Goal: Task Accomplishment & Management: Manage account settings

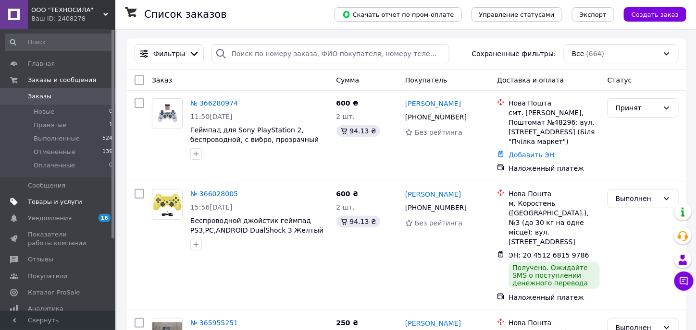
click at [64, 201] on span "Товары и услуги" at bounding box center [55, 202] width 54 height 9
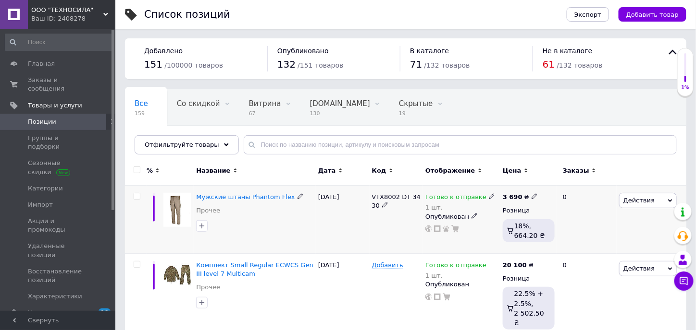
click at [489, 196] on use at bounding box center [491, 196] width 5 height 5
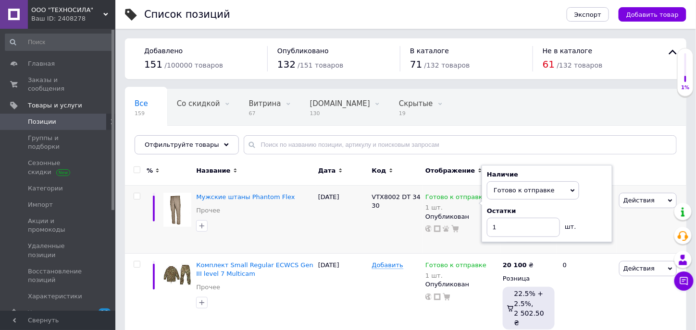
click at [497, 117] on div "Все 159 Со скидкой 0 Удалить Редактировать Витрина 67 Удалить Редактировать Big…" at bounding box center [346, 125] width 443 height 73
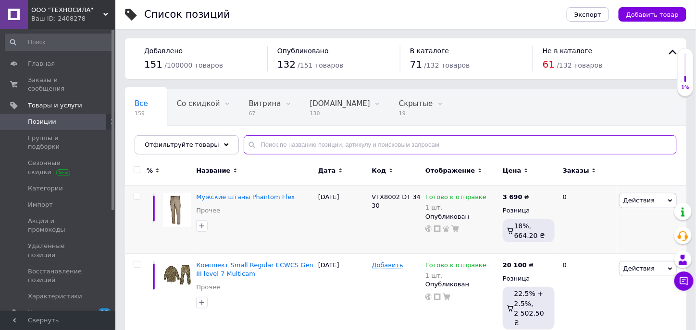
click at [369, 146] on input "text" at bounding box center [460, 144] width 433 height 19
type input "psp"
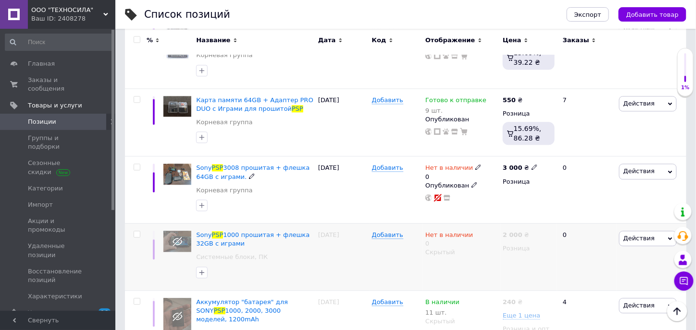
scroll to position [673, 0]
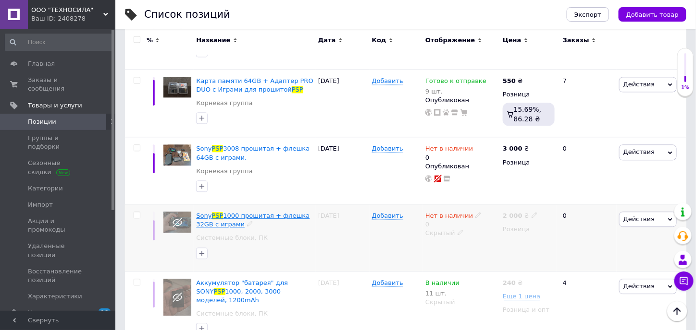
click at [278, 212] on span "1000 прошитая + флешка 32GB c играми" at bounding box center [252, 220] width 113 height 16
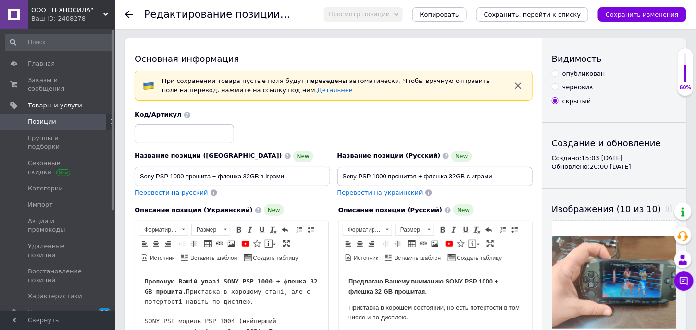
click at [291, 125] on div "Код/Артикул" at bounding box center [333, 127] width 405 height 40
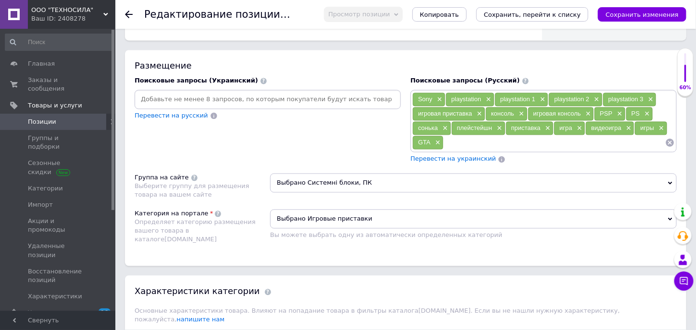
scroll to position [624, 0]
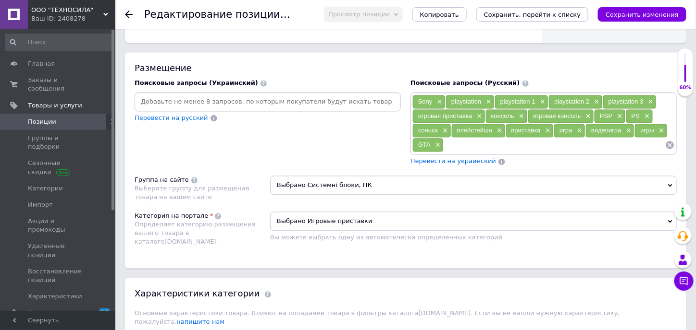
click at [285, 137] on div "Поисковые запросы (Украинский) Перевести на русский" at bounding box center [268, 122] width 276 height 97
click at [243, 102] on input at bounding box center [267, 102] width 262 height 14
type input "PSP"
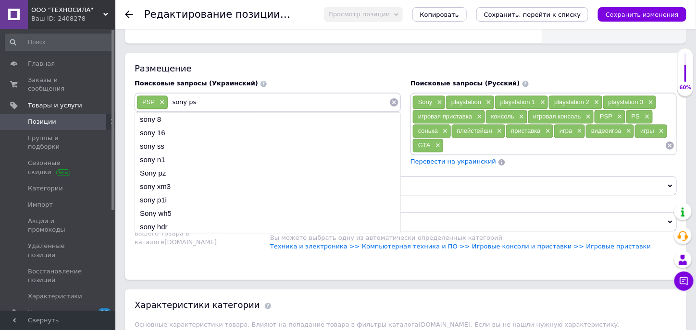
type input "sony psp"
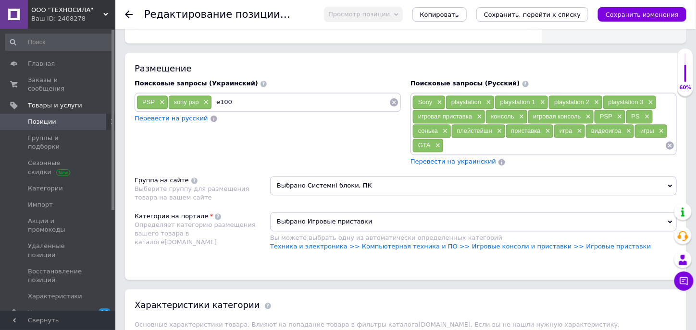
type input "e1004"
type input "playstation"
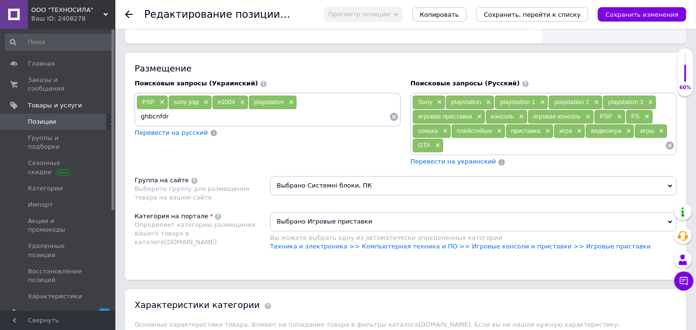
type input "ghbcnfdrf"
type input "g"
type input "приставка"
type input "ігрова приставка"
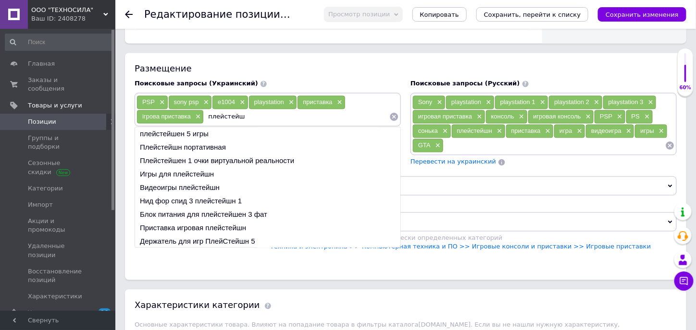
type input "плейстейшн"
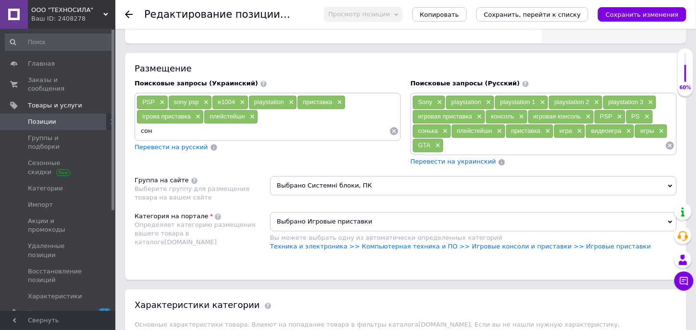
type input "соні"
type input "консоль"
type input "ігрова консоль"
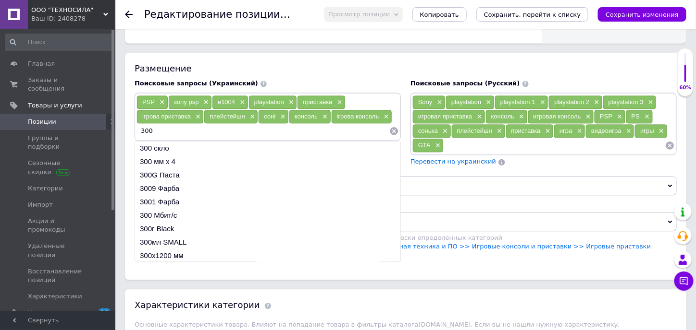
type input "3004"
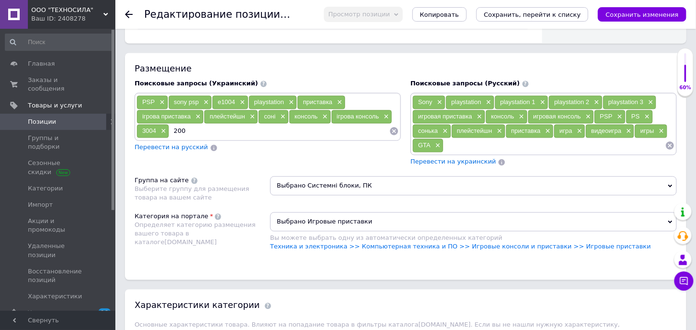
type input "2004"
type input "1004"
type input "і"
type input "ы"
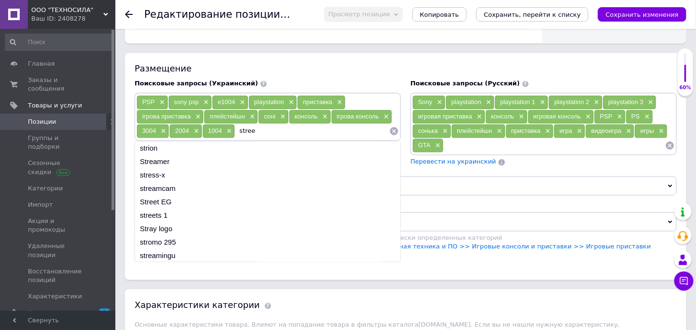
type input "street"
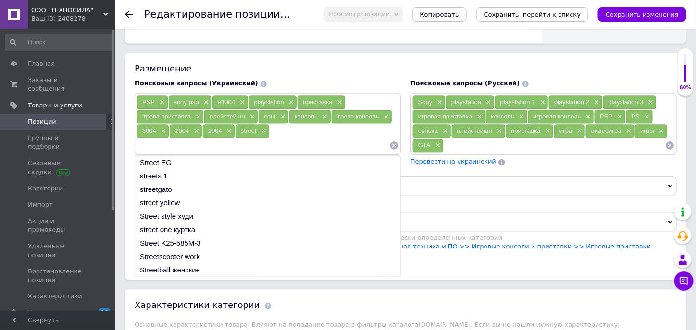
click at [606, 159] on div "Поисковые запросы (Русский) Sony × playstation × playstation 1 × playstation 2 …" at bounding box center [543, 122] width 276 height 97
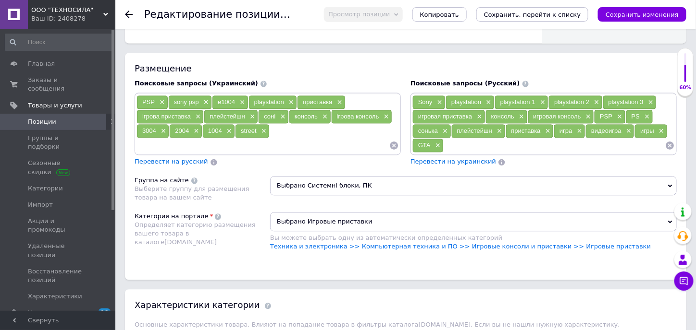
click at [245, 191] on div "Выберите группу для размещения товара на вашем сайте" at bounding box center [200, 193] width 131 height 17
click at [316, 243] on link "Техника и электроника >> Компьютерная техника и ПО >> Игровые консоли и пристав…" at bounding box center [460, 246] width 380 height 7
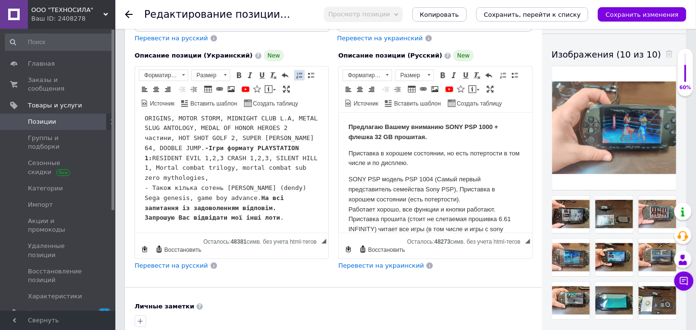
scroll to position [0, 0]
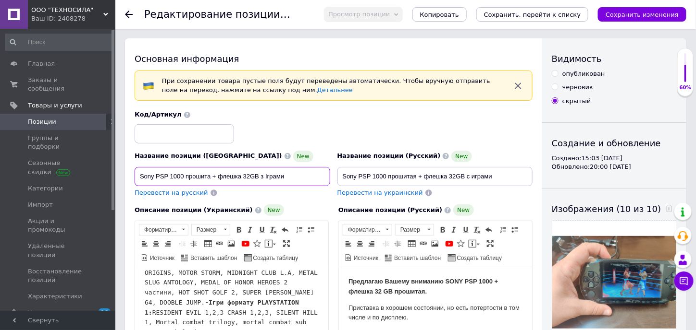
drag, startPoint x: 289, startPoint y: 176, endPoint x: 120, endPoint y: 176, distance: 168.6
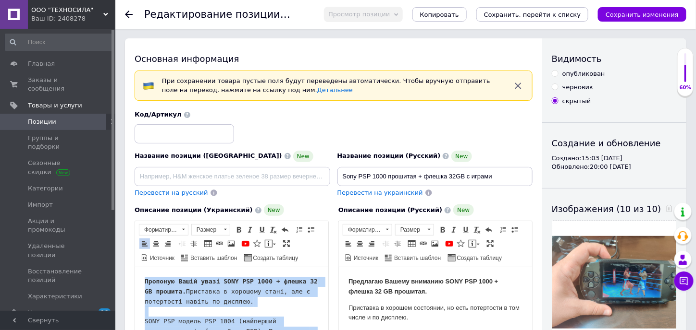
drag, startPoint x: 305, startPoint y: 379, endPoint x: 129, endPoint y: -13, distance: 430.3
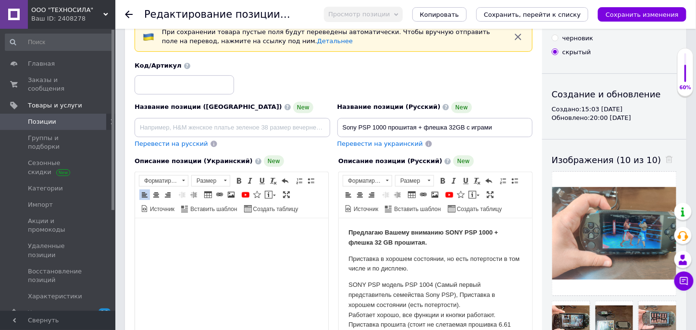
scroll to position [48, 0]
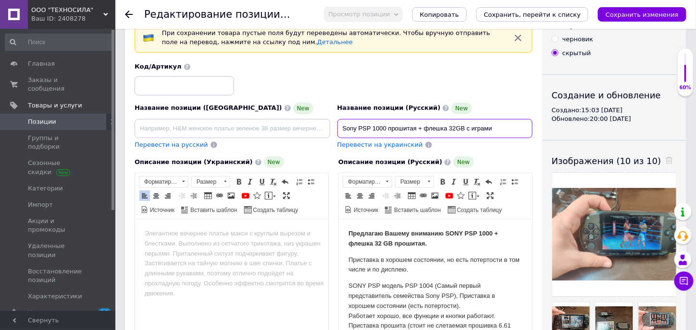
drag, startPoint x: 498, startPoint y: 125, endPoint x: 316, endPoint y: 125, distance: 182.5
click at [316, 125] on div "Название позиции (Украинский) New Перевести на русский Код/Артикул Название поз…" at bounding box center [333, 106] width 405 height 94
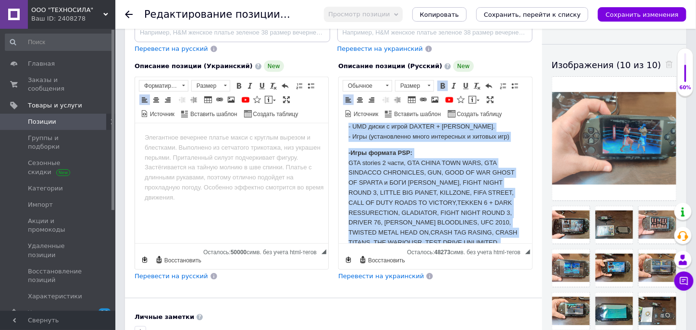
scroll to position [0, 0]
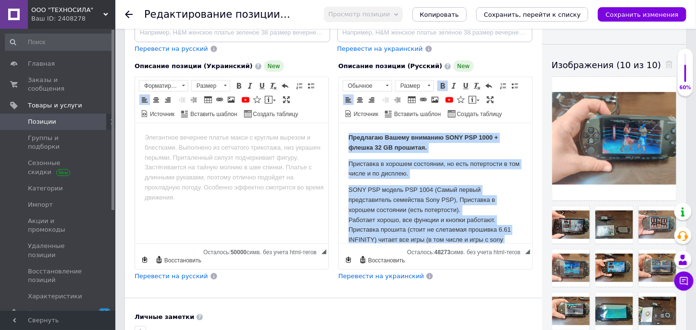
drag, startPoint x: 502, startPoint y: 231, endPoint x: 281, endPoint y: 53, distance: 283.6
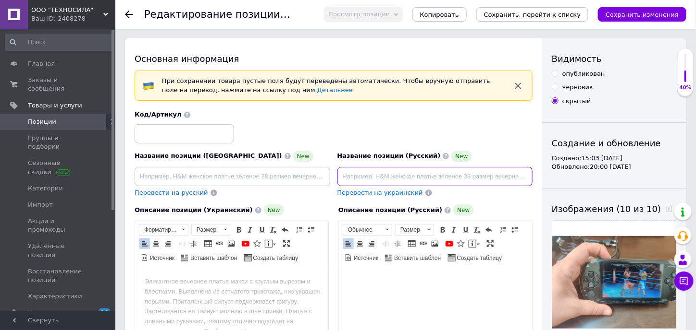
click at [400, 171] on input at bounding box center [435, 176] width 196 height 19
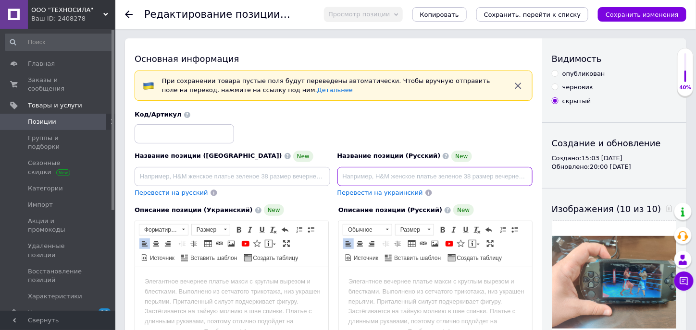
click at [400, 173] on input at bounding box center [435, 176] width 196 height 19
click at [392, 176] on input at bounding box center [435, 176] width 196 height 19
click at [433, 172] on input at bounding box center [435, 176] width 196 height 19
paste input "Sony PSP 2008 прошитая + флешка 64GB c играми + Диски + Повербанк ANKER"
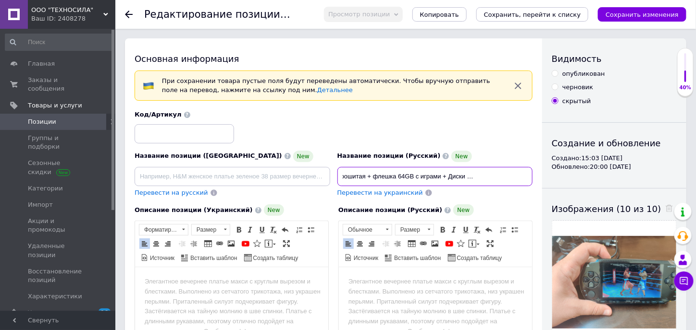
type input "Sony PSP 2008 прошитая + флешка 64GB c играми + Диски + Повербанк ANKER"
click at [234, 176] on input at bounding box center [233, 176] width 196 height 19
paste input "Sony PSP 2008 прошитая + флешка 64GB c играми + Диски + Повербанк ANKER"
type input "Sony PSP 2008 прошитая + флешка 64GB c играми + Диски + Повербанк ANKER"
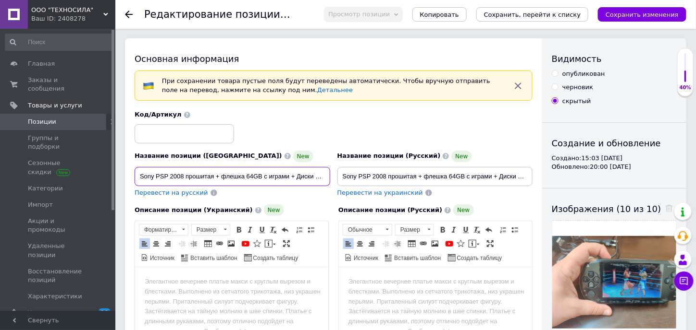
scroll to position [0, 51]
click at [247, 176] on input "Sony PSP 2008 прошитая + флешка 64GB c играми + Диски + Повербанк ANKER" at bounding box center [233, 176] width 196 height 19
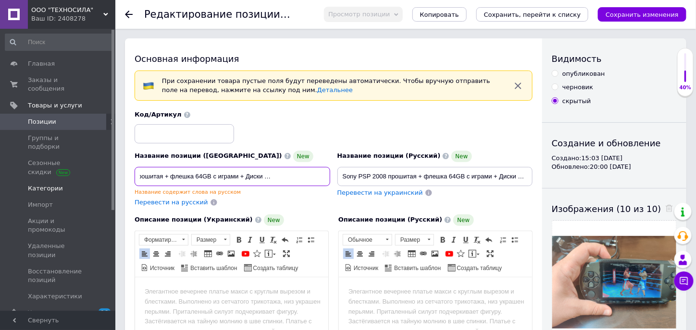
scroll to position [0, 0]
drag, startPoint x: 323, startPoint y: 172, endPoint x: 80, endPoint y: 167, distance: 243.1
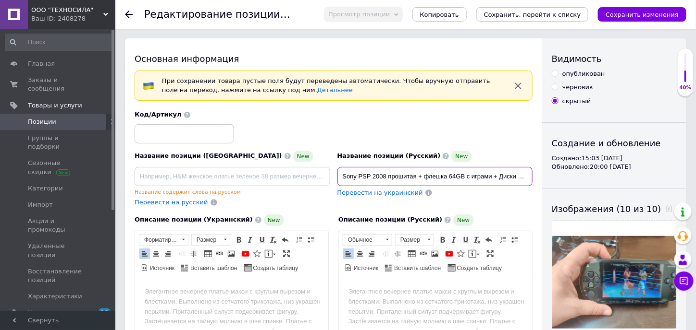
click at [377, 174] on input "Sony PSP 2008 прошитая + флешка 64GB c играми + Диски + Повербанк ANKER" at bounding box center [435, 176] width 196 height 19
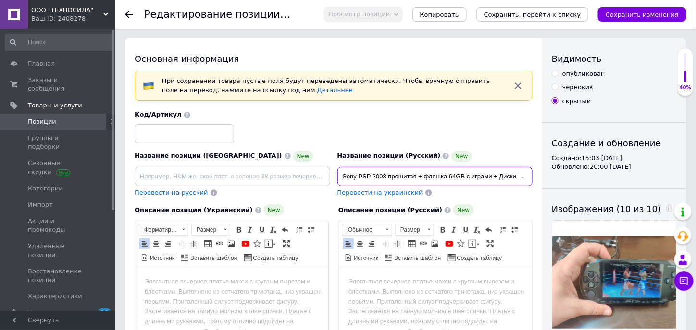
drag, startPoint x: 386, startPoint y: 174, endPoint x: 373, endPoint y: 173, distance: 12.5
click at [373, 173] on input "Sony PSP 2008 прошитая + флешка 64GB c играми + Диски + Повербанк ANKER" at bounding box center [435, 176] width 196 height 19
type input "Sony PSP E1004 Street прошитая + флешка 64GB c играми + Диски + Повербанк ANKER"
click at [502, 119] on div "Код/Артикул" at bounding box center [333, 127] width 405 height 40
click at [409, 287] on html at bounding box center [434, 281] width 193 height 29
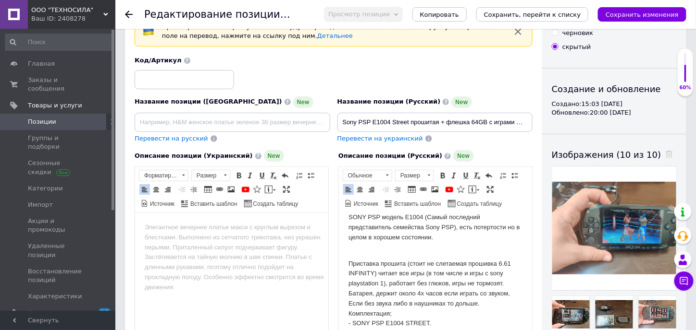
scroll to position [48, 0]
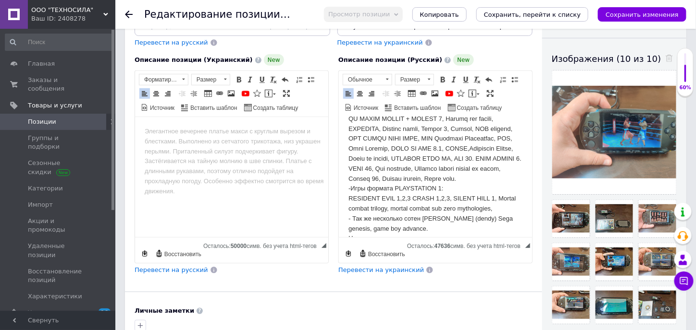
scroll to position [432, 0]
click at [439, 207] on p "Комплектация; - SONY PSP E1004 STREET. - Оригинальный чехол. - Оригинальная зар…" at bounding box center [435, 42] width 174 height 419
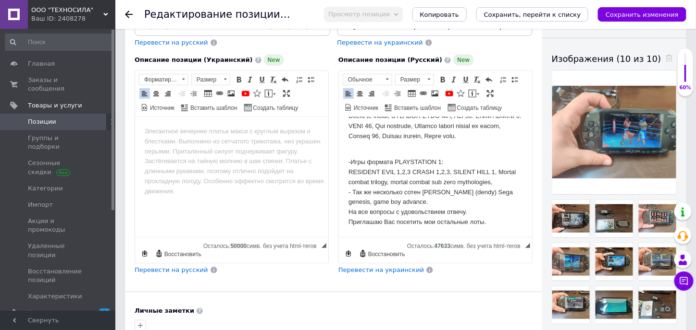
scroll to position [503, 0]
click at [446, 202] on p "-Игры формата PLAYSTATION 1: RESIDENT EVIL 1,2,3 CRASH 1,2,3, SILENT HILL 1, Mo…" at bounding box center [435, 187] width 174 height 80
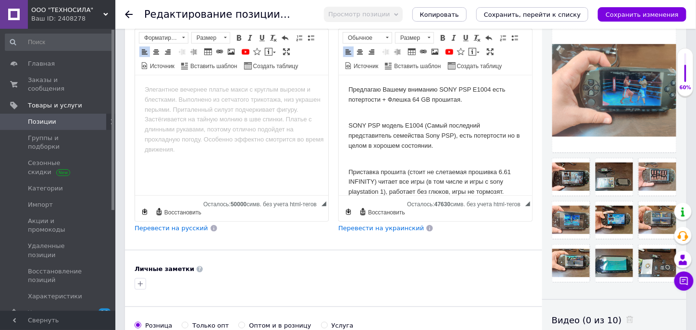
scroll to position [48, 0]
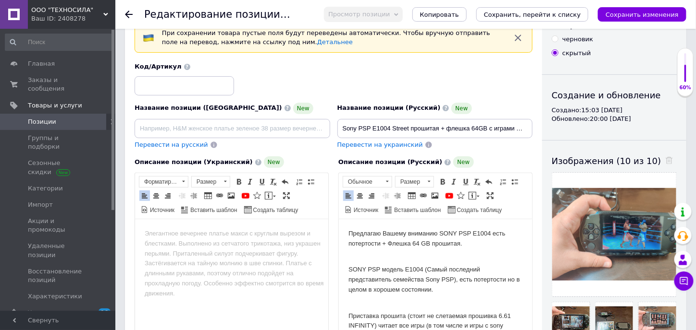
click at [304, 106] on div "Название позиции (Украинский) New" at bounding box center [233, 109] width 196 height 12
click at [293, 111] on span "New" at bounding box center [303, 109] width 20 height 12
click at [182, 146] on span "Перевести на русский" at bounding box center [171, 144] width 73 height 7
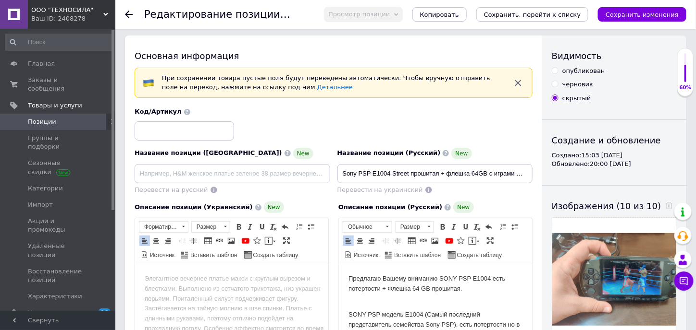
scroll to position [0, 0]
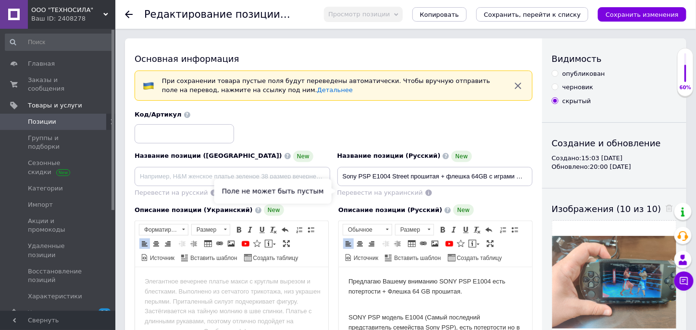
click at [392, 191] on span "Перевести на украинский" at bounding box center [380, 192] width 86 height 7
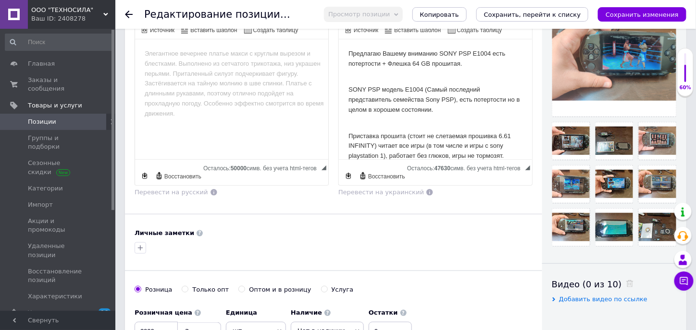
drag, startPoint x: 392, startPoint y: 202, endPoint x: 394, endPoint y: 209, distance: 6.9
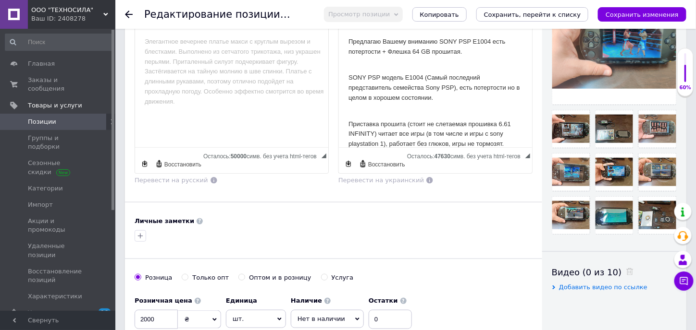
drag, startPoint x: 55, startPoint y: 102, endPoint x: 365, endPoint y: 210, distance: 327.7
click at [365, 210] on div "Основная информация При сохранении товара пустые поля будут переведены автомати…" at bounding box center [333, 117] width 417 height 638
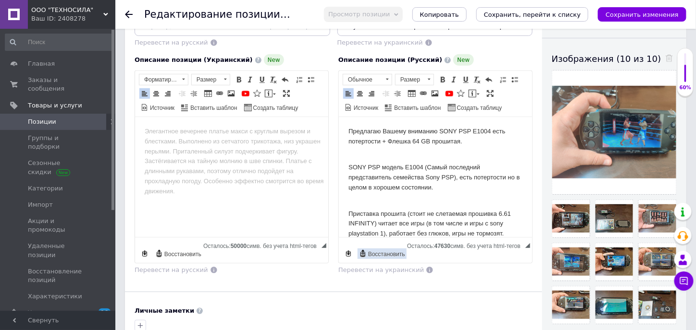
scroll to position [48, 0]
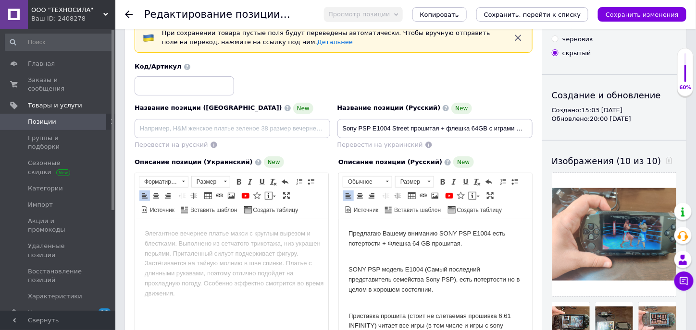
click at [234, 146] on div "Перевести на русский" at bounding box center [233, 145] width 196 height 9
click at [399, 145] on span "Перевести на украинский" at bounding box center [380, 144] width 86 height 7
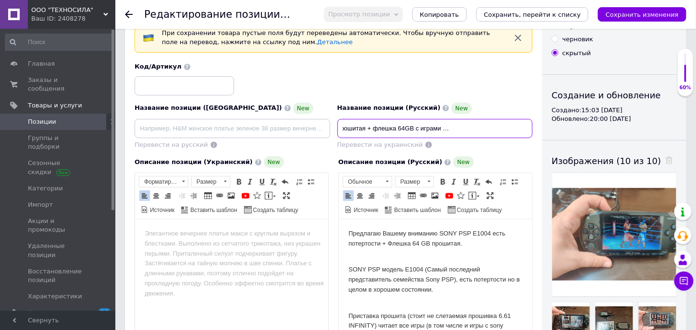
drag, startPoint x: 343, startPoint y: 128, endPoint x: 567, endPoint y: 119, distance: 224.5
click at [567, 119] on div "Основная информация При сохранении товара пустые поля будут переведены автомати…" at bounding box center [405, 309] width 561 height 638
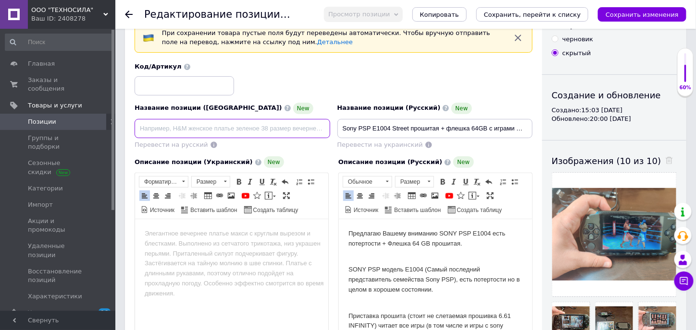
click at [272, 128] on input at bounding box center [233, 128] width 196 height 19
paste input "Sony PSP E1004 Street прошита + флешка 64GB з іграми + Диски + Повербанк ANKER"
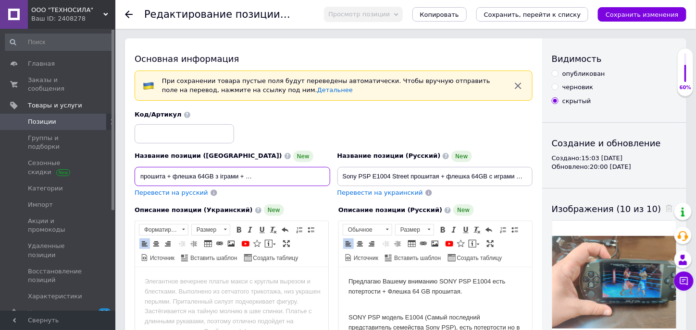
scroll to position [96, 0]
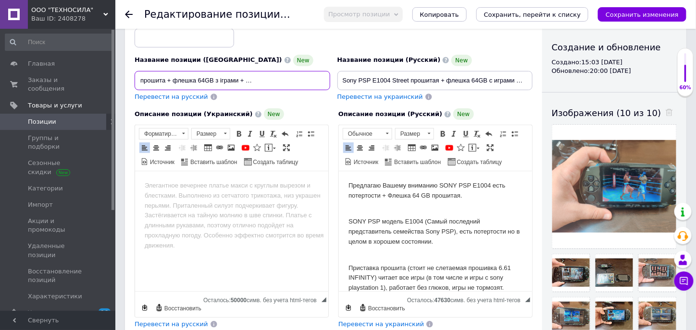
type input "Sony PSP E1004 Street прошита + флешка 64GB з іграми + Диски + Повербанк ANKER"
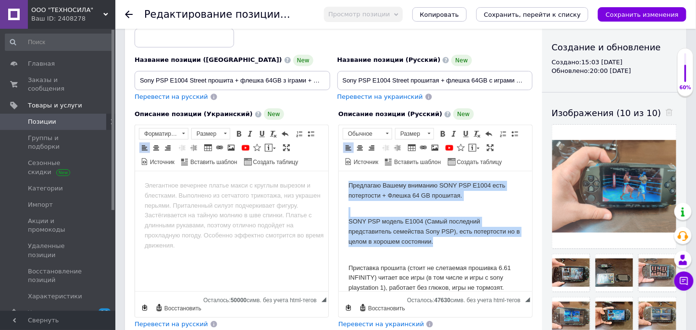
drag, startPoint x: 346, startPoint y: 183, endPoint x: 445, endPoint y: 238, distance: 112.7
copy body "Предлагаю Вашему вниманию SONY PSP E1004 есть потертости + Флешка 64 GB прошита…"
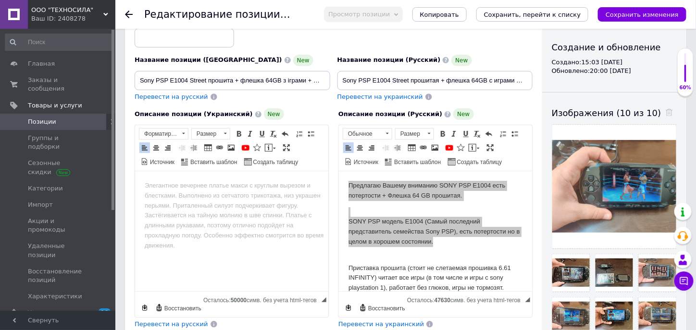
click at [191, 197] on html at bounding box center [231, 185] width 193 height 29
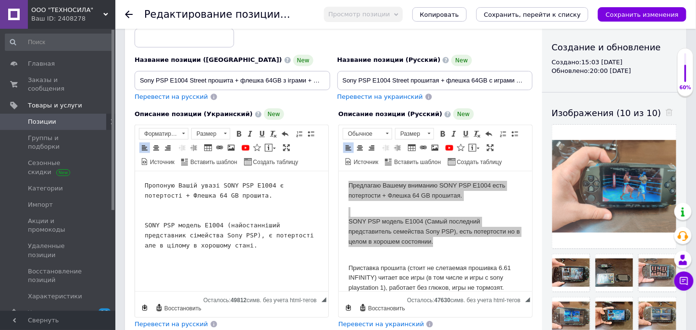
click at [233, 245] on pre "Пропоную Вашій увазі SONY PSP E1004 є потертості + Флешка 64 GB прошита. SONY P…" at bounding box center [231, 216] width 174 height 70
click at [187, 207] on pre "Пропоную Вашій увазі SONY PSP E1004 є потертості + Флешка 64 GB прошита. SONY P…" at bounding box center [231, 216] width 174 height 70
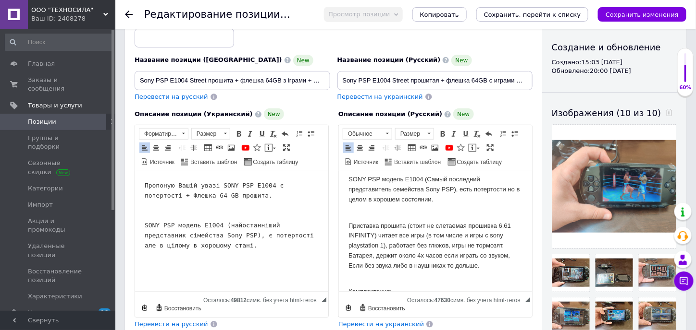
scroll to position [48, 0]
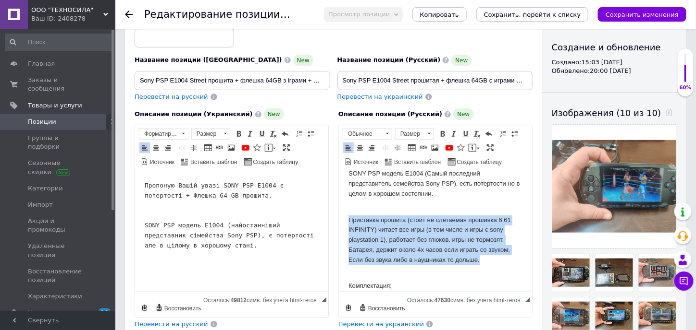
drag, startPoint x: 349, startPoint y: 219, endPoint x: 506, endPoint y: 261, distance: 162.7
click at [506, 261] on p "Приставка прошита (стоит не слетаемая прошивка 6.61 INFINITY) читает все игры (…" at bounding box center [435, 235] width 174 height 60
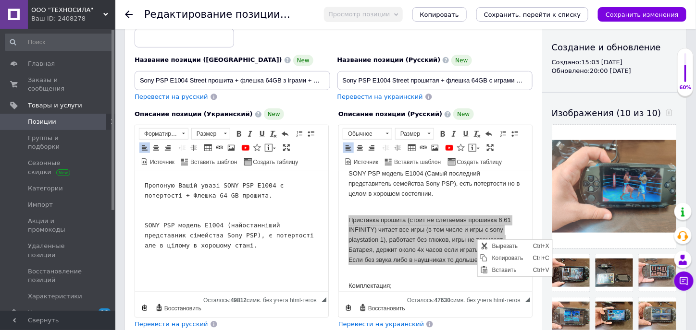
scroll to position [0, 0]
drag, startPoint x: 488, startPoint y: 255, endPoint x: 973, endPoint y: 341, distance: 492.7
click at [488, 255] on span "Копировать" at bounding box center [483, 258] width 12 height 12
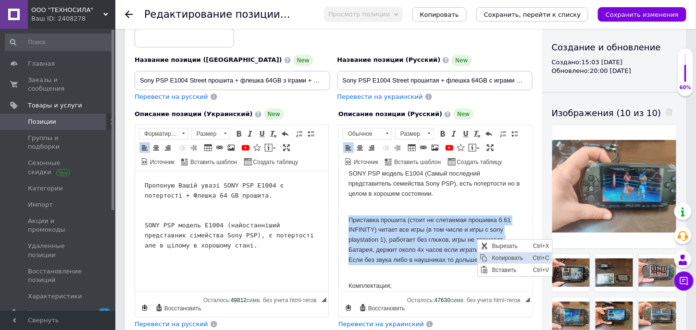
copy p "Приставка прошита (стоит не слетаемая прошивка 6.61 INFINITY) читает все игры (…"
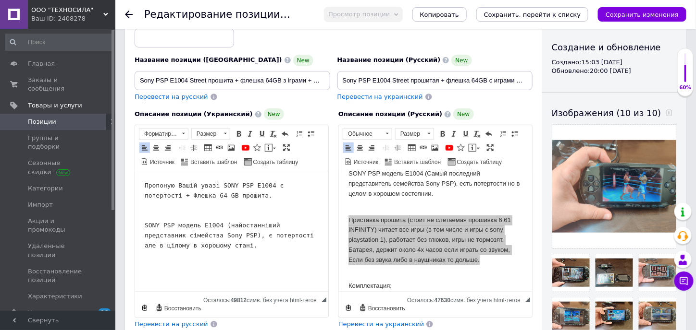
click at [248, 260] on html "Пропоную Вашій увазі SONY PSP E1004 є потертості + Флешка 64 GB прошита. SONY P…" at bounding box center [231, 215] width 193 height 89
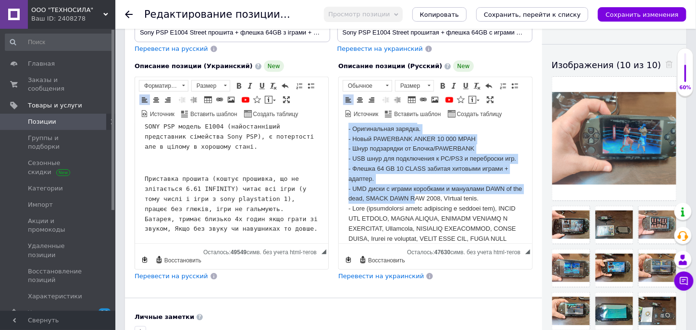
scroll to position [192, 0]
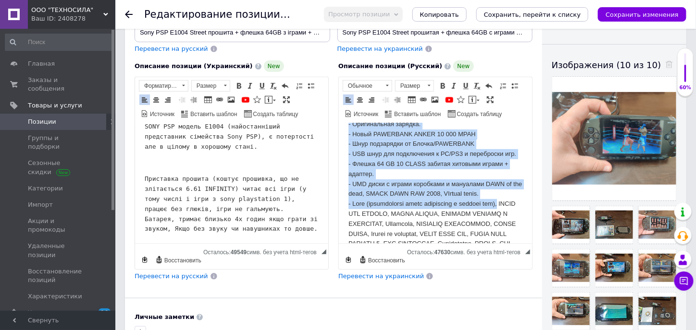
drag, startPoint x: 348, startPoint y: 191, endPoint x: 514, endPoint y: 213, distance: 167.6
click at [514, 213] on p "Комплектация; - SONY PSP E1004 STREET. - Оригинальный чехол. - Оригинальная зар…" at bounding box center [435, 255] width 174 height 350
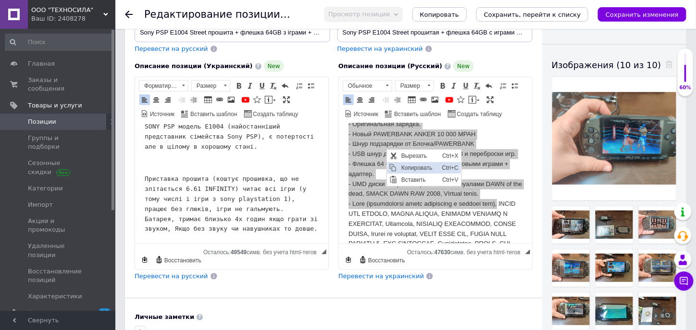
click at [409, 165] on span "Копировать" at bounding box center [418, 168] width 41 height 12
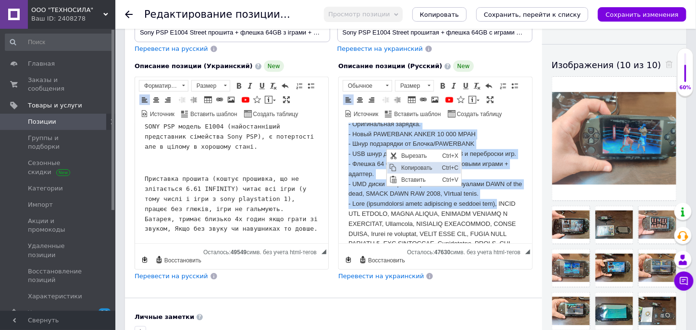
copy p "Комплектация; - SONY PSP E1004 STREET. - Оригинальный чехол. - Оригинальная зар…"
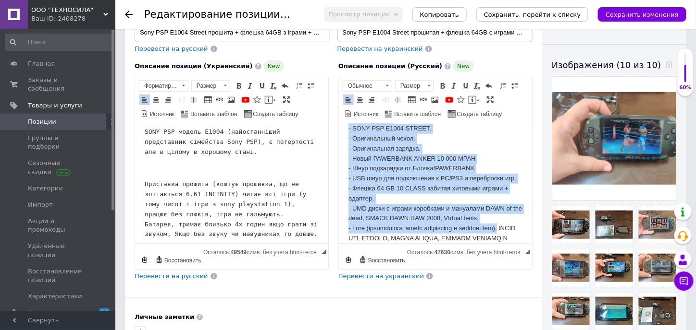
scroll to position [51, 0]
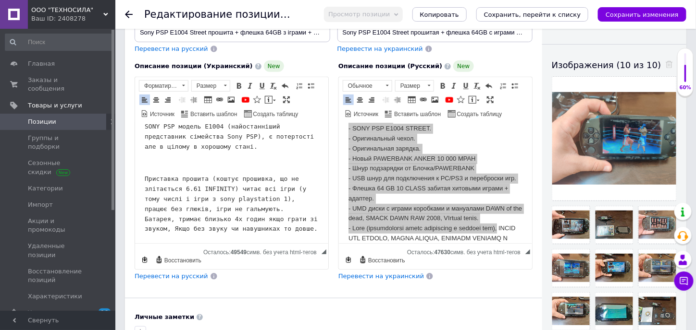
click at [314, 235] on html "Пропоную Вашій увазі SONY PSP E1004 є потертості + Флешка 64 GB прошита. SONY P…" at bounding box center [231, 158] width 193 height 171
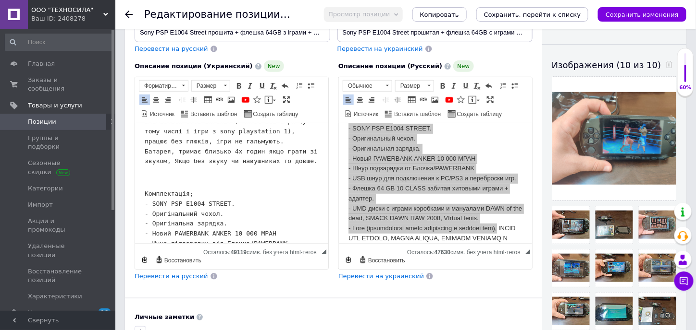
scroll to position [118, 0]
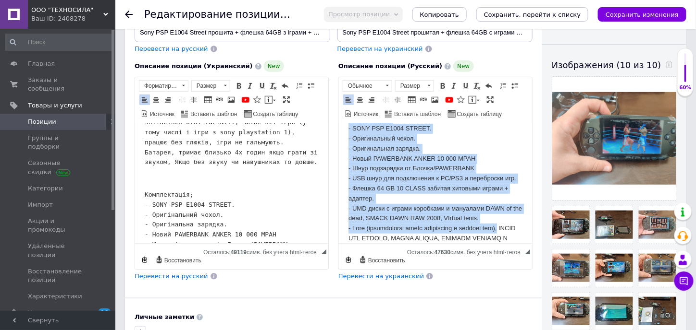
click at [440, 193] on p "Комплектация; - SONY PSP E1004 STREET. - Оригинальный чехол. - Оригинальная зар…" at bounding box center [435, 279] width 174 height 350
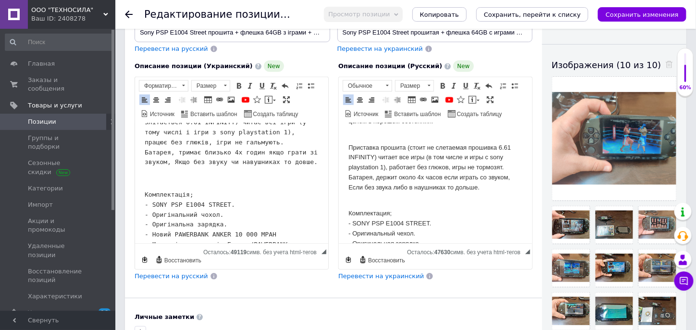
scroll to position [72, 0]
drag, startPoint x: 409, startPoint y: 209, endPoint x: 408, endPoint y: 203, distance: 6.3
click at [442, 85] on span at bounding box center [443, 86] width 8 height 8
click at [206, 189] on body "Пропоную Вашій увазі SONY PSP E1004 є потертості + Флешка 64 GB прошита. SONY P…" at bounding box center [231, 177] width 174 height 325
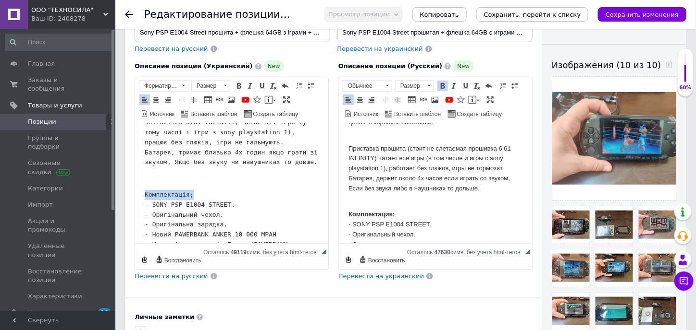
drag, startPoint x: 196, startPoint y: 196, endPoint x: 146, endPoint y: 196, distance: 50.9
click at [146, 196] on pre "Комплектація; - SONY PSP E1004 STREET. - Оригінальний чохол. - Оригінальна заря…" at bounding box center [231, 265] width 174 height 150
click at [240, 86] on span at bounding box center [239, 86] width 8 height 8
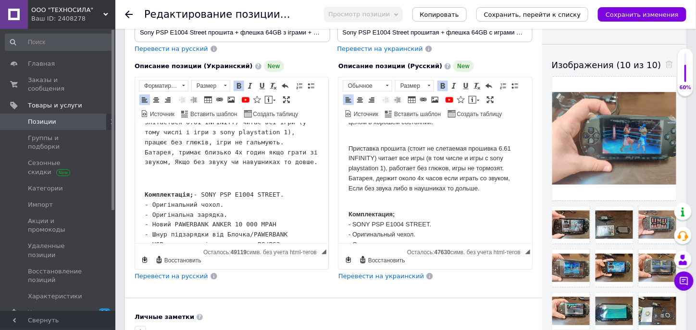
click at [223, 195] on pre "Комплектація; - SONY PSP E1004 STREET. - Оригінальний чохол. - Оригінальна заря…" at bounding box center [231, 260] width 174 height 140
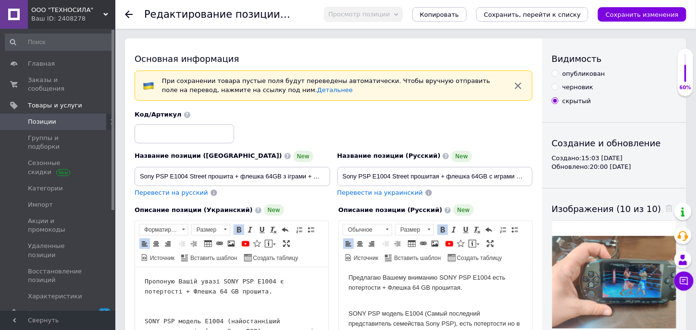
scroll to position [0, 0]
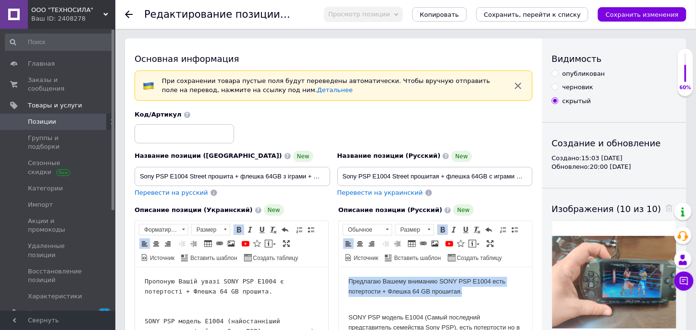
drag, startPoint x: 468, startPoint y: 292, endPoint x: 474, endPoint y: 274, distance: 18.7
click at [439, 229] on span at bounding box center [443, 230] width 8 height 8
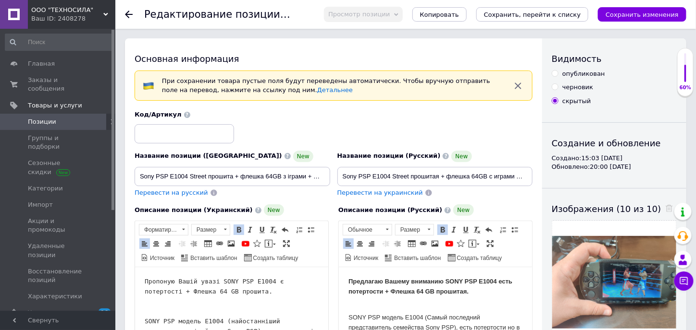
click at [299, 282] on pre "Пропоную Вашій увазі SONY PSP E1004 є потертості + Флешка 64 GB прошита. SONY P…" at bounding box center [231, 312] width 174 height 70
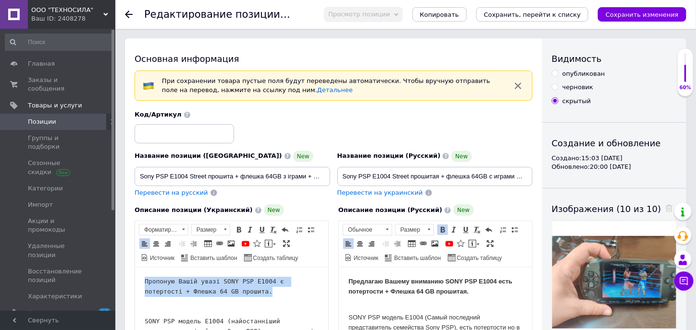
drag, startPoint x: 227, startPoint y: 291, endPoint x: 128, endPoint y: 277, distance: 100.0
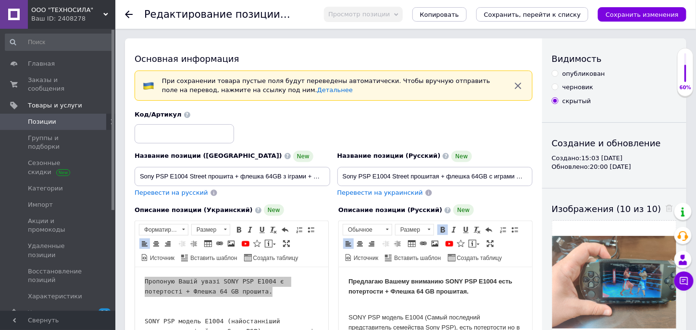
click at [237, 222] on span "Панели инструментов редактора Форматирование Форматирование Размер Размер Полуж…" at bounding box center [231, 244] width 193 height 46
click at [236, 231] on span at bounding box center [239, 230] width 8 height 8
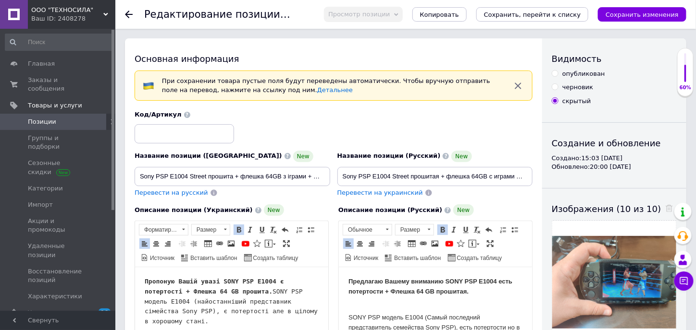
click at [306, 206] on div "Описание позиции (Украинский) New" at bounding box center [232, 211] width 194 height 12
click at [262, 301] on pre "Пропоную Вашій увазі SONY PSP E1004 є потертості + Флешка 64 GB прошита. SONY P…" at bounding box center [231, 302] width 174 height 50
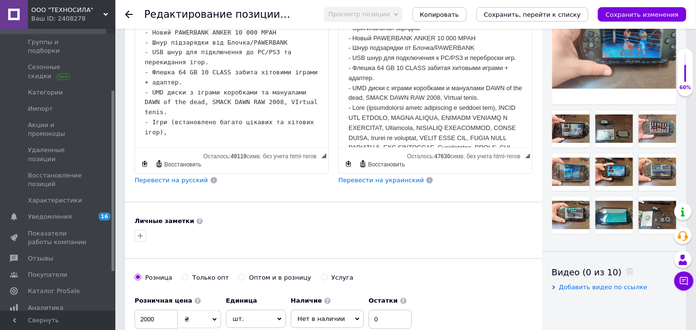
scroll to position [144, 0]
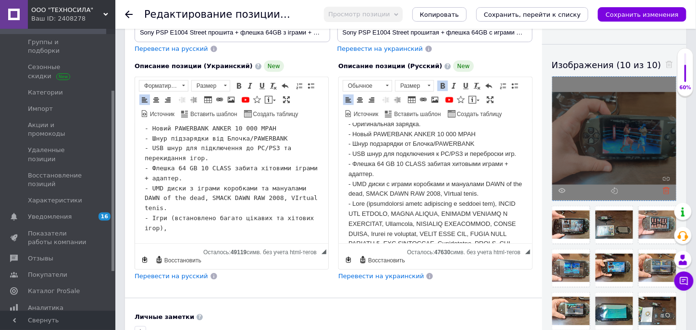
click at [665, 187] on icon at bounding box center [665, 190] width 7 height 7
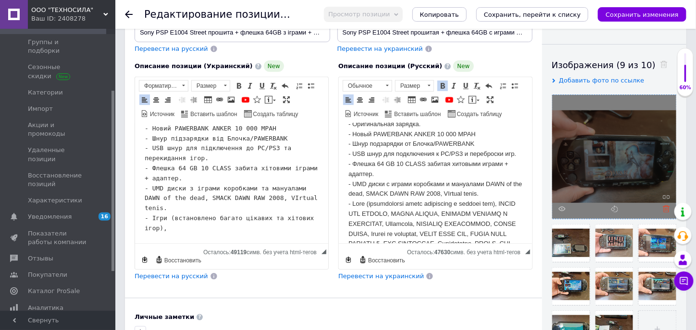
click at [663, 208] on use at bounding box center [665, 209] width 7 height 7
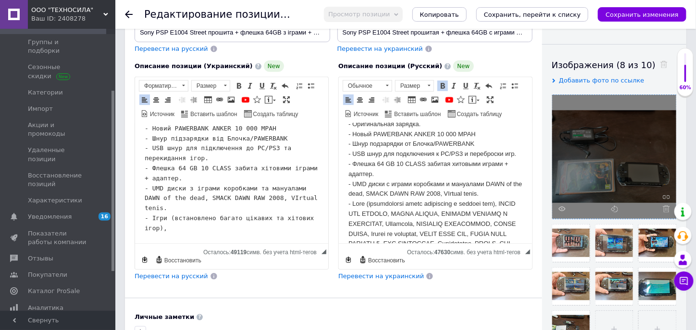
click at [663, 209] on use at bounding box center [665, 209] width 7 height 7
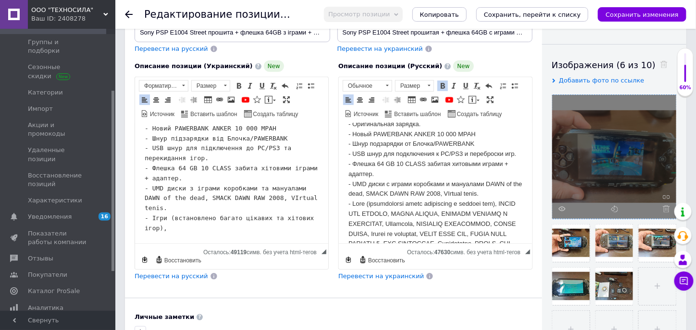
click at [663, 209] on use at bounding box center [665, 209] width 7 height 7
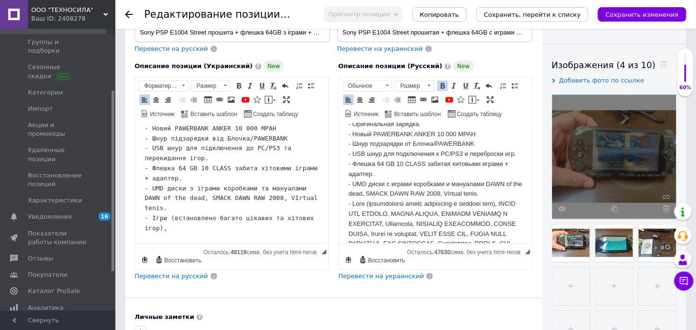
click at [663, 209] on use at bounding box center [665, 209] width 7 height 7
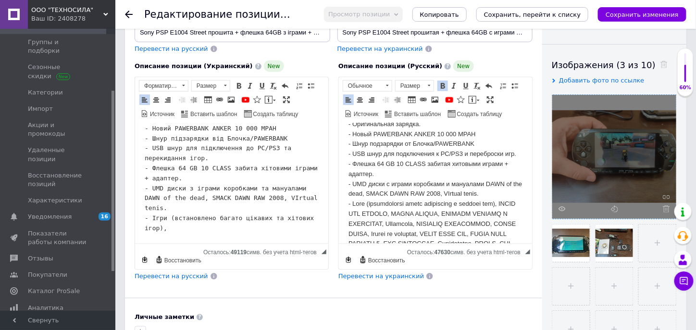
click at [663, 209] on use at bounding box center [665, 209] width 7 height 7
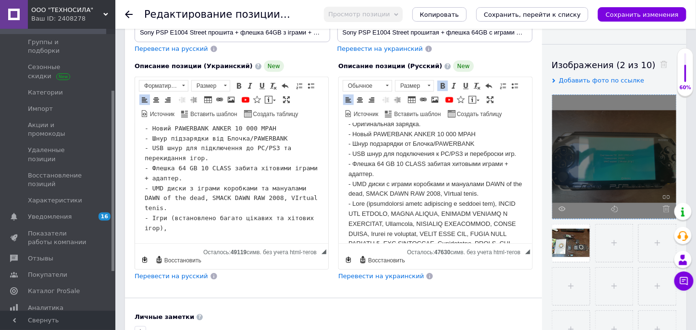
click at [663, 209] on use at bounding box center [665, 209] width 7 height 7
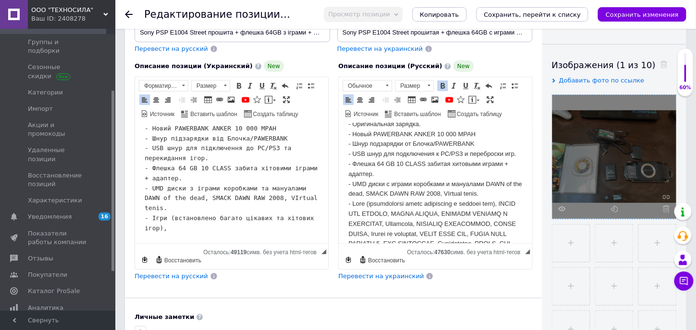
click at [663, 209] on use at bounding box center [665, 209] width 7 height 7
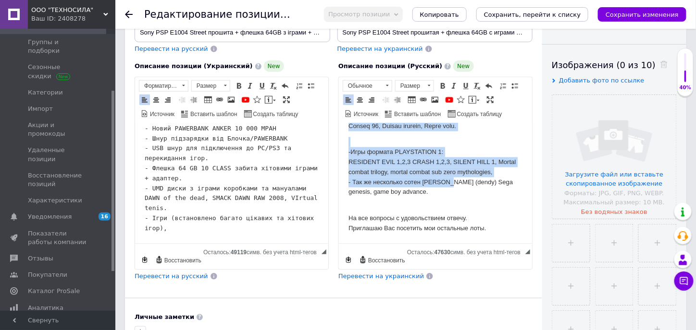
scroll to position [520, 0]
drag, startPoint x: 347, startPoint y: 175, endPoint x: 452, endPoint y: 202, distance: 108.5
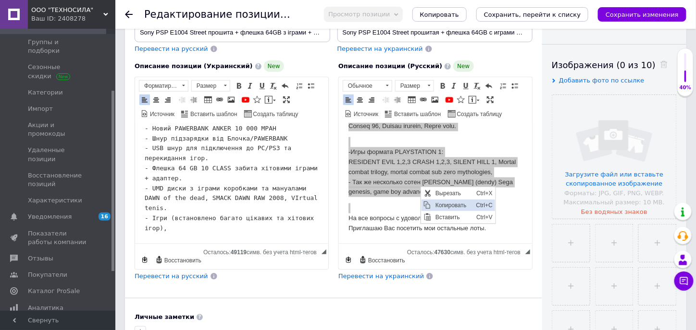
click at [452, 205] on span "Копировать" at bounding box center [452, 205] width 41 height 12
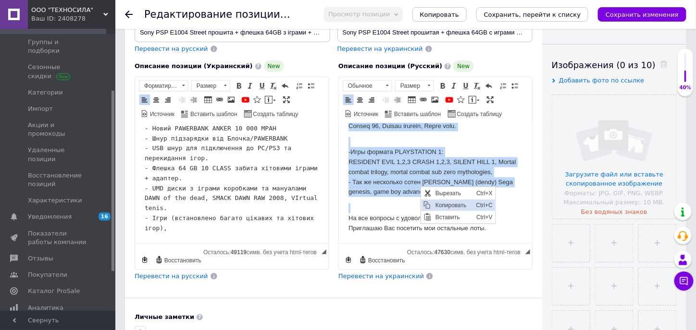
copy body "CRASH TAG RASING, CRASH TITANS, BURNOUT LEGENDS И DOMINATOR, Bomberman, ASSASIN…"
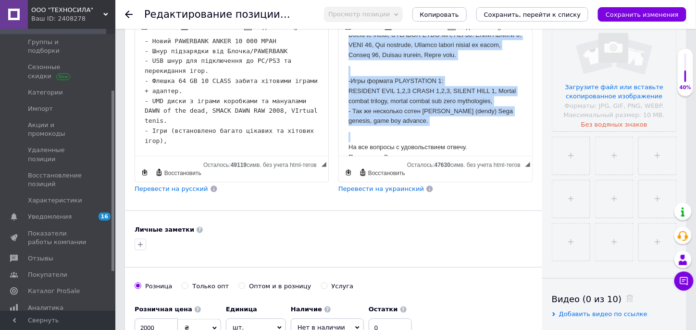
scroll to position [240, 0]
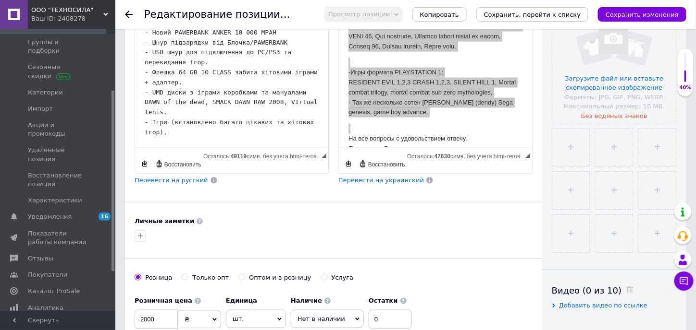
click at [205, 137] on pre "Комплектація; - SONY PSP E1004 STREET. - Оригінальний чохол. - Оригінальна заря…" at bounding box center [231, 68] width 174 height 140
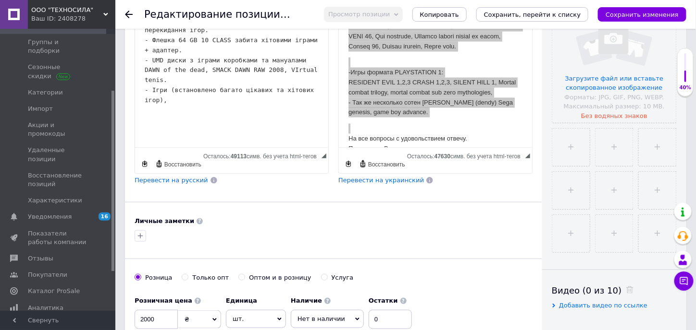
scroll to position [548, 0]
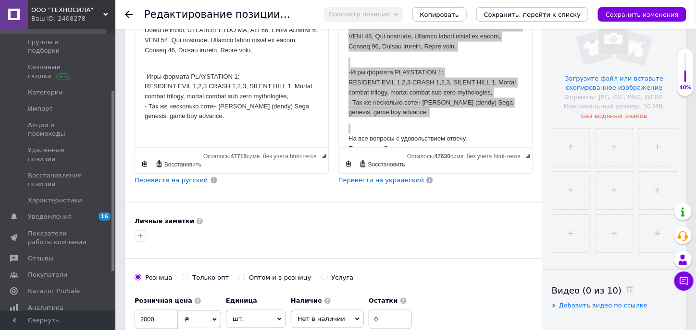
click at [162, 89] on p "-Игры формата PLAYSTATION 1: RESIDENT EVIL 1,2,3 CRASH 1,2,3, SILENT HILL 1, Mo…" at bounding box center [231, 92] width 174 height 60
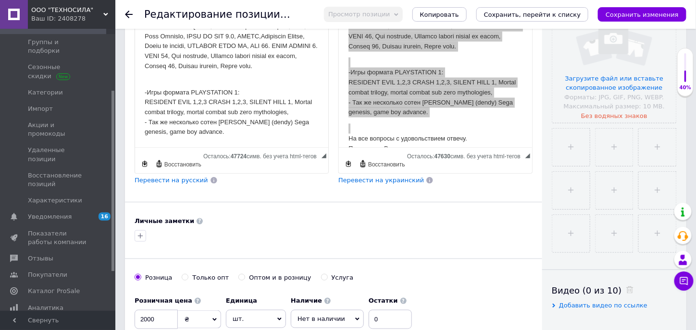
click at [159, 93] on p "-Игры формата PLAYSTATION 1: RESIDENT EVIL 1,2,3 CRASH 1,2,3, SILENT HILL 1, Mo…" at bounding box center [231, 108] width 174 height 60
click at [151, 94] on p "-Игри формата PLAYSTATION 1: RESIDENT EVIL 1,2,3 CRASH 1,2,3, SILENT HILL 1, Mo…" at bounding box center [231, 108] width 174 height 60
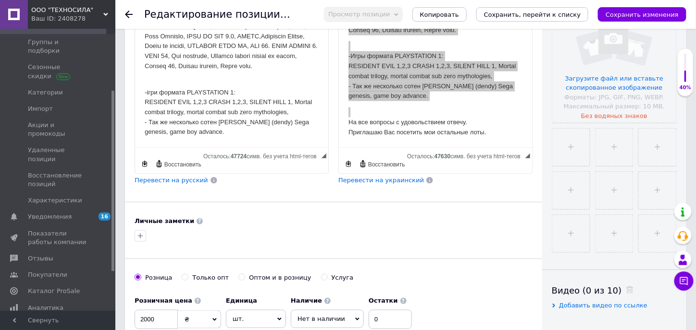
scroll to position [520, 0]
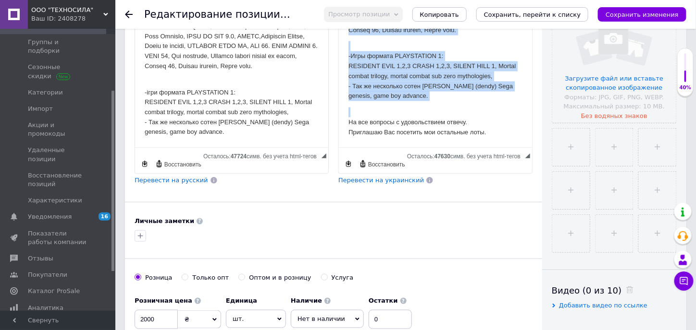
click at [359, 122] on p "На все вопросы с удовольствием отвечу. Приглашаю Вас посетить мои остальные лот…" at bounding box center [435, 123] width 174 height 30
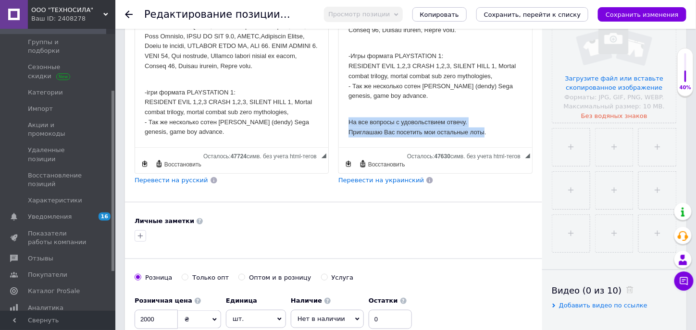
drag, startPoint x: 346, startPoint y: 123, endPoint x: 484, endPoint y: 133, distance: 138.6
click at [433, 127] on p "На все вопросы с удовольствием отвечу. Приглашаю Вас посетить мои остальные лот…" at bounding box center [435, 123] width 174 height 30
drag, startPoint x: 349, startPoint y: 123, endPoint x: 506, endPoint y: 135, distance: 157.5
click at [506, 135] on p "На все вопросы с удовольствием отвечу. Приглашаю Вас посетить мои остальные лот…" at bounding box center [435, 123] width 174 height 30
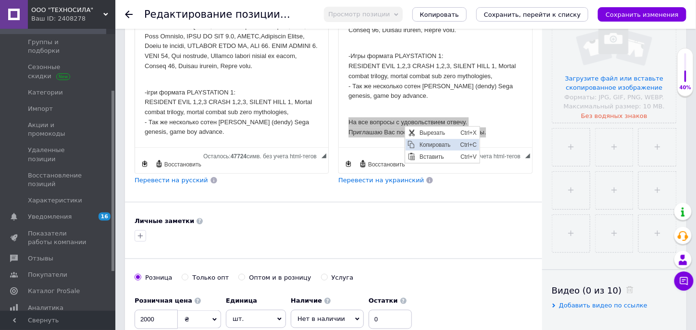
drag, startPoint x: 430, startPoint y: 132, endPoint x: 434, endPoint y: 140, distance: 9.7
click at [434, 140] on div "Вырезать Ctrl+X Комбинация клавиш Ctrl+X Копировать Ctrl+C Комбинация клавиш Ct…" at bounding box center [441, 145] width 74 height 36
click at [433, 146] on span "Копировать" at bounding box center [436, 145] width 41 height 12
copy p "На все вопросы с удовольствием отвечу. Приглашаю Вас посетить мои остальные лот…"
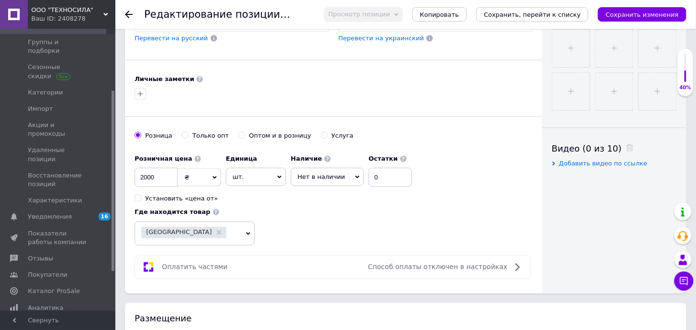
scroll to position [192, 0]
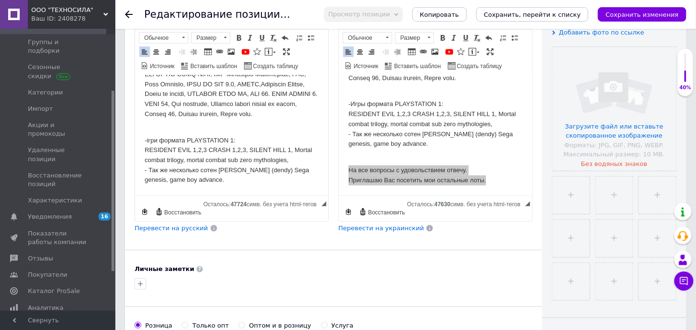
click at [249, 184] on p "-ігри формата PLAYSTATION 1: RESIDENT EVIL 1,2,3 CRASH 1,2,3, SILENT HILL 1, Mo…" at bounding box center [231, 156] width 174 height 60
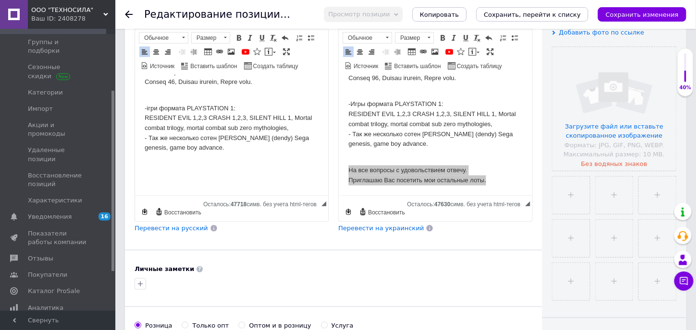
scroll to position [574, 0]
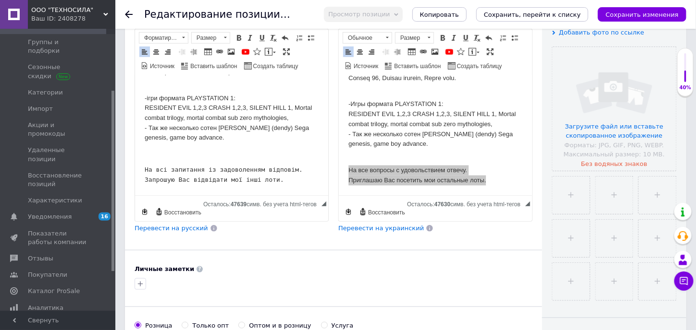
click at [146, 178] on pre "На всі запитання із задоволенням відповім. Запрошую Вас відвідати мої інші лоти." at bounding box center [231, 176] width 174 height 20
click at [257, 186] on p "На всі запитання із задоволенням відповім. Запрошую Вас відвідати мої інші лоти." at bounding box center [231, 176] width 174 height 20
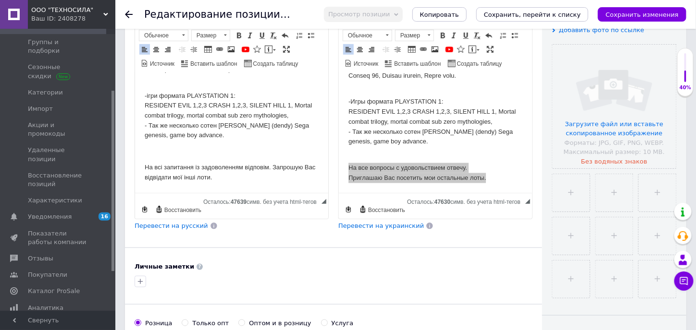
scroll to position [192, 0]
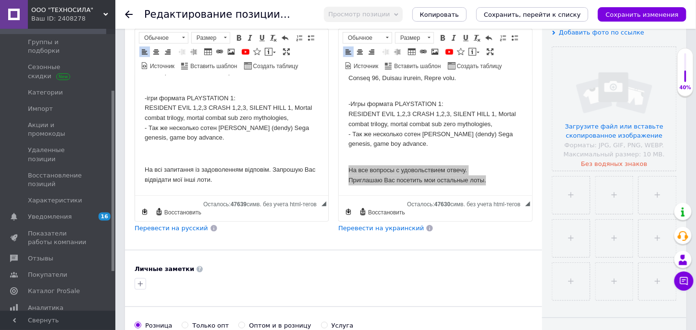
click at [239, 182] on p "На всі запитання із задоволенням відповім. Запрошую Вас відвідати мої інші лоти." at bounding box center [231, 176] width 174 height 20
click at [398, 180] on p "На все вопросы с удовольствием отвечу. Приглашаю Вас посетить мои остальные лот…" at bounding box center [435, 171] width 174 height 30
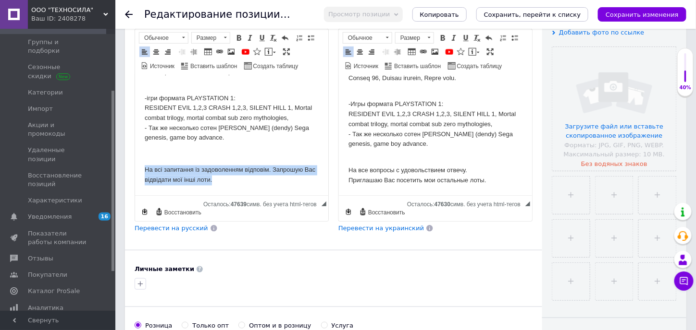
drag, startPoint x: 289, startPoint y: 181, endPoint x: 137, endPoint y: 163, distance: 152.8
click at [243, 37] on span "Полужирный Комбинация клавиш Ctrl+B Курсив Комбинация клавиш Ctrl+I Подчеркнуты…" at bounding box center [262, 38] width 58 height 12
click at [241, 37] on span at bounding box center [239, 38] width 8 height 8
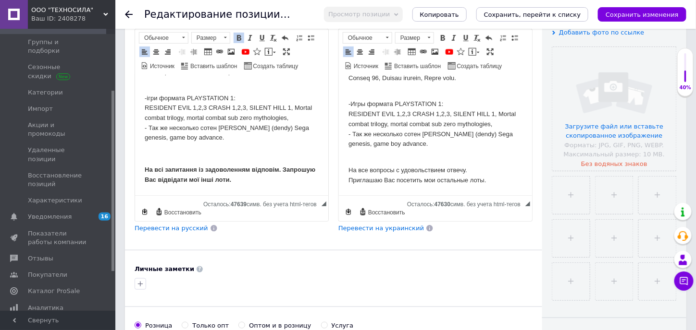
drag, startPoint x: 427, startPoint y: 194, endPoint x: 87, endPoint y: 119, distance: 347.2
click at [427, 196] on span "◢ Осталось: 47630 симв. без учета html-тегов {label} Восстановить" at bounding box center [435, 209] width 193 height 26
drag, startPoint x: 490, startPoint y: 183, endPoint x: 676, endPoint y: 230, distance: 192.6
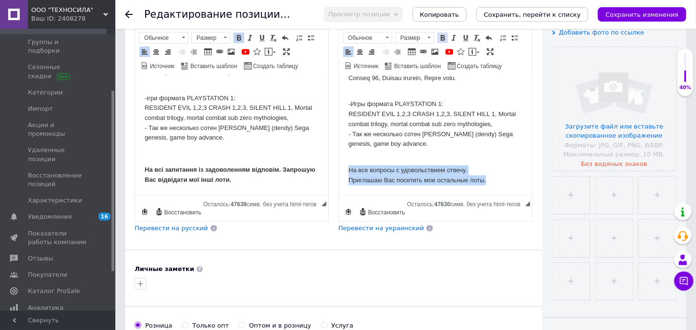
click at [442, 38] on span at bounding box center [443, 38] width 8 height 8
click at [437, 143] on p "-Игры формата PLAYSTATION 1: RESIDENT EVIL 1,2,3 CRASH 1,2,3, SILENT HILL 1, Mo…" at bounding box center [435, 119] width 174 height 60
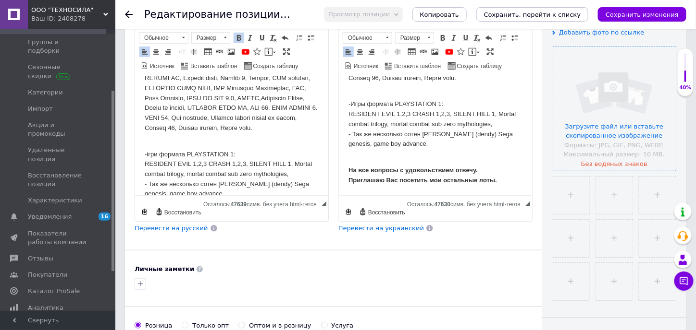
click at [594, 114] on input "file" at bounding box center [614, 109] width 124 height 124
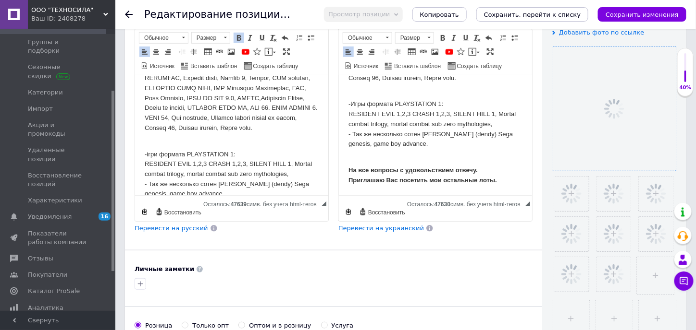
scroll to position [288, 0]
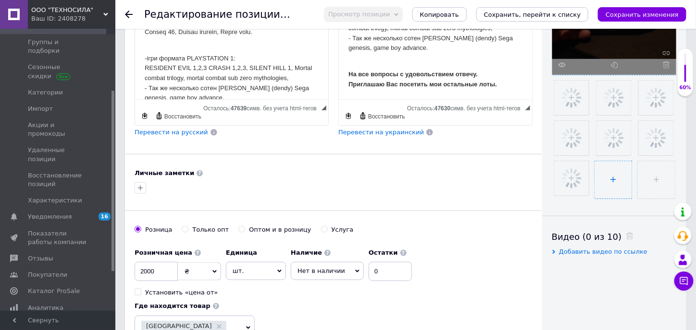
click at [651, 181] on ul at bounding box center [612, 137] width 130 height 124
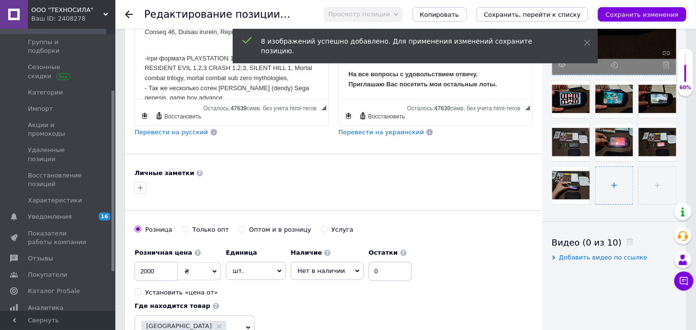
click at [623, 181] on input "file" at bounding box center [613, 185] width 37 height 37
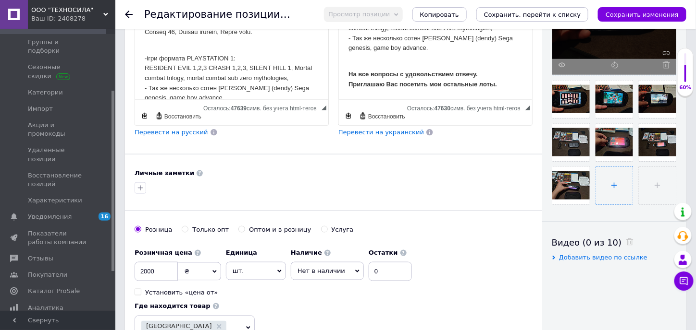
type input "C:\fakepath\IMG_20251011_000159.jpg"
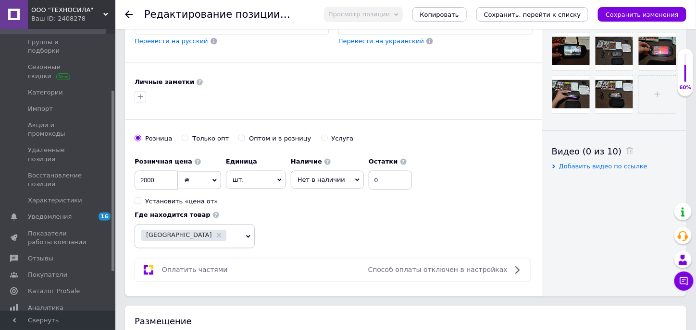
scroll to position [384, 0]
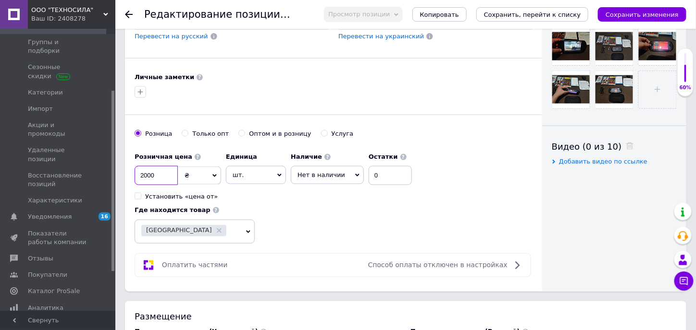
drag, startPoint x: 165, startPoint y: 171, endPoint x: 158, endPoint y: 172, distance: 6.7
click at [158, 172] on input "2000" at bounding box center [156, 175] width 43 height 19
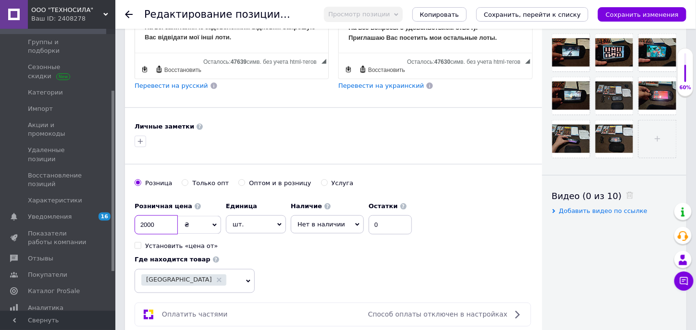
scroll to position [336, 0]
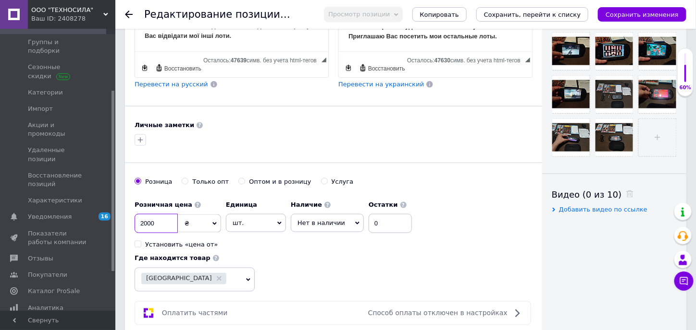
drag, startPoint x: 154, startPoint y: 219, endPoint x: 131, endPoint y: 220, distance: 23.6
click at [131, 220] on div "Основная информация При сохранении товара пустые поля будут переведены автомати…" at bounding box center [333, 21] width 417 height 638
click at [466, 172] on div "Основная информация При сохранении товара пустые поля будут переведены автомати…" at bounding box center [333, 21] width 417 height 638
drag, startPoint x: 159, startPoint y: 222, endPoint x: 147, endPoint y: 220, distance: 11.8
click at [147, 220] on input "3800" at bounding box center [156, 223] width 43 height 19
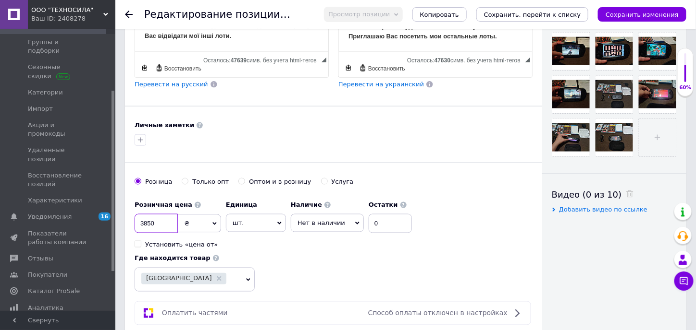
type input "3850"
click at [329, 240] on div "Розничная цена 3850 ₴ $ € CHF £ ¥ PLN ₸ MDL HUF KGS CN¥ TRY ₩ lei Установить «ц…" at bounding box center [276, 222] width 282 height 53
click at [355, 221] on icon at bounding box center [357, 223] width 4 height 4
click at [337, 267] on li "Готово к отправке" at bounding box center [327, 270] width 72 height 13
click at [401, 224] on input "0" at bounding box center [403, 223] width 43 height 19
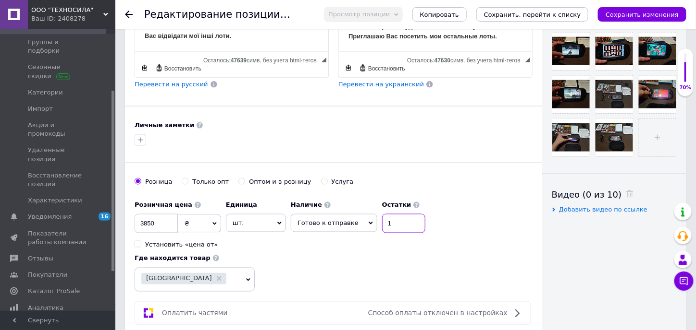
type input "1"
click at [393, 266] on div "Розничная цена 3850 ₴ $ € CHF £ ¥ PLN ₸ MDL HUF KGS CN¥ TRY ₩ lei Установить «ц…" at bounding box center [334, 244] width 398 height 96
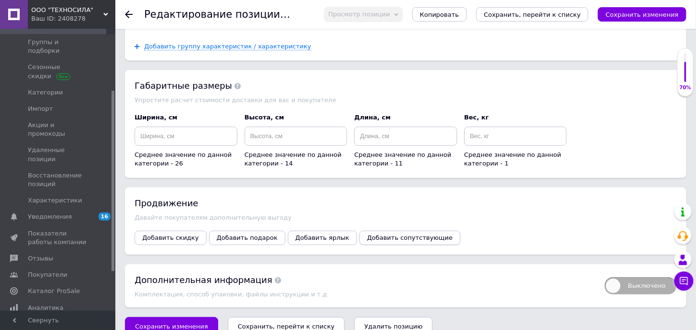
scroll to position [1209, 0]
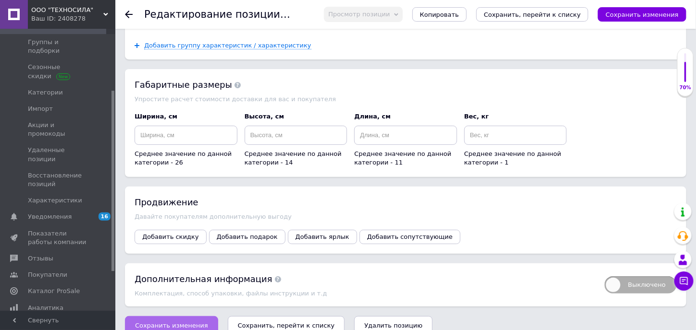
click at [176, 318] on button "Сохранить изменения" at bounding box center [171, 326] width 93 height 19
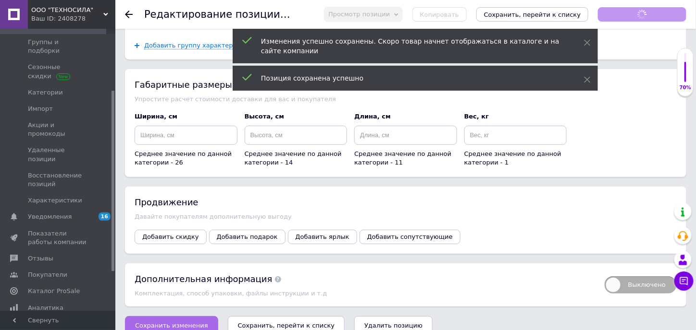
scroll to position [290, 0]
click at [171, 322] on span "Сохранить изменения" at bounding box center [171, 325] width 73 height 7
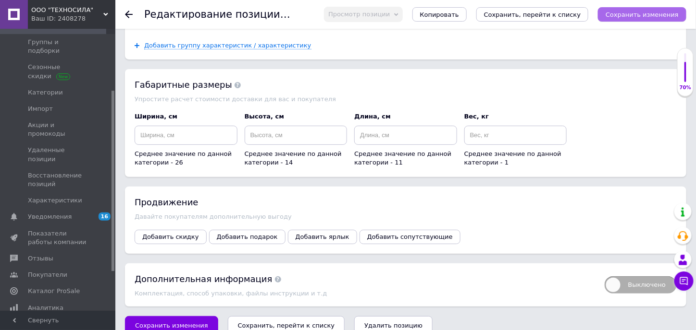
click at [631, 18] on icon "Сохранить изменения" at bounding box center [641, 14] width 73 height 7
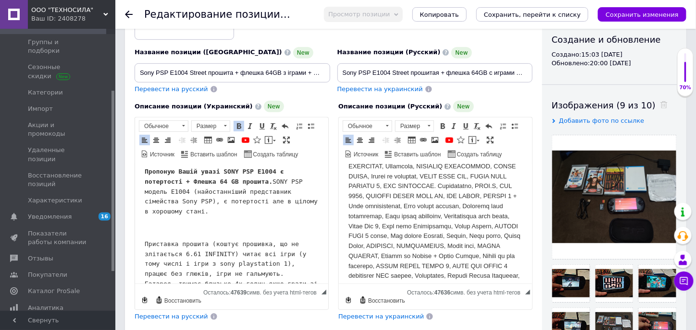
scroll to position [0, 0]
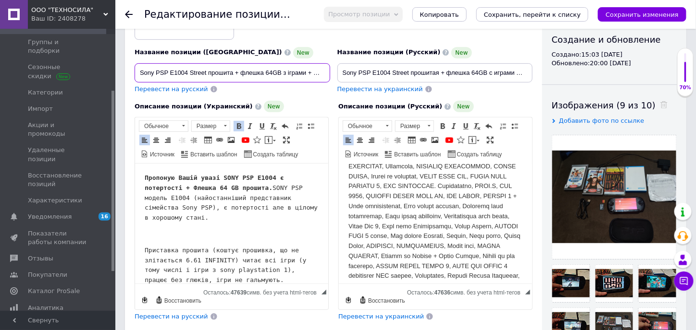
drag, startPoint x: 142, startPoint y: 72, endPoint x: 186, endPoint y: 71, distance: 44.2
click at [186, 71] on input "Sony PSP E1004 Street прошита + флешка 64GB з іграми + Диски + Повербанк ANKER" at bounding box center [233, 72] width 196 height 19
drag, startPoint x: 141, startPoint y: 72, endPoint x: 187, endPoint y: 72, distance: 45.6
click at [187, 72] on input "Sony PSP E1004 Street прошита + флешка 64GB з іграми + Диски + Повербанк ANKER" at bounding box center [233, 72] width 196 height 19
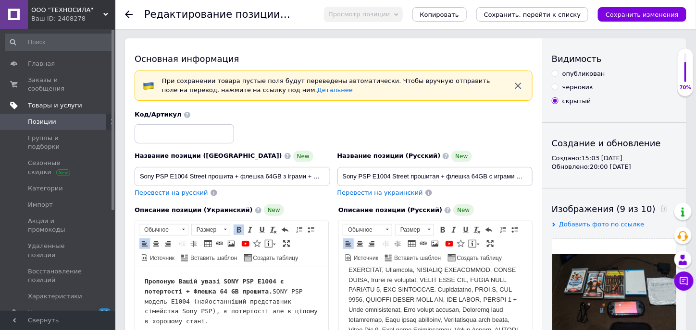
click at [55, 101] on span "Товары и услуги" at bounding box center [55, 105] width 54 height 9
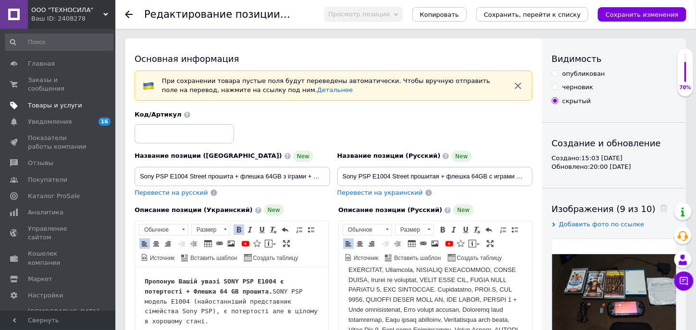
click at [49, 101] on link "Товары и услуги" at bounding box center [59, 106] width 118 height 16
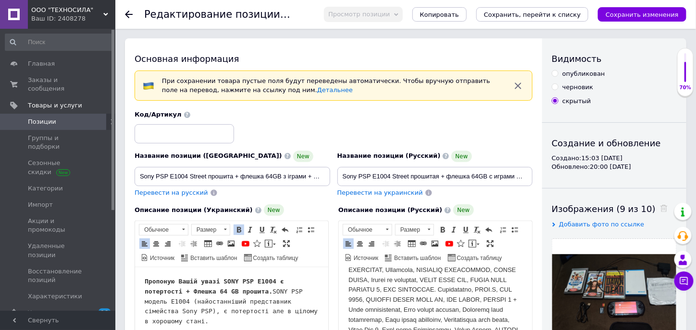
click at [50, 118] on span "Позиции" at bounding box center [42, 122] width 28 height 9
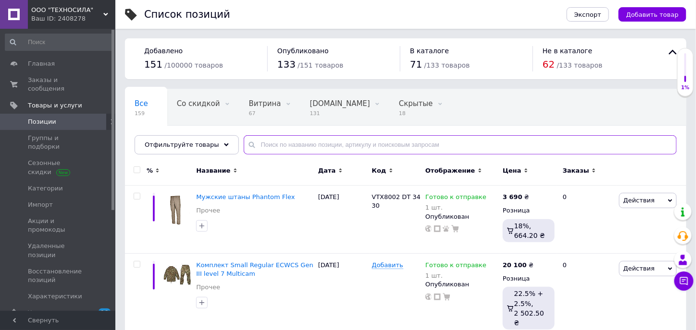
click at [308, 139] on input "text" at bounding box center [460, 144] width 433 height 19
type input "psp"
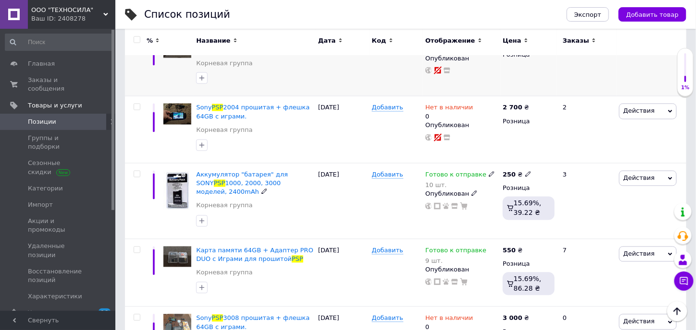
scroll to position [576, 0]
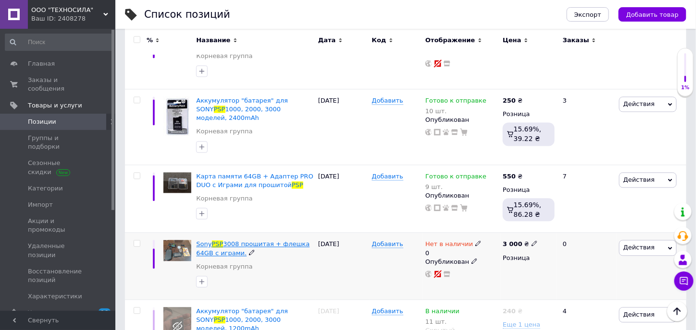
click at [281, 241] on span "3008 прошитая + флешка 64GB c играми." at bounding box center [252, 249] width 113 height 16
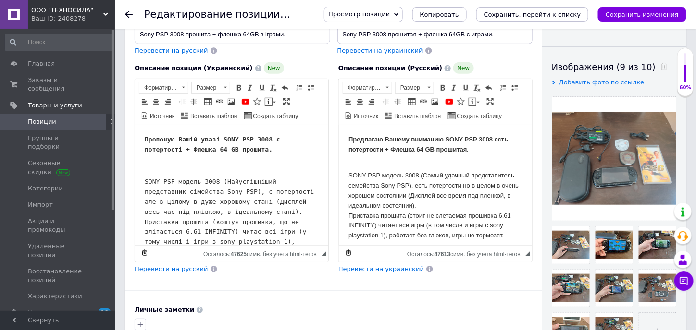
scroll to position [144, 0]
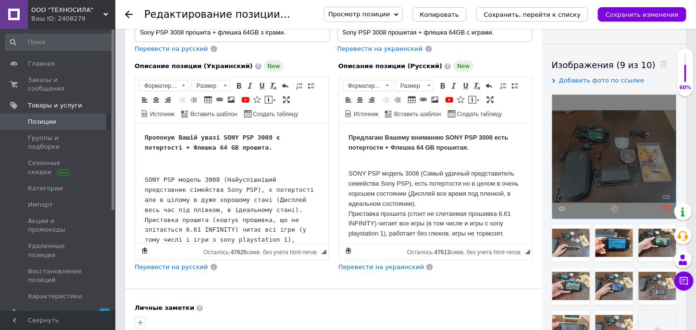
click at [665, 207] on icon at bounding box center [665, 209] width 7 height 7
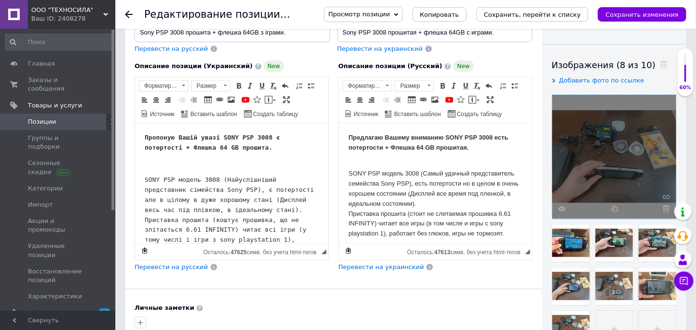
click at [665, 207] on icon at bounding box center [665, 209] width 7 height 7
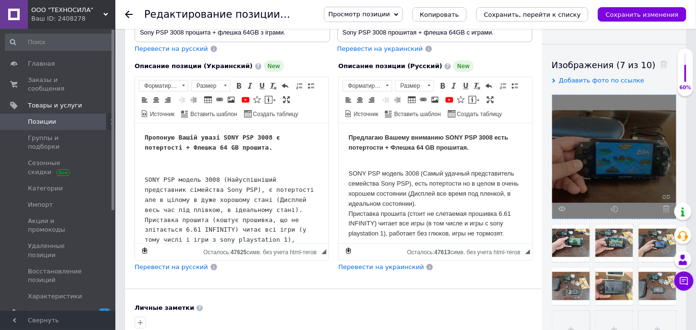
click at [665, 207] on icon at bounding box center [665, 209] width 7 height 7
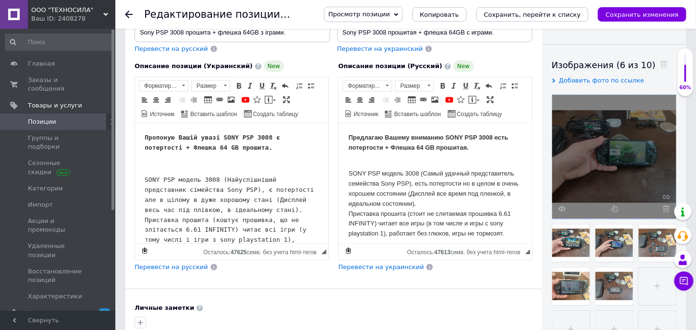
click at [665, 207] on icon at bounding box center [665, 209] width 7 height 7
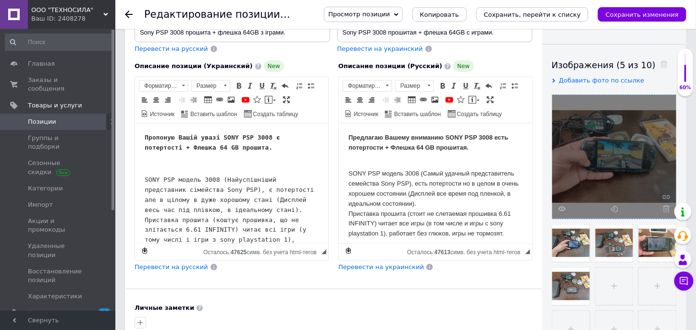
click at [665, 207] on icon at bounding box center [665, 209] width 7 height 7
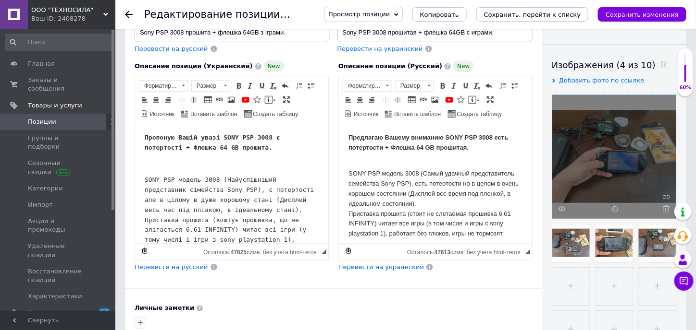
click at [665, 207] on icon at bounding box center [665, 209] width 7 height 7
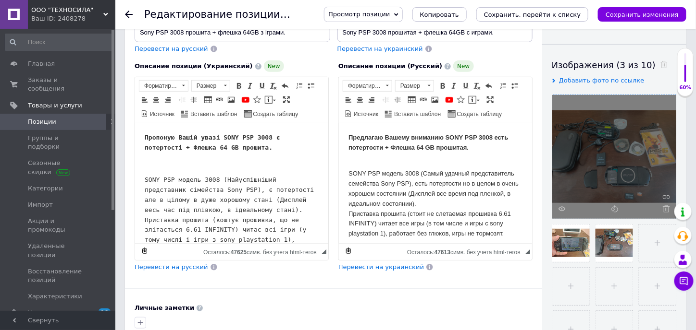
click at [665, 207] on icon at bounding box center [665, 209] width 7 height 7
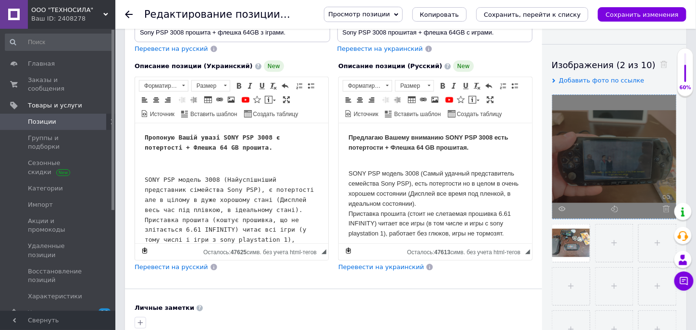
click at [665, 207] on icon at bounding box center [665, 209] width 7 height 7
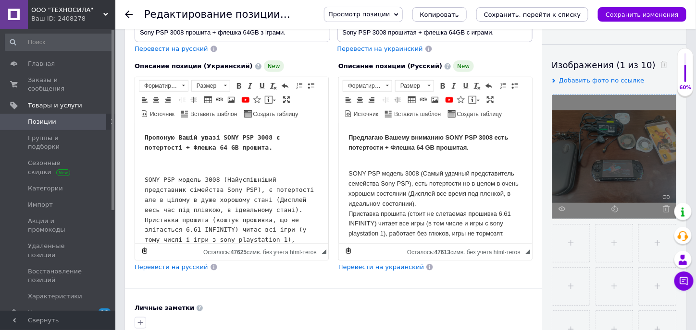
click at [665, 207] on icon at bounding box center [665, 209] width 7 height 7
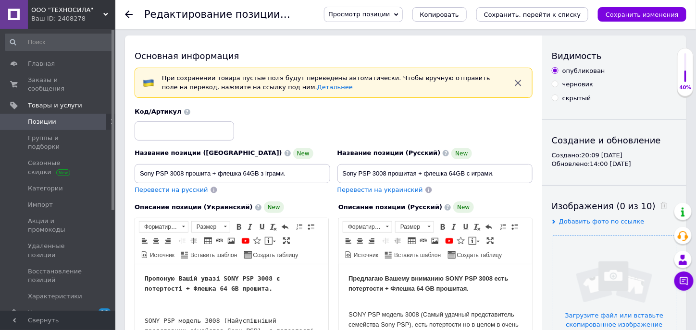
scroll to position [0, 0]
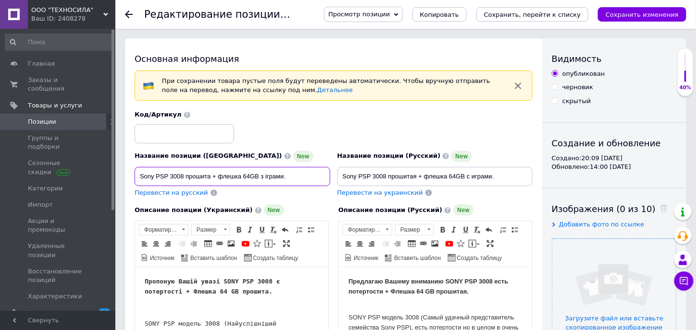
drag, startPoint x: 298, startPoint y: 176, endPoint x: 129, endPoint y: 179, distance: 169.1
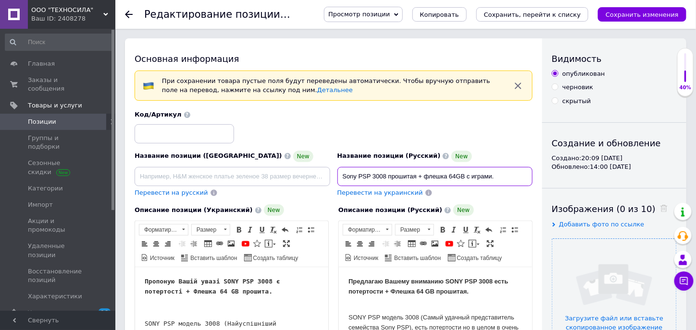
drag, startPoint x: 506, startPoint y: 175, endPoint x: 329, endPoint y: 172, distance: 177.3
click at [329, 172] on div "Название позиции (Украинский) New Перевести на русский Код/Артикул Название поз…" at bounding box center [333, 154] width 405 height 94
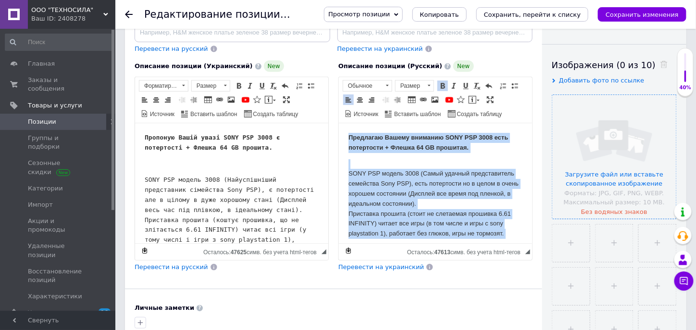
drag, startPoint x: 501, startPoint y: 229, endPoint x: 285, endPoint y: 62, distance: 272.9
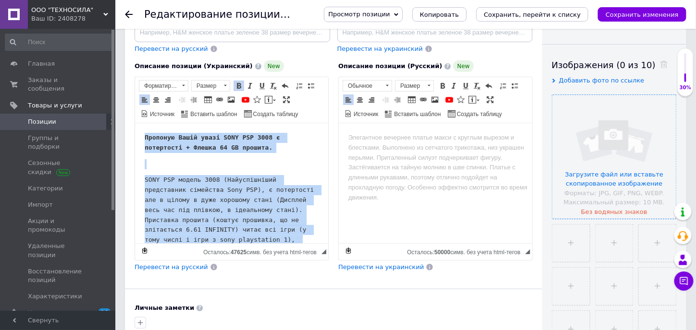
drag, startPoint x: 294, startPoint y: 229, endPoint x: 103, endPoint y: 79, distance: 242.3
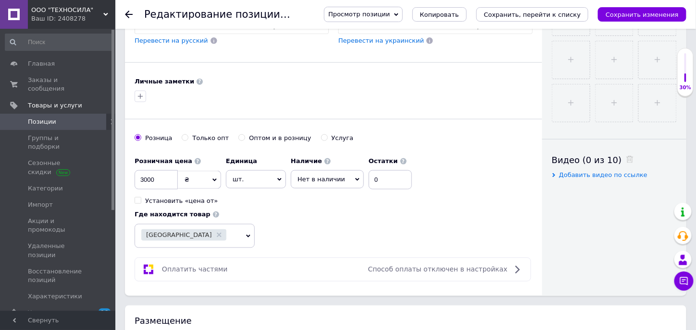
scroll to position [336, 0]
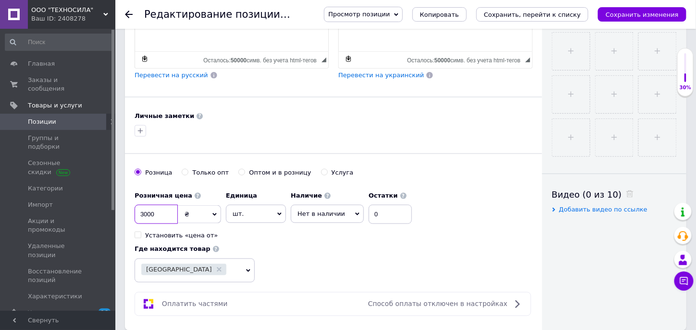
drag, startPoint x: 169, startPoint y: 208, endPoint x: 131, endPoint y: 203, distance: 37.8
click at [132, 203] on div "Основная информация При сохранении товара пустые поля будут переведены автомати…" at bounding box center [333, 16] width 417 height 629
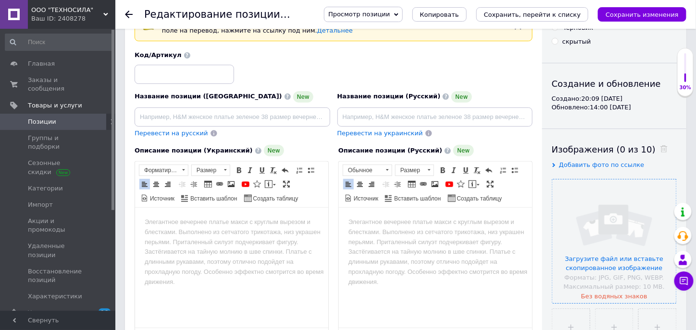
scroll to position [48, 0]
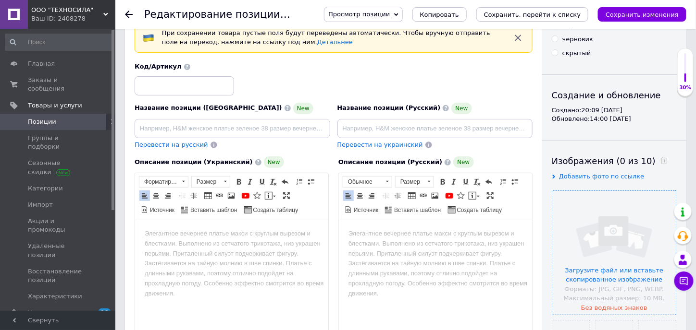
type input "2650"
click at [404, 124] on input at bounding box center [435, 128] width 196 height 19
paste input "Sony PSP 3004 прошитая + флешка 64GB c играми."
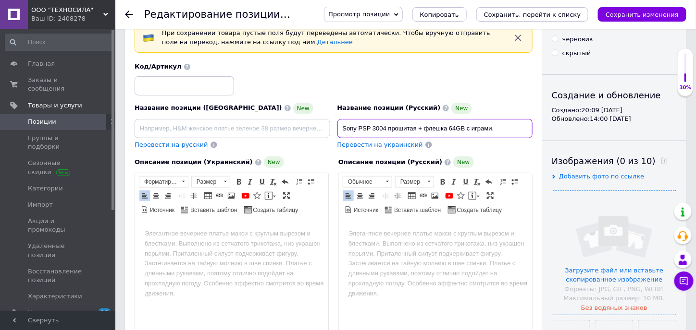
type input "Sony PSP 3004 прошитая + флешка 64GB c играми."
click at [404, 236] on body "Визуальный текстовый редактор, C08B1B1B-9F93-4B46-B81E-C54139E2D055" at bounding box center [435, 234] width 174 height 10
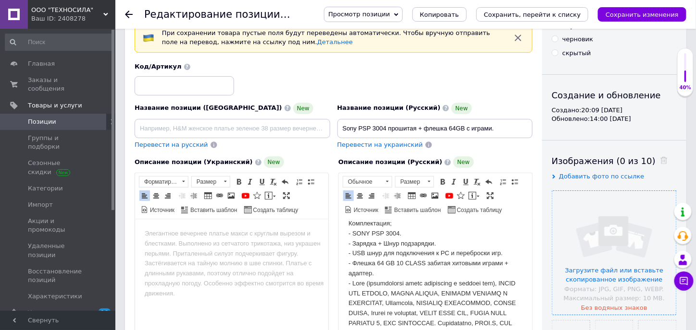
scroll to position [0, 0]
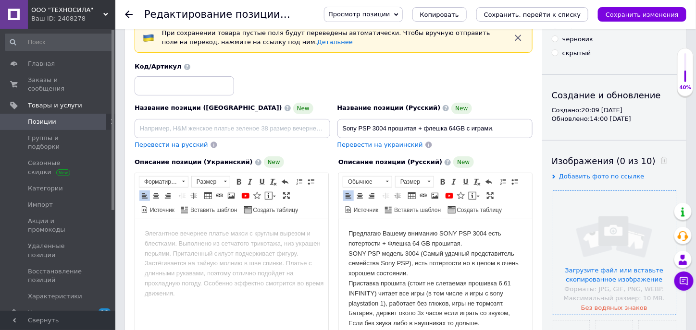
click at [595, 215] on input "file" at bounding box center [614, 253] width 124 height 124
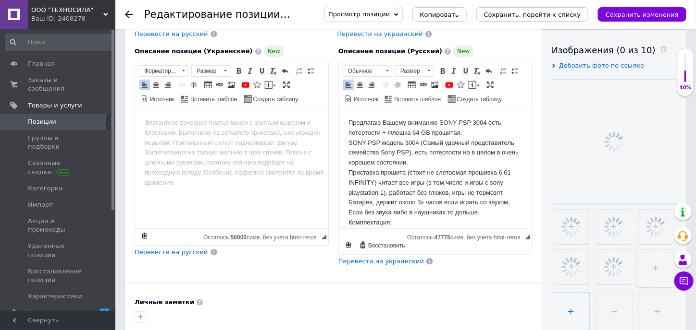
scroll to position [192, 0]
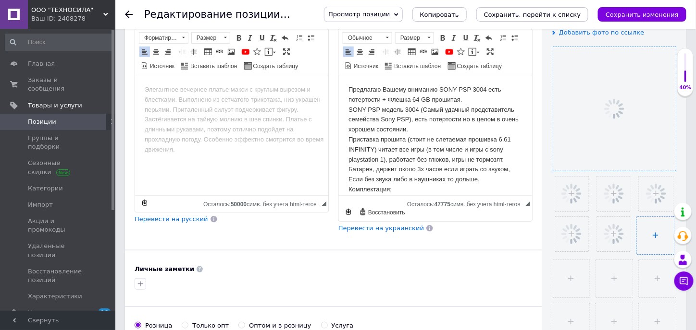
click at [643, 239] on input "file" at bounding box center [654, 235] width 37 height 37
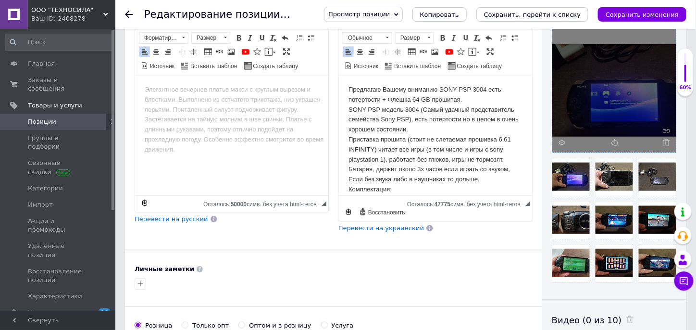
click at [450, 235] on div "Основная информация При сохранении товара пустые поля будут переведены автомати…" at bounding box center [333, 165] width 417 height 638
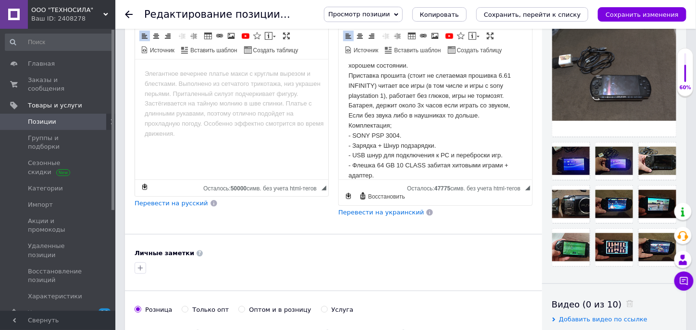
scroll to position [240, 0]
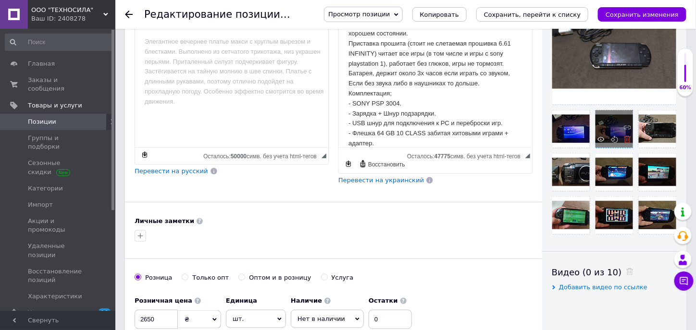
click at [629, 142] on icon at bounding box center [627, 139] width 7 height 7
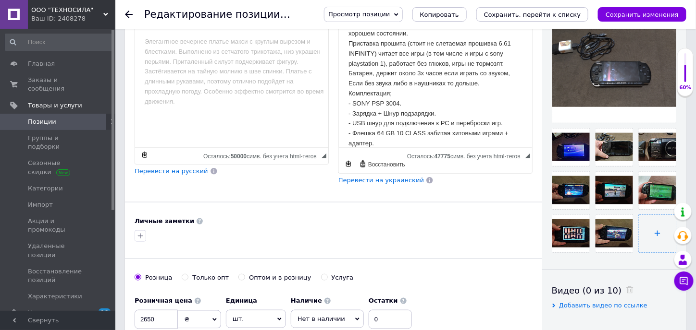
click at [655, 236] on input "file" at bounding box center [656, 233] width 37 height 37
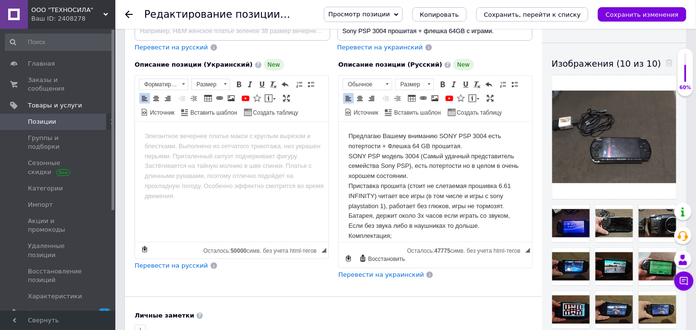
scroll to position [48, 0]
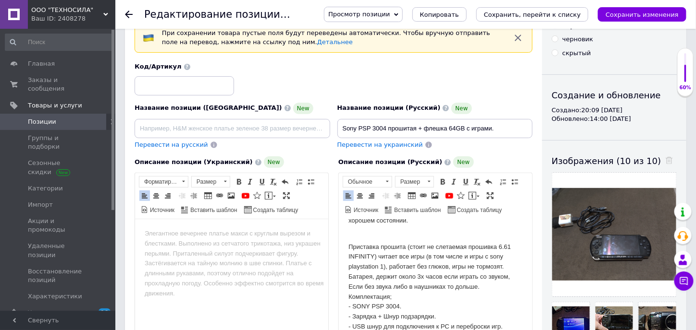
scroll to position [96, 0]
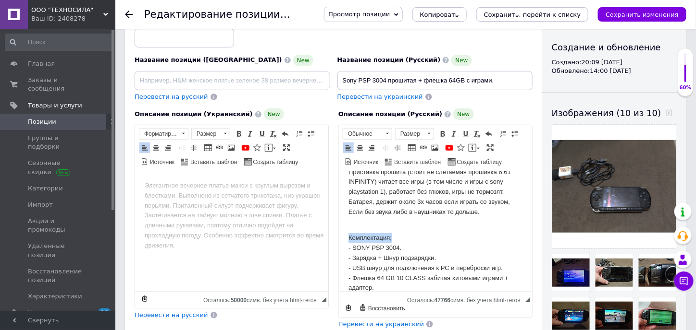
drag, startPoint x: 399, startPoint y: 239, endPoint x: 338, endPoint y: 240, distance: 61.0
click at [440, 133] on span at bounding box center [443, 134] width 8 height 8
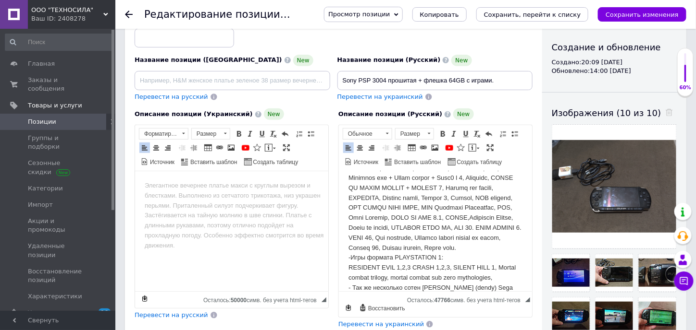
scroll to position [384, 0]
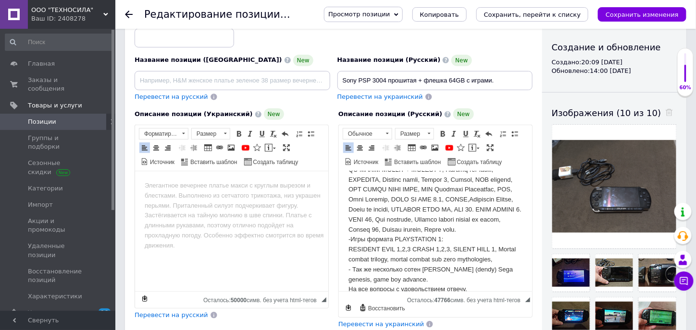
click at [400, 249] on p "Комплектация; - SONY PSP 3004. - Зарядка + Шнур подзарядки. - USB шнур для подк…" at bounding box center [435, 130] width 174 height 390
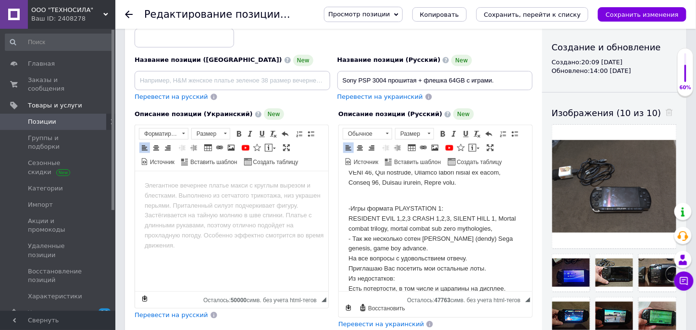
scroll to position [432, 0]
drag, startPoint x: 454, startPoint y: 227, endPoint x: 675, endPoint y: 395, distance: 277.3
click at [338, 227] on html "Предлагаю Вашему вниманию SONY PSP 3004 есть потертости + Флешка 64 GB прошитая…" at bounding box center [434, 20] width 193 height 563
click at [444, 131] on span at bounding box center [443, 134] width 8 height 8
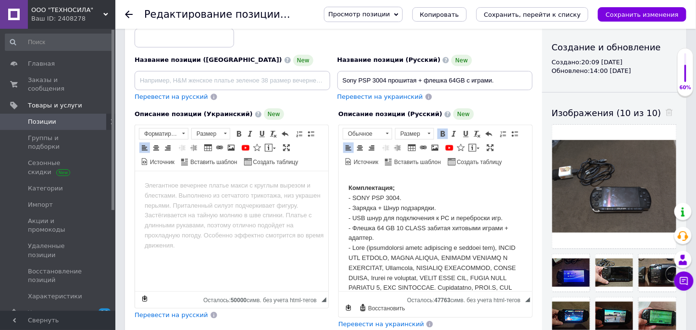
scroll to position [144, 0]
drag, startPoint x: 367, startPoint y: 251, endPoint x: 345, endPoint y: 251, distance: 21.1
click at [345, 251] on html "Предлагаю Вашему вниманию SONY PSP 3004 есть потертости + Флешка 64 GB прошитая…" at bounding box center [434, 308] width 193 height 563
click at [445, 135] on span at bounding box center [443, 134] width 8 height 8
click at [437, 218] on p "Комплектация; - SONY PSP 3004. - Зарядка + Шнур подзарядки. - USB шнур для подк…" at bounding box center [435, 325] width 174 height 300
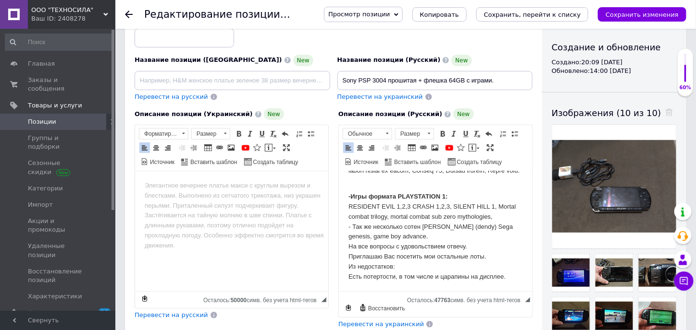
scroll to position [464, 0]
drag, startPoint x: 397, startPoint y: 267, endPoint x: 347, endPoint y: 269, distance: 50.0
click at [347, 269] on html "Предлагаю Вашему вниманию SONY PSP 3004 есть потертости + Флешка 64 GB прошитая…" at bounding box center [434, 9] width 193 height 563
click at [444, 131] on span at bounding box center [443, 134] width 8 height 8
click at [493, 257] on p "-Игры формата PLAYSTATION 1: RESIDENT EVIL 1,2,3 CRASH 1,2,3, SILENT HILL 1, Mo…" at bounding box center [435, 232] width 174 height 100
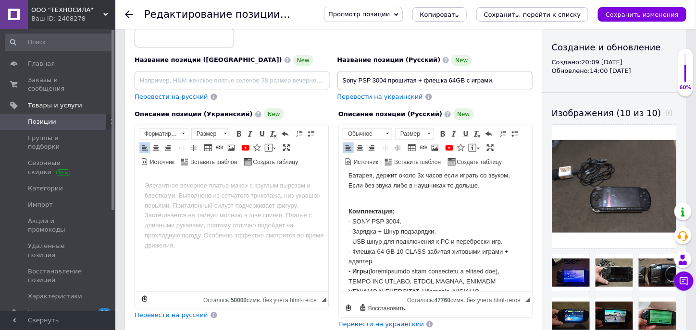
scroll to position [0, 0]
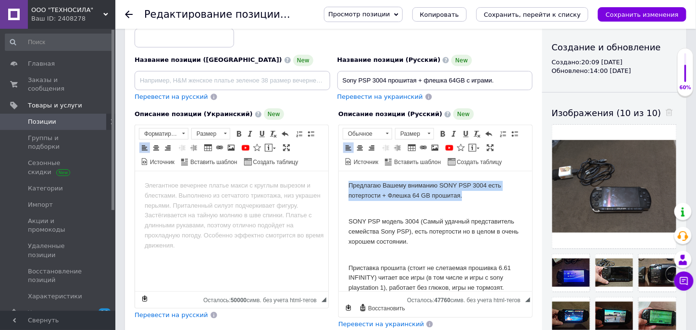
drag, startPoint x: 467, startPoint y: 196, endPoint x: 748, endPoint y: 329, distance: 311.1
click at [442, 136] on link "Полужирный Комбинация клавиш Ctrl+B" at bounding box center [442, 134] width 11 height 11
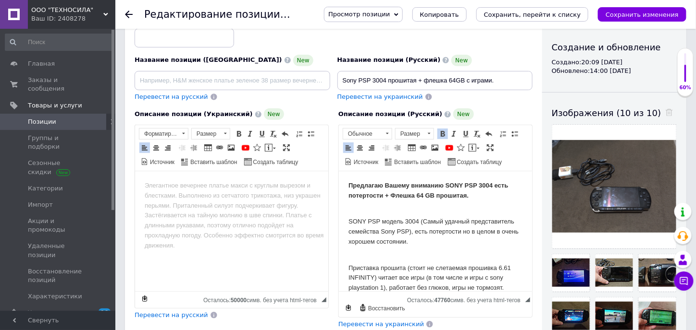
click at [436, 208] on p "SONY PSP модель 3004 (Самый удачный представитель семейства Sony PSP), есть пот…" at bounding box center [435, 227] width 174 height 40
drag, startPoint x: 498, startPoint y: 77, endPoint x: 316, endPoint y: 77, distance: 182.1
click at [316, 77] on div "Название позиции (Украинский) New Перевести на русский Код/Артикул Название поз…" at bounding box center [333, 58] width 405 height 94
click at [191, 76] on input at bounding box center [233, 80] width 196 height 19
paste input "Sony PSP 3004 прошита + флешка 64GB з іграми."
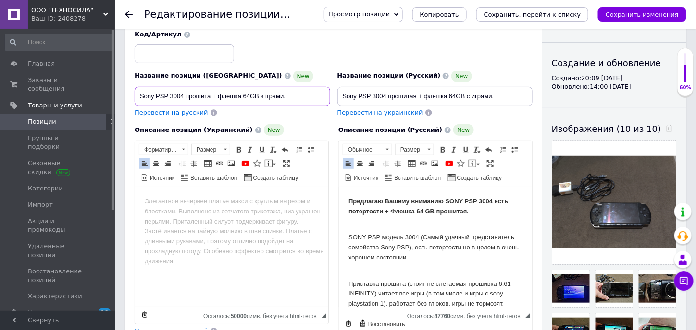
scroll to position [96, 0]
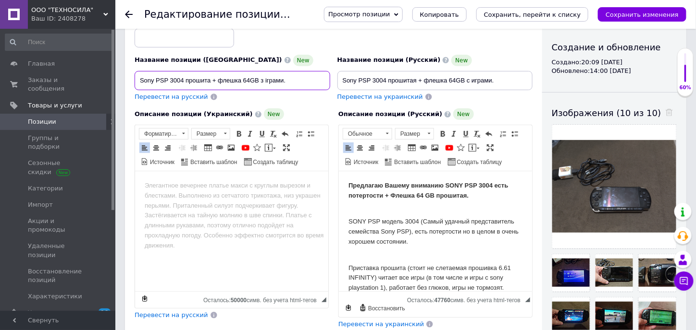
type input "Sony PSP 3004 прошита + флешка 64GB з іграми."
click at [354, 188] on strong "Предлагаю Вашему вниманию SONY PSP 3004 есть потертости + Флешка 64 GB прошитая." at bounding box center [427, 190] width 159 height 17
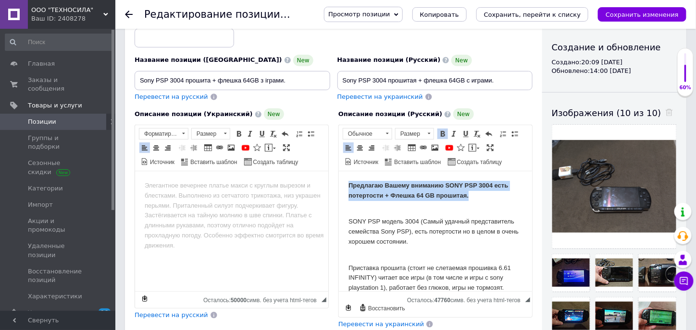
drag, startPoint x: 477, startPoint y: 194, endPoint x: 341, endPoint y: 180, distance: 137.1
copy strong "Предлагаю Вашему вниманию SONY PSP 3004 есть потертости + Флешка 64 GB прошитая."
click at [302, 190] on body "Визуальный текстовый редактор, 38871B74-F5D5-4E1E-98C4-AE1EFEB288E8" at bounding box center [231, 186] width 174 height 10
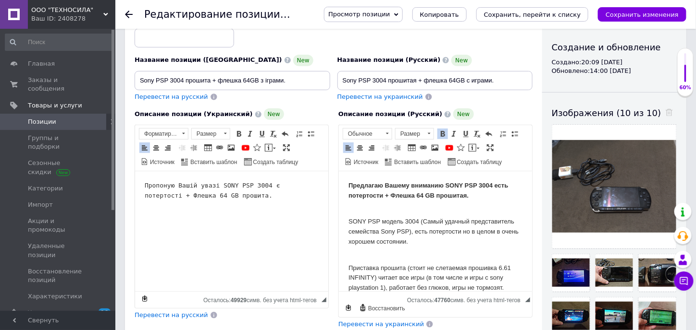
click at [380, 227] on p "SONY PSP модель 3004 (Самый удачный представитель семейства Sony PSP), есть пот…" at bounding box center [435, 227] width 174 height 40
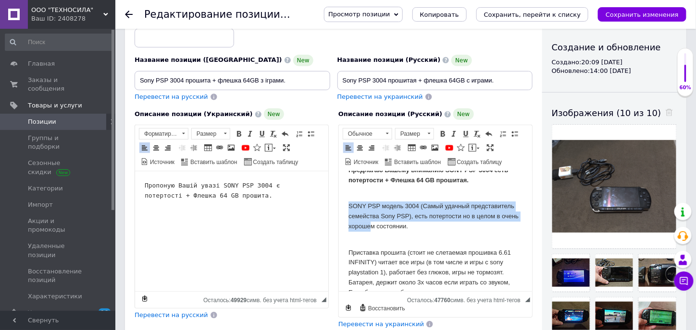
scroll to position [48, 0]
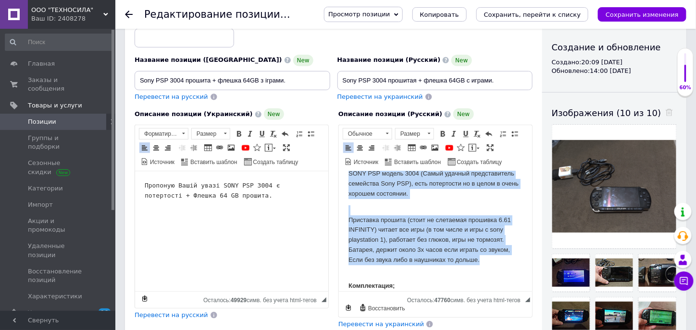
drag, startPoint x: 346, startPoint y: 221, endPoint x: 497, endPoint y: 261, distance: 156.0
copy body "SONY PSP модель 3004 (Самый удачный представитель семейства Sony PSP), есть пот…"
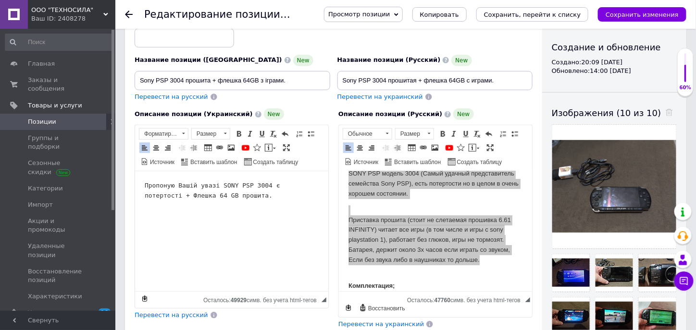
click at [196, 210] on html "Пропоную Вашій увазі SONY PSP 3004 є потертості + Флешка 64 GB прошита." at bounding box center [231, 190] width 193 height 39
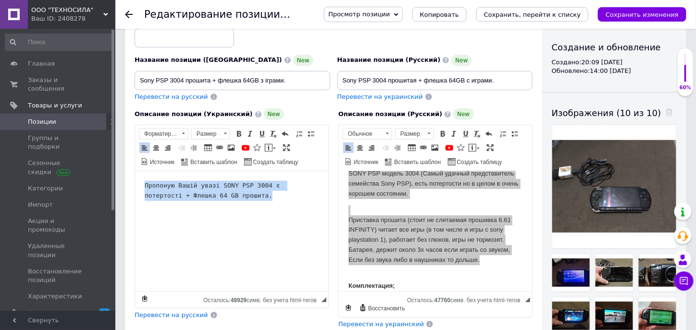
drag, startPoint x: 221, startPoint y: 196, endPoint x: 132, endPoint y: 171, distance: 92.5
click at [135, 171] on html "Пропоную Вашій увазі SONY PSP 3004 є потертості + Флешка 64 GB прошита." at bounding box center [231, 190] width 193 height 39
click at [239, 133] on span at bounding box center [239, 134] width 8 height 8
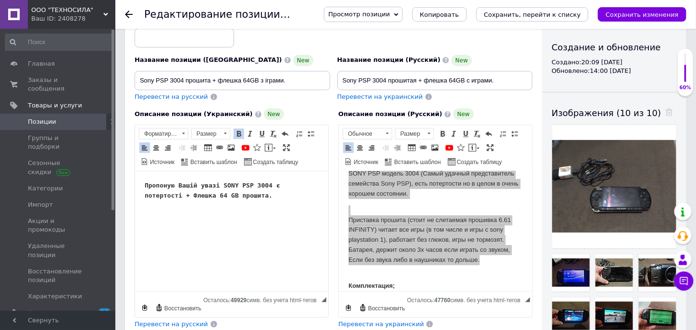
click at [256, 210] on html "Пропоную Вашій увазі SONY PSP 3004 є потертості + Флешка 64 GB прошита." at bounding box center [231, 190] width 193 height 39
click at [246, 207] on html "Пропоную Вашій увазі SONY PSP 3004 є потертості + Флешка 64 GB прошита." at bounding box center [231, 190] width 193 height 39
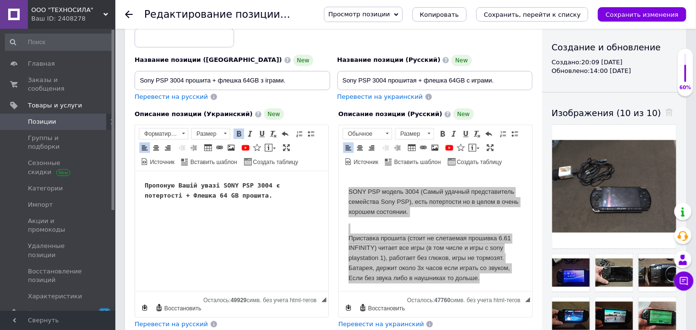
scroll to position [0, 0]
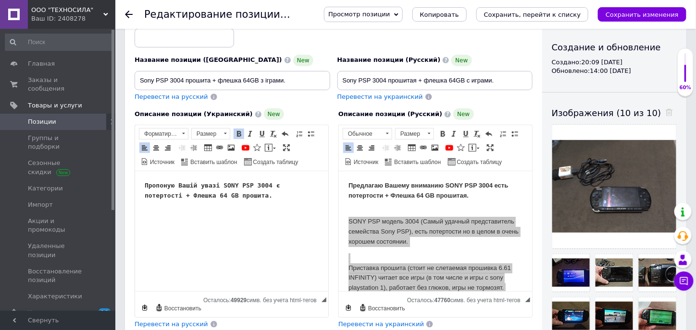
click at [258, 197] on pre "Пропоную Вашій увазі SONY PSP 3004 є потертості + Флешка 64 GB прошита." at bounding box center [231, 191] width 174 height 20
click at [228, 210] on html "Пропоную Вашій увазі SONY PSP 3004 є потертості + Флешка 64 GB прошита." at bounding box center [231, 190] width 193 height 39
click at [207, 210] on html "Пропоную Вашій увазі SONY PSP 3004 є потертості + Флешка 64 GB прошита." at bounding box center [231, 190] width 193 height 39
click at [220, 191] on pre "Пропоную Вашій увазі SONY PSP 3004 є потертості + Флешка 64 GB прошита." at bounding box center [231, 191] width 174 height 20
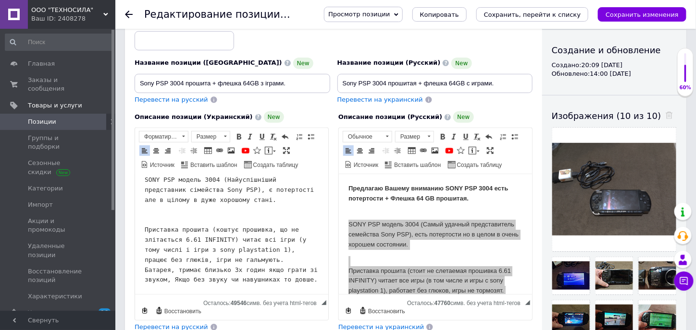
scroll to position [96, 0]
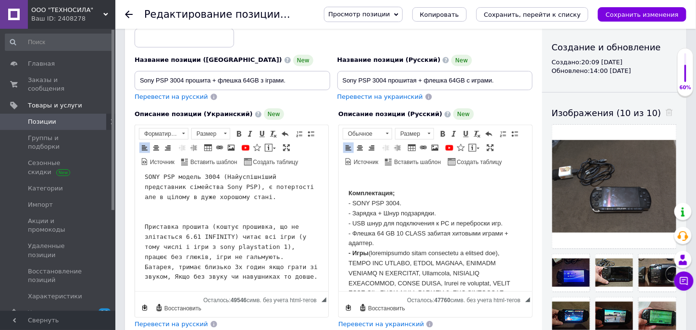
scroll to position [144, 0]
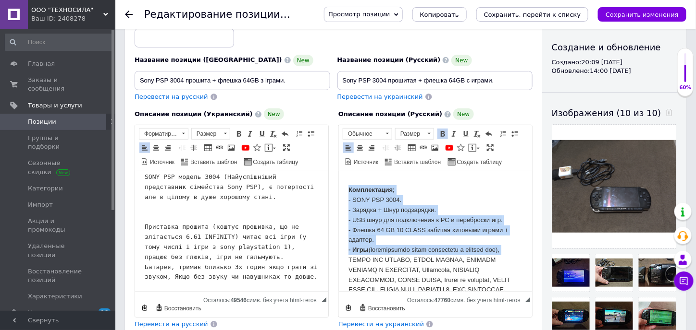
drag, startPoint x: 344, startPoint y: 191, endPoint x: 517, endPoint y: 250, distance: 182.7
click at [517, 250] on html "Предлагаю Вашему вниманию SONY PSP 3004 есть потертости + Флешка 64 GB прошитая…" at bounding box center [434, 317] width 193 height 580
copy p "Комплектация; - SONY PSP 3004. - Зарядка + Шнур подзарядки. - USB шнур для подк…"
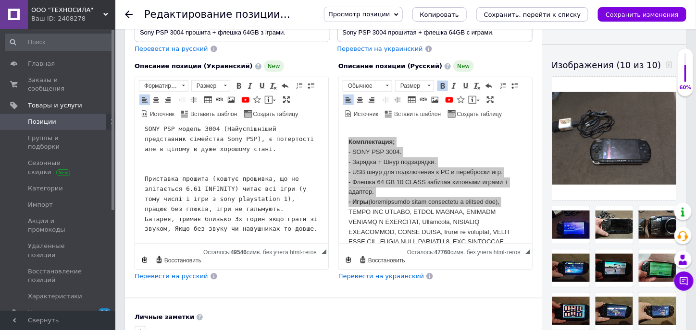
click at [303, 228] on pre "SONY PSP модель 3004 (Найуспішніший представник сімейства Sony PSP), є потертос…" at bounding box center [231, 179] width 174 height 110
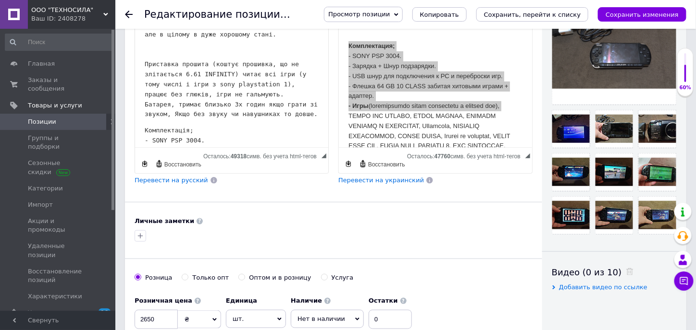
scroll to position [96, 0]
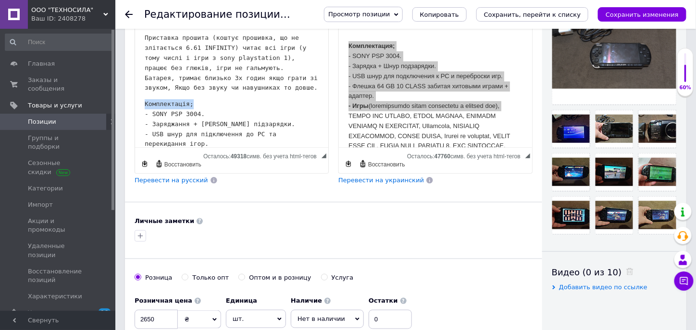
drag, startPoint x: 210, startPoint y: 106, endPoint x: 142, endPoint y: 105, distance: 68.2
click at [142, 105] on html "Пропоную Вашій увазі SONY PSP 3004 є потертості + Флешка 64 GB прошита. SONY PS…" at bounding box center [231, 65] width 193 height 268
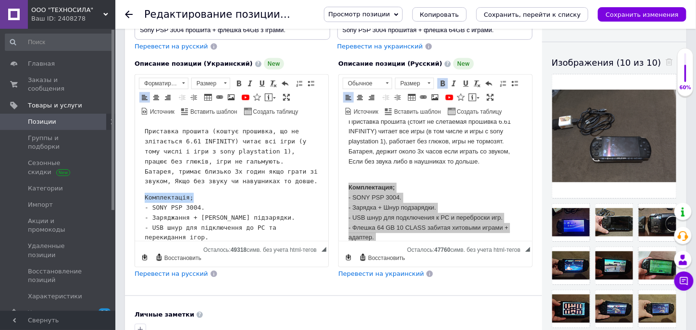
scroll to position [144, 0]
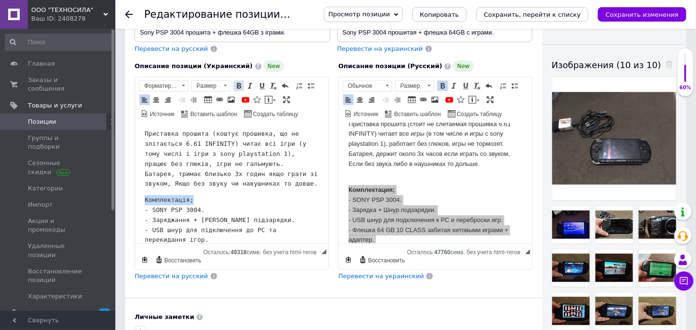
click at [237, 84] on span at bounding box center [239, 86] width 8 height 8
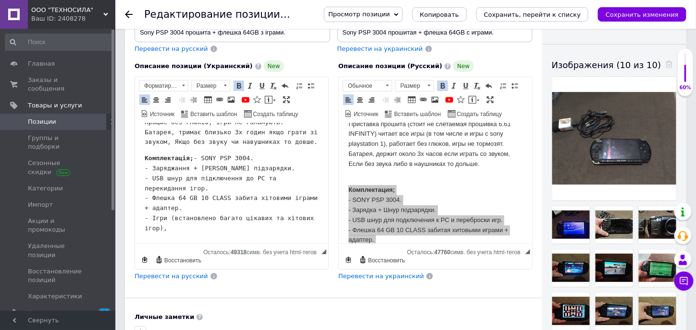
scroll to position [147, 0]
click at [177, 230] on pre "Комплектація; - SONY PSP 3004. - Заряджання + Шнур підзарядки. - USB шнур для п…" at bounding box center [231, 194] width 174 height 80
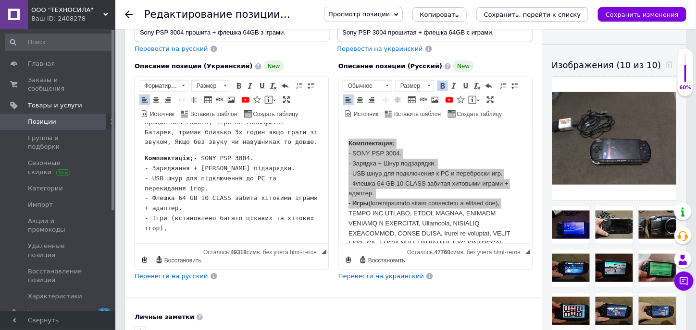
scroll to position [144, 0]
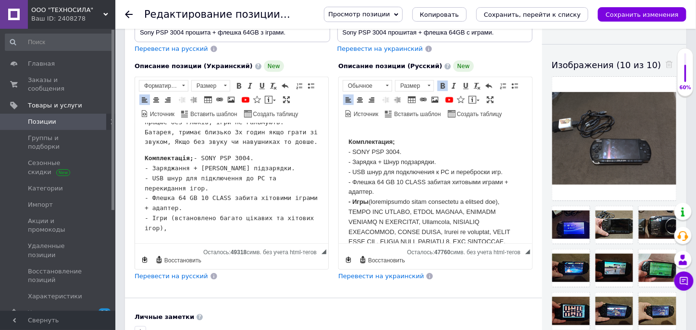
click at [395, 220] on p "Комплектация; - SONY PSP 3004. - Зарядка + Шнур подзарядки. - USB шнур для подк…" at bounding box center [435, 278] width 174 height 300
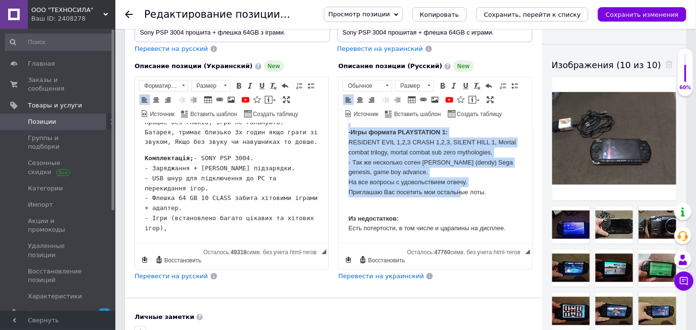
scroll to position [479, 0]
drag, startPoint x: 344, startPoint y: 214, endPoint x: 483, endPoint y: 170, distance: 145.5
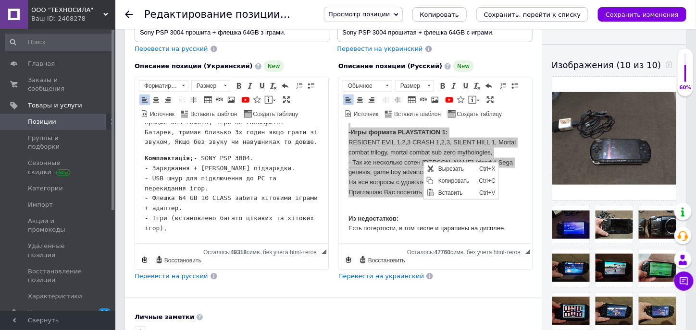
scroll to position [0, 0]
click at [438, 176] on span "Копировать" at bounding box center [455, 181] width 41 height 12
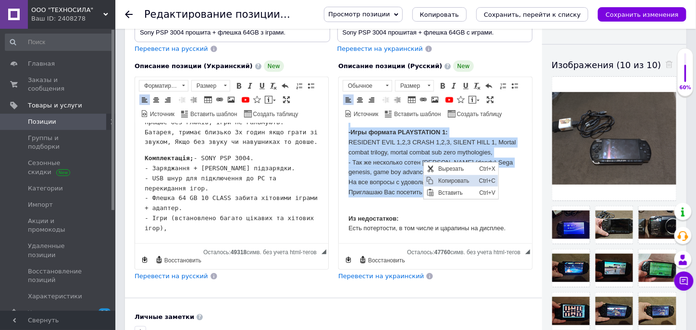
copy body "CRASH TAG RASING, CRASH TITANS, BURNOUT LEGENDS И DOMINATOR, Bomberman, ASSASIN…"
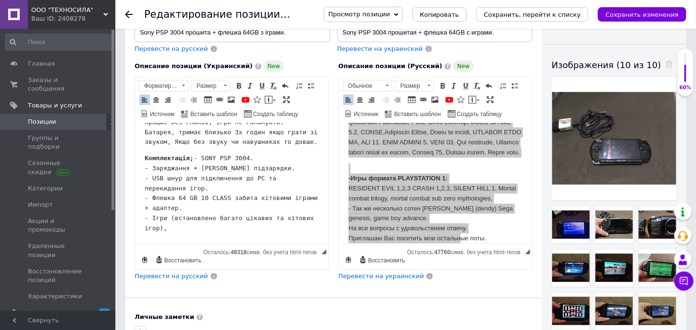
click at [174, 235] on html "Пропоную Вашій увазі SONY PSP 3004 є потертості + Флешка 64 GB прошита. SONY PS…" at bounding box center [231, 115] width 193 height 258
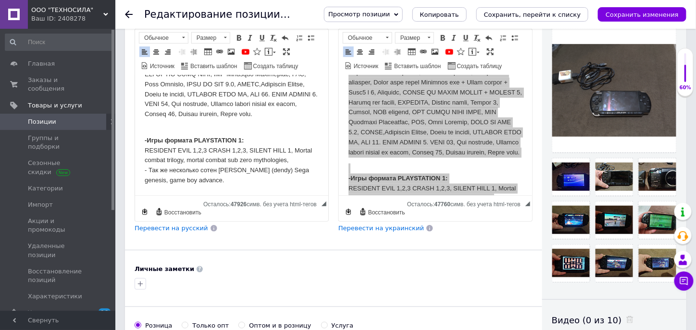
scroll to position [462, 0]
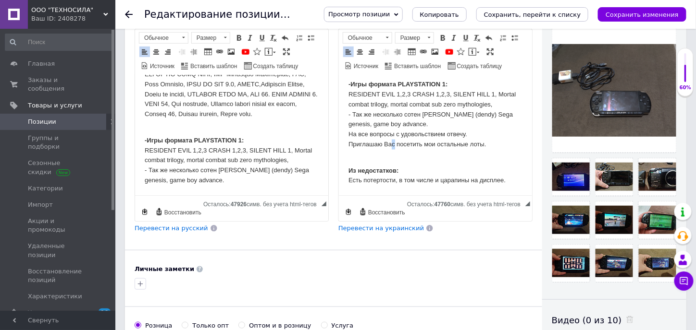
click at [392, 149] on p "-Игры формата PLAYSTATION 1: RESIDENT EVIL 1,2,3 CRASH 1,2,3, SILENT HILL 1, Mo…" at bounding box center [435, 110] width 174 height 80
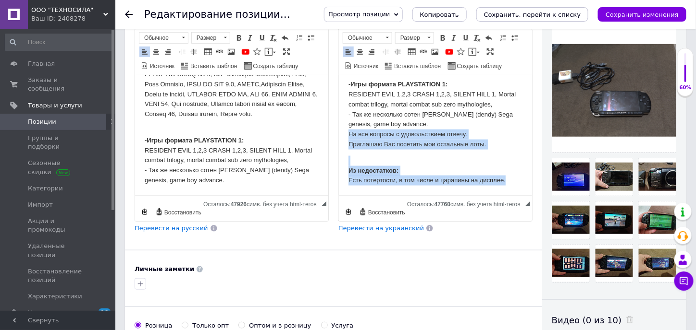
drag, startPoint x: 346, startPoint y: 152, endPoint x: 509, endPoint y: 180, distance: 165.6
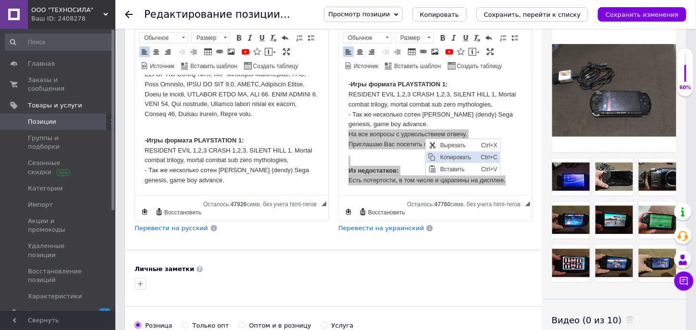
click at [450, 156] on span "Копировать" at bounding box center [457, 158] width 41 height 12
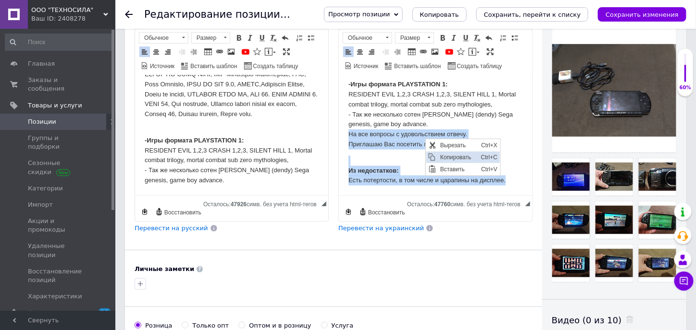
copy body "На все вопросы с удовольствием отвечу. Приглашаю Вас посетить мои остальные лот…"
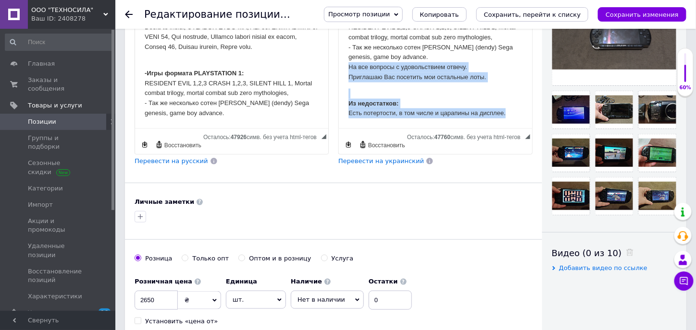
scroll to position [192, 0]
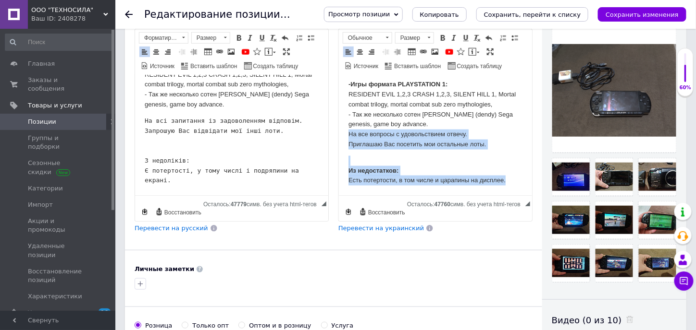
scroll to position [479, 0]
click at [438, 156] on p "Из недостатков: Есть потертости, в том числе и царапины на дисплее." at bounding box center [435, 171] width 174 height 30
drag, startPoint x: 490, startPoint y: 143, endPoint x: 342, endPoint y: 131, distance: 148.0
click at [443, 36] on span at bounding box center [443, 38] width 8 height 8
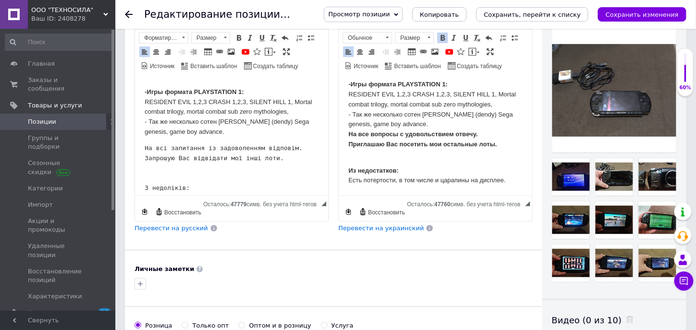
scroll to position [536, 0]
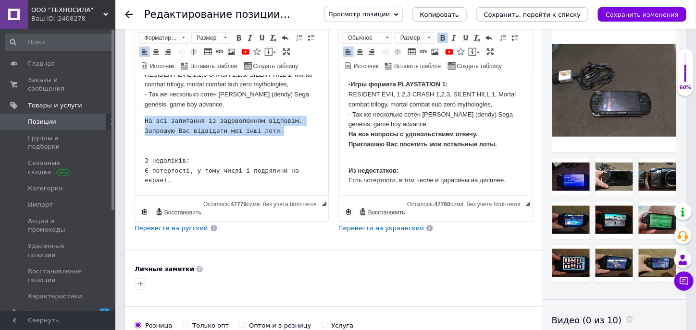
drag, startPoint x: 273, startPoint y: 130, endPoint x: 138, endPoint y: 118, distance: 135.0
click at [238, 37] on span at bounding box center [239, 38] width 8 height 8
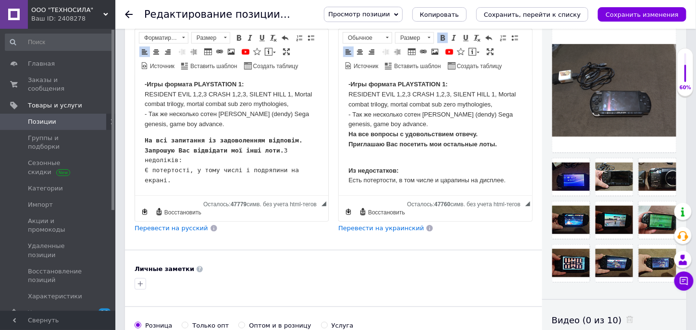
click at [264, 154] on pre "На всі запитання із задоволенням відповім. Запрошую Вас відвідати мої інші лоти…" at bounding box center [231, 161] width 174 height 50
drag, startPoint x: 230, startPoint y: 164, endPoint x: 139, endPoint y: 159, distance: 90.4
click at [239, 35] on span at bounding box center [239, 38] width 8 height 8
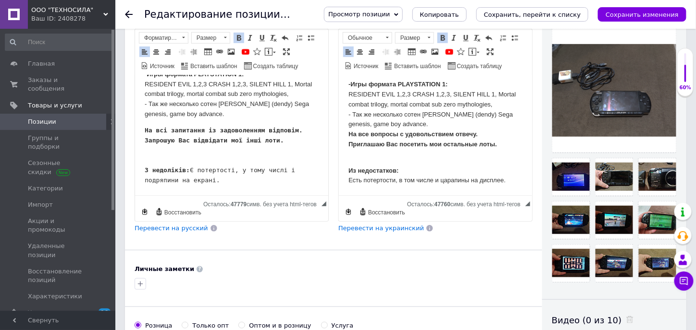
click at [453, 171] on p "Из недостатков: Есть потертости, в том числе и царапины на дисплее." at bounding box center [435, 171] width 174 height 30
click at [249, 147] on pre "На всі запитання із задоволенням відповім. Запрошую Вас відвідати мої інші лоти…" at bounding box center [231, 156] width 174 height 60
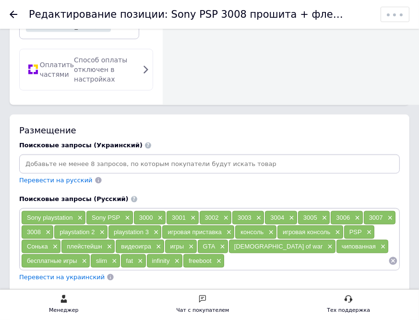
scroll to position [1153, 0]
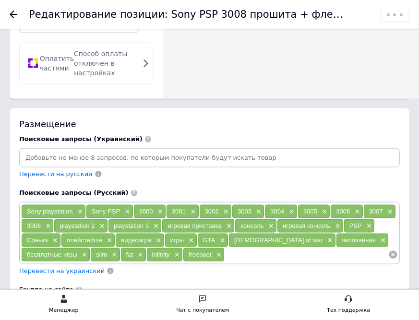
click at [97, 151] on input at bounding box center [209, 158] width 377 height 14
click at [58, 151] on input at bounding box center [209, 158] width 377 height 14
paste input "Sony"
type input "Sony"
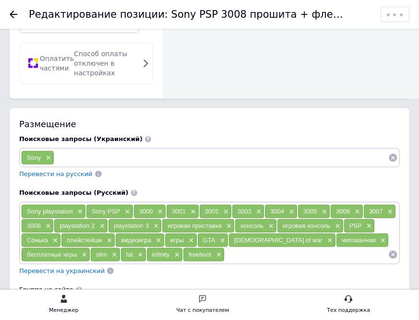
click at [83, 151] on input at bounding box center [221, 158] width 334 height 14
type input "psp"
click at [113, 151] on input at bounding box center [236, 158] width 305 height 14
paste input "playstation 1"
type input "playstation 1"
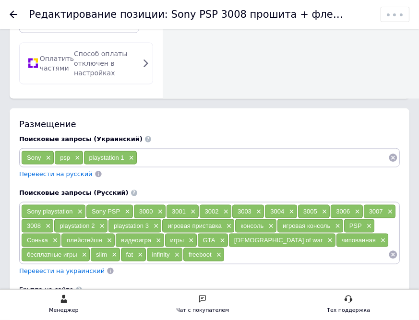
click at [167, 151] on input at bounding box center [262, 158] width 251 height 14
paste input "playstation 2"
type input "playstation 2"
click at [206, 151] on input at bounding box center [290, 158] width 197 height 14
paste input "playstation 3"
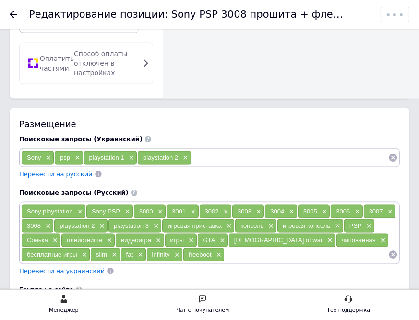
type input "playstation 3"
click at [258, 151] on input at bounding box center [316, 158] width 143 height 14
paste input "игровая приставка"
type input "игровая приставка"
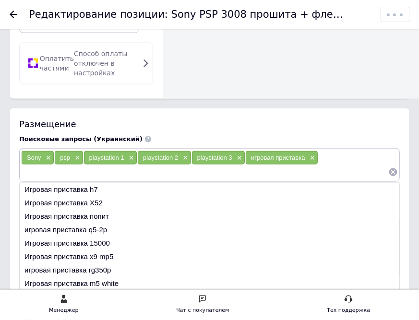
click at [346, 165] on input at bounding box center [204, 172] width 367 height 14
paste input "консоль"
type input "консоль"
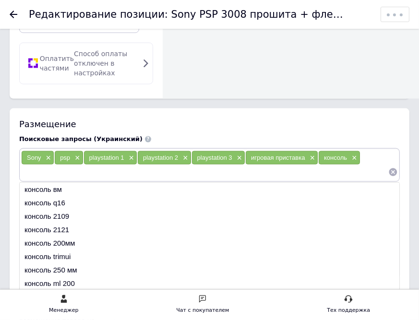
click at [121, 165] on input at bounding box center [204, 172] width 367 height 14
paste input "игровая консоль"
type input "игровая консоль"
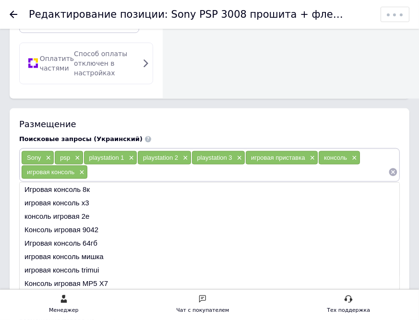
click at [95, 165] on input at bounding box center [238, 172] width 301 height 14
paste input "PSP"
type input "PSP"
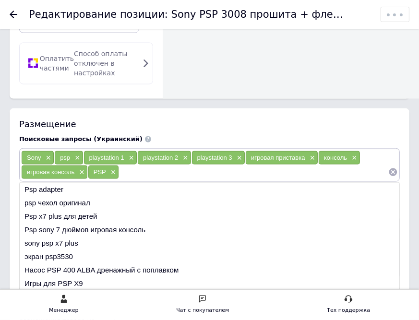
click at [129, 165] on input at bounding box center [253, 172] width 269 height 14
paste input "PS"
type input "PS"
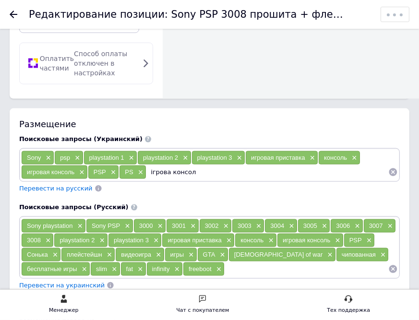
type input "ігрова консоль"
type input "ігрова приставка"
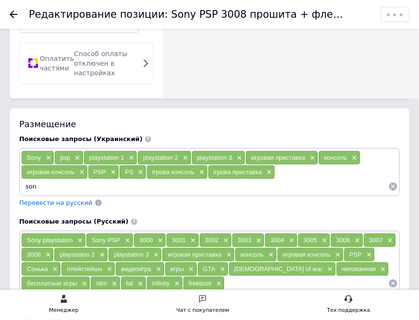
type input "sony"
type input "p"
type input "r"
type input "консоль"
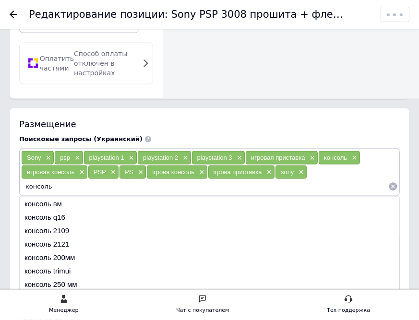
drag, startPoint x: 59, startPoint y: 164, endPoint x: 16, endPoint y: 160, distance: 42.5
click at [16, 160] on div "Поисковые запросы (Украинский) Sony × psp × playstation 1 × playstation 2 × pla…" at bounding box center [209, 171] width 391 height 83
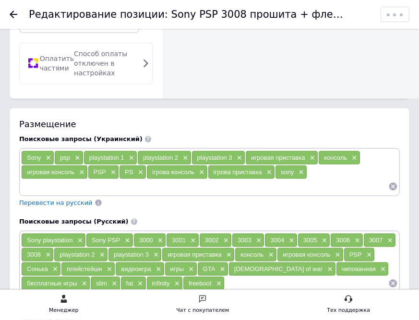
click at [46, 180] on input at bounding box center [204, 187] width 367 height 14
type input "прошита"
type input "чипована"
type input "і"
type input "slim"
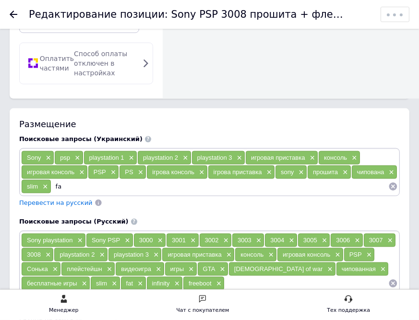
type input "fat"
type input "hen"
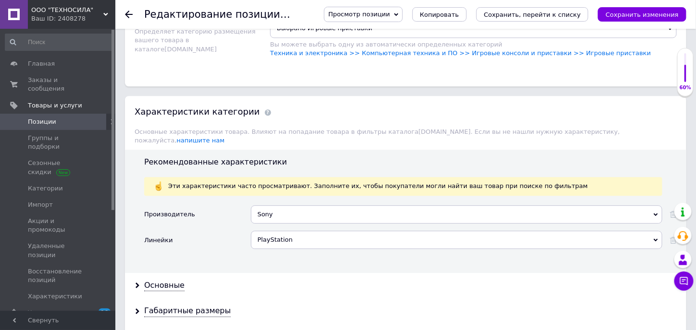
scroll to position [674, 0]
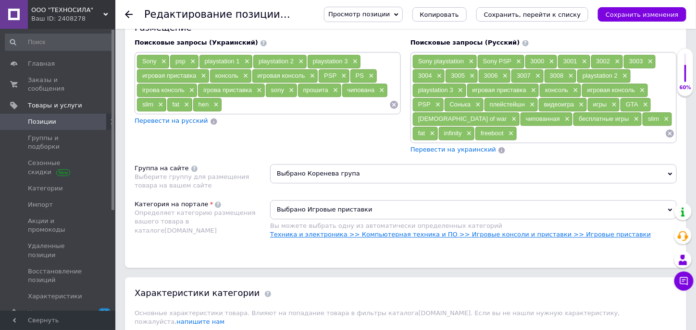
click at [414, 231] on link "Техника и электроника >> Компьютерная техника и ПО >> Игровые консоли и пристав…" at bounding box center [460, 234] width 380 height 7
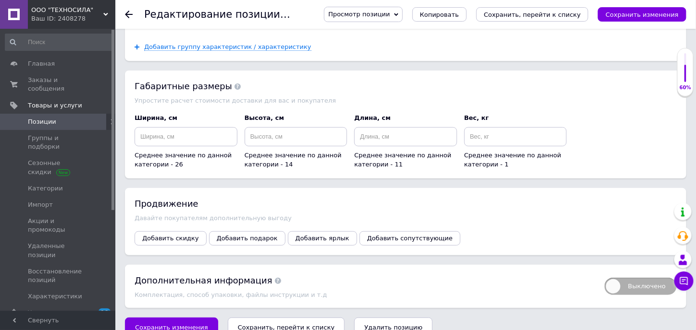
scroll to position [1236, 0]
click at [188, 324] on span "Сохранить изменения" at bounding box center [171, 327] width 73 height 7
type input "Sony PSP 3004 прошита + флешка 64GB з іграми."
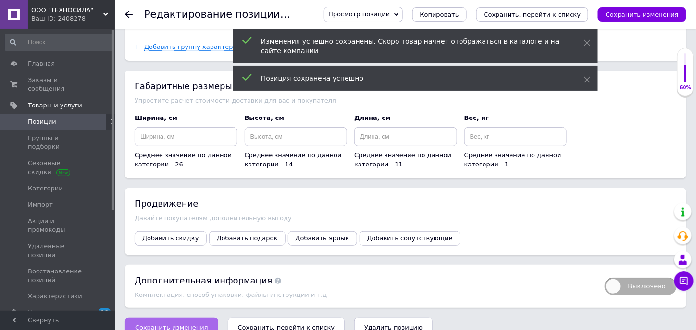
click at [188, 324] on span "Сохранить изменения" at bounding box center [171, 327] width 73 height 7
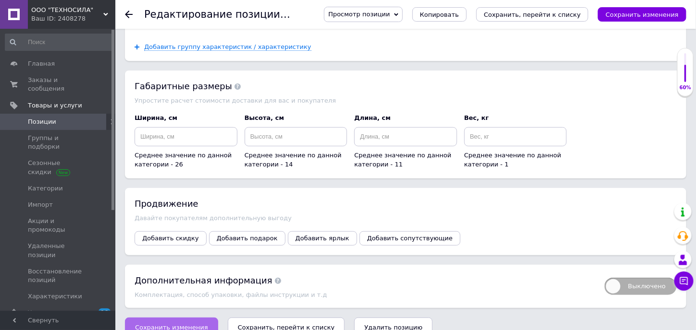
click at [139, 324] on span "Сохранить изменения" at bounding box center [171, 327] width 73 height 7
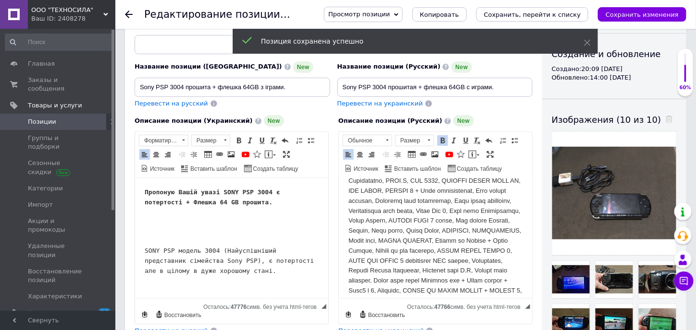
scroll to position [0, 0]
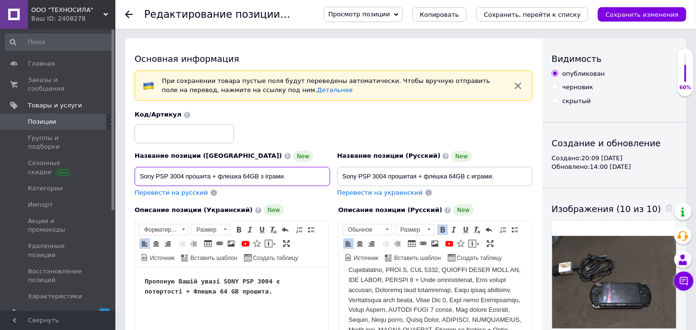
drag, startPoint x: 290, startPoint y: 172, endPoint x: 132, endPoint y: 165, distance: 158.2
click at [132, 165] on div "Название позиции (Украинский) New Sony PSP 3004 прошита + флешка 64GB з іграми.…" at bounding box center [232, 174] width 203 height 54
click at [417, 169] on input "Sony PSP 3004 прошитая + флешка 64GB c играми." at bounding box center [435, 176] width 196 height 19
drag, startPoint x: 500, startPoint y: 172, endPoint x: 336, endPoint y: 167, distance: 163.4
click at [336, 167] on div "Название позиции (Русский) New Sony PSP 3004 прошитая + флешка 64GB c играми. П…" at bounding box center [434, 174] width 203 height 54
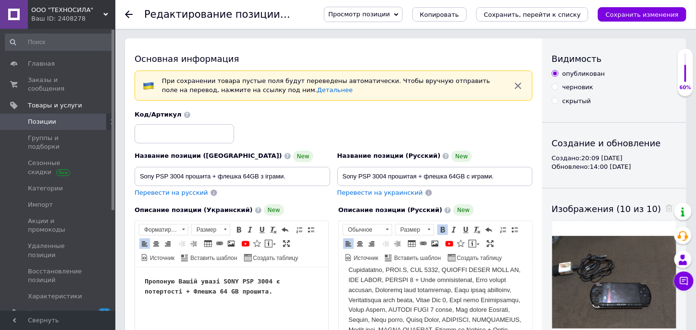
click at [67, 118] on span "Позиции" at bounding box center [58, 122] width 61 height 9
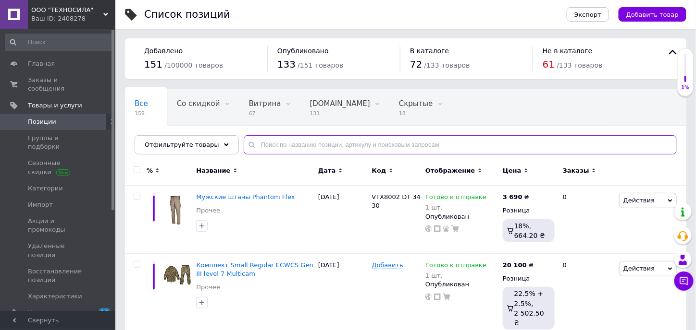
click at [318, 149] on input "text" at bounding box center [460, 144] width 433 height 19
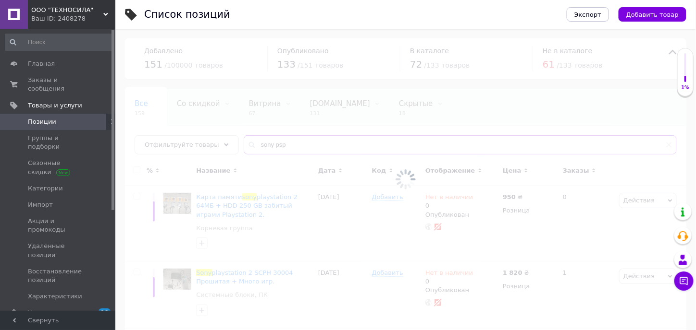
type input "sony psp"
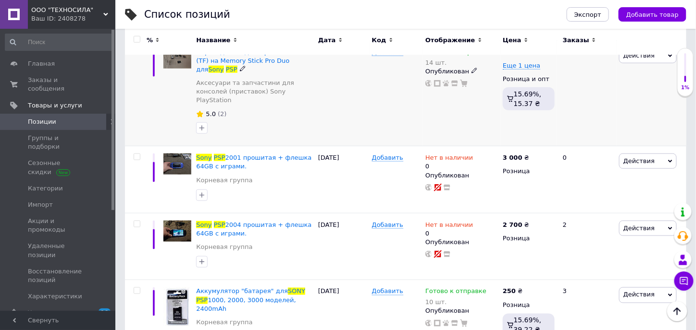
scroll to position [336, 0]
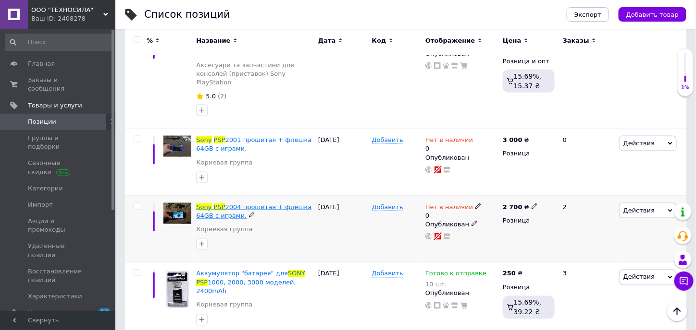
click at [265, 204] on span "2004 прошитая + флешка 64GB c играми." at bounding box center [253, 212] width 115 height 16
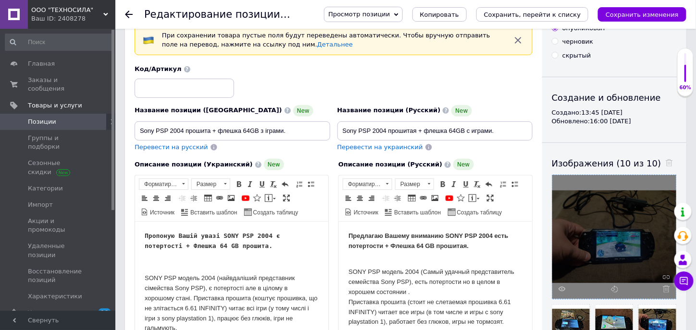
scroll to position [48, 0]
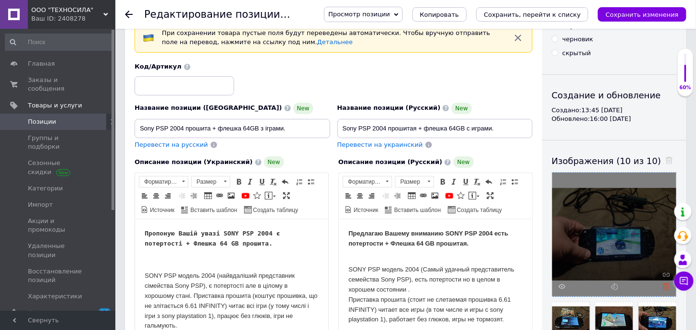
click at [667, 289] on icon at bounding box center [665, 286] width 7 height 7
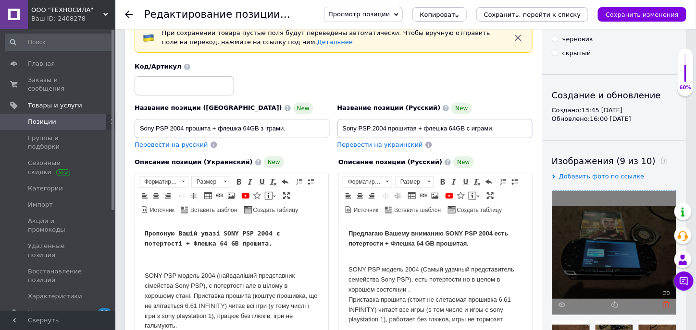
click at [665, 304] on icon at bounding box center [665, 305] width 7 height 7
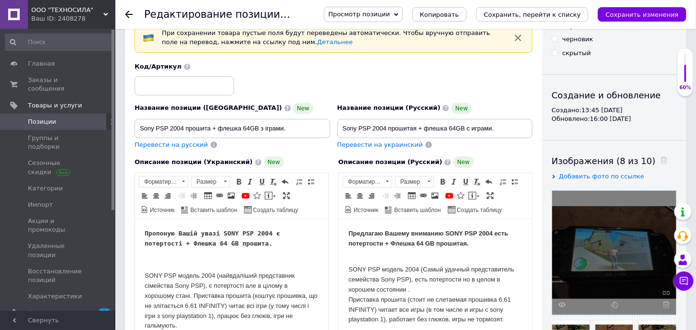
click at [665, 304] on icon at bounding box center [665, 305] width 7 height 7
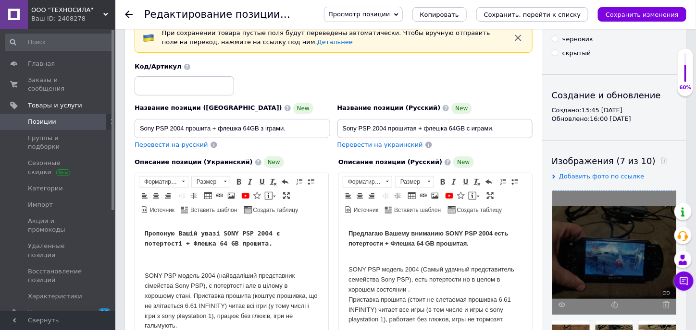
click at [665, 304] on icon at bounding box center [665, 305] width 7 height 7
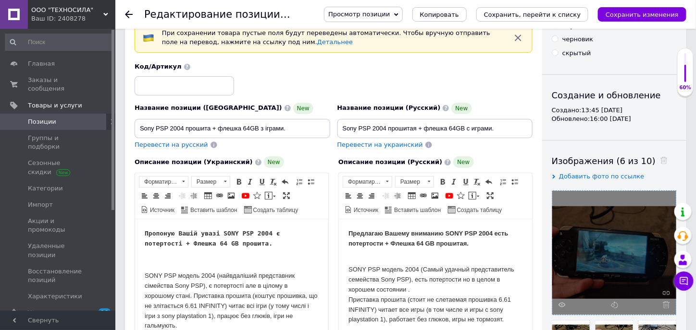
click at [665, 304] on icon at bounding box center [665, 305] width 7 height 7
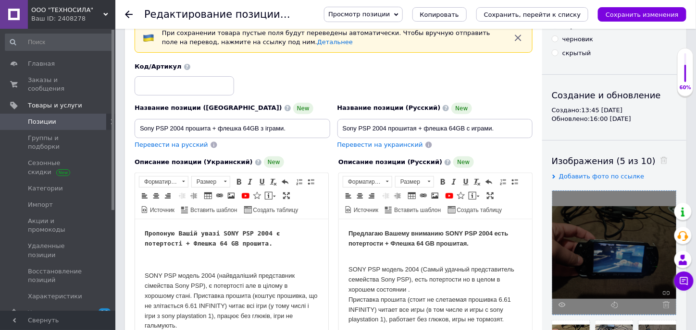
click at [665, 304] on icon at bounding box center [665, 305] width 7 height 7
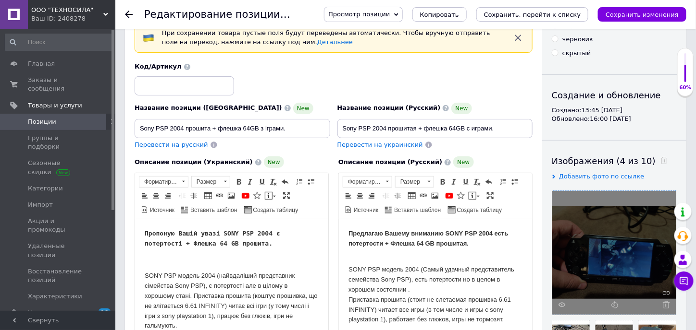
click at [665, 304] on icon at bounding box center [665, 305] width 7 height 7
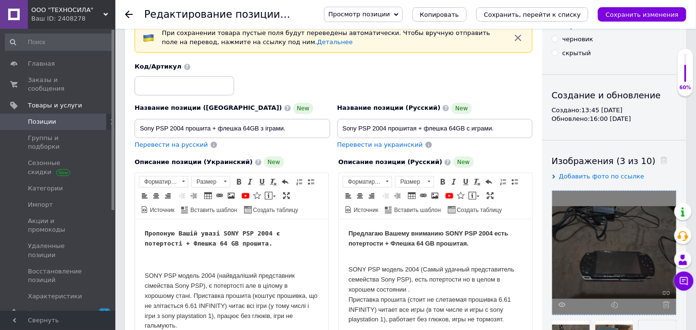
click at [665, 304] on icon at bounding box center [665, 305] width 7 height 7
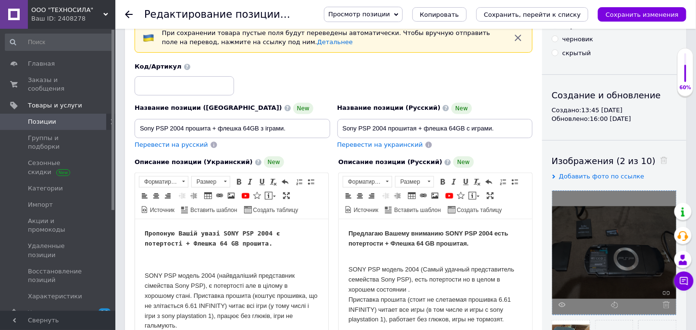
click at [665, 304] on icon at bounding box center [665, 305] width 7 height 7
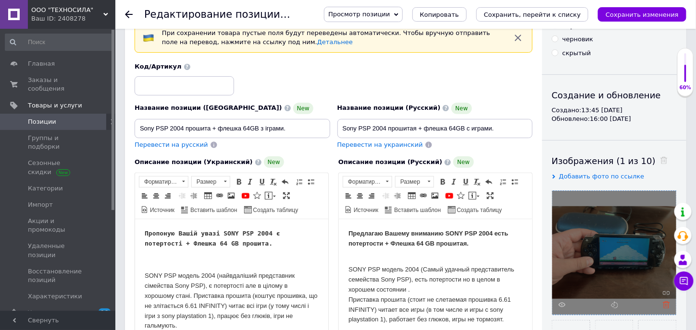
click at [667, 306] on icon at bounding box center [665, 305] width 7 height 7
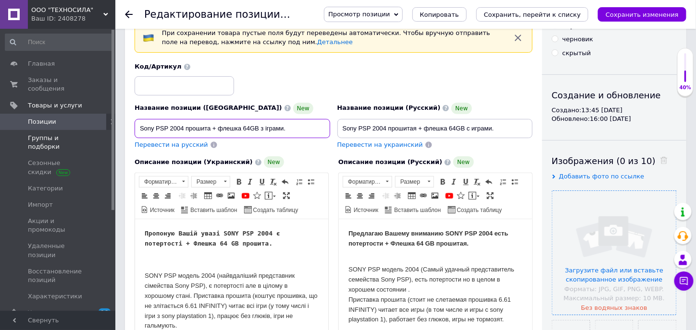
drag, startPoint x: 293, startPoint y: 127, endPoint x: 106, endPoint y: 128, distance: 187.3
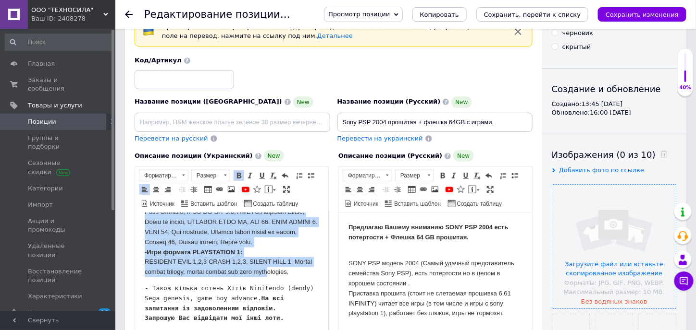
scroll to position [99, 0]
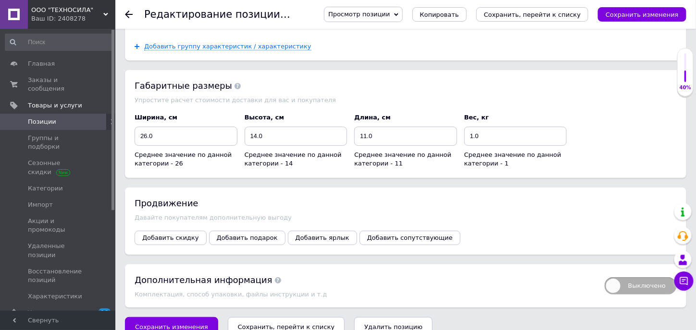
drag, startPoint x: 145, startPoint y: -939, endPoint x: 270, endPoint y: -681, distance: 286.8
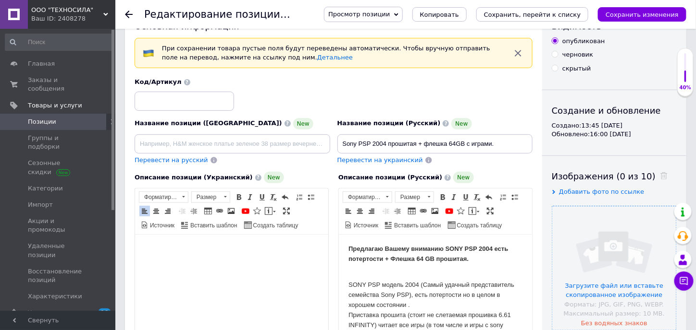
scroll to position [21, 0]
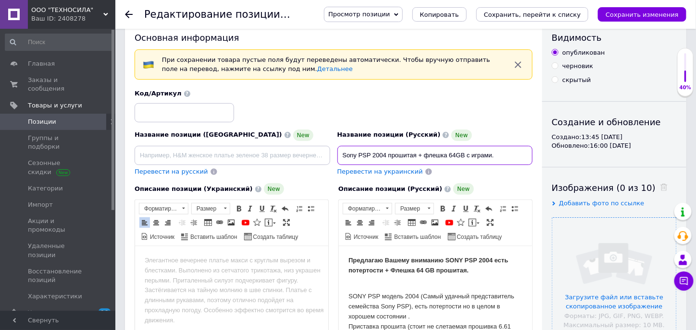
drag, startPoint x: 499, startPoint y: 152, endPoint x: 316, endPoint y: 146, distance: 183.1
click at [316, 146] on div "Название позиции (Украинский) New Перевести на русский Код/Артикул Название поз…" at bounding box center [333, 133] width 405 height 94
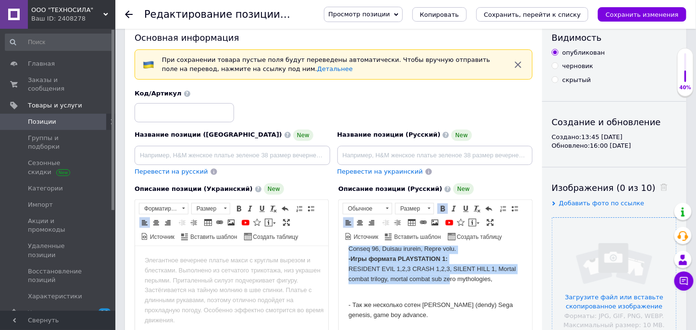
scroll to position [490, 0]
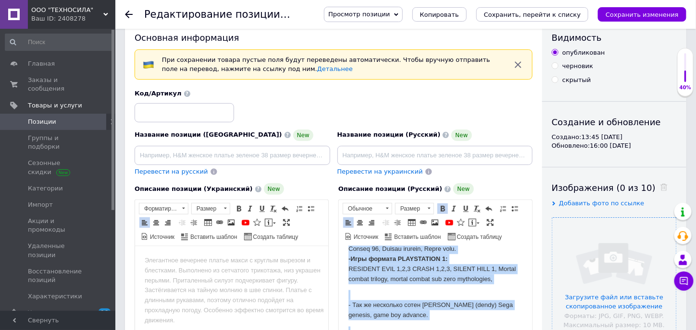
drag, startPoint x: 348, startPoint y: 260, endPoint x: 510, endPoint y: 321, distance: 173.4
click at [510, 321] on body "Предлагаю Вашему вниманию SONY PSP 2004 есть потертости + Флешка 64 GB прошитая…" at bounding box center [435, 76] width 174 height 561
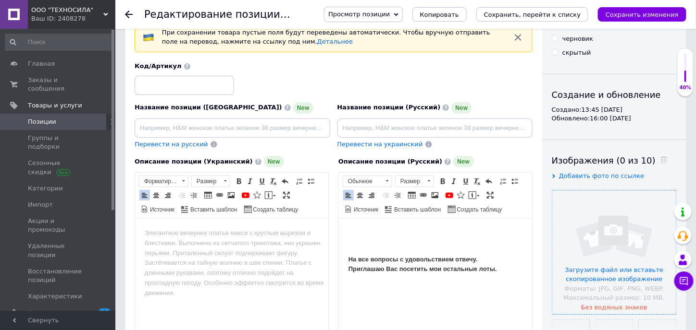
scroll to position [117, 0]
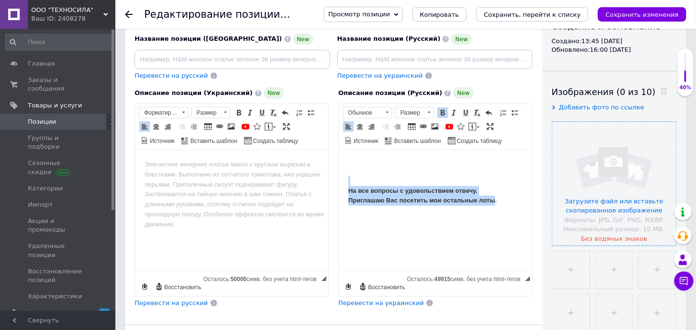
drag, startPoint x: 493, startPoint y: 224, endPoint x: 320, endPoint y: 182, distance: 178.0
click at [338, 182] on html "На все вопросы с удовольствием отвечу. Приглашаю Вас посетить мои остальные лот…" at bounding box center [434, 182] width 193 height 65
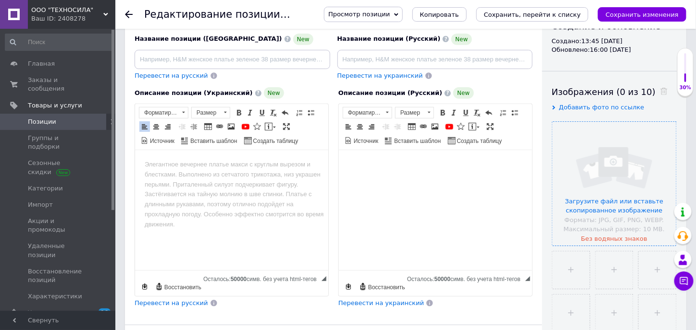
click at [369, 180] on html at bounding box center [434, 164] width 193 height 29
click at [377, 61] on input at bounding box center [435, 59] width 196 height 19
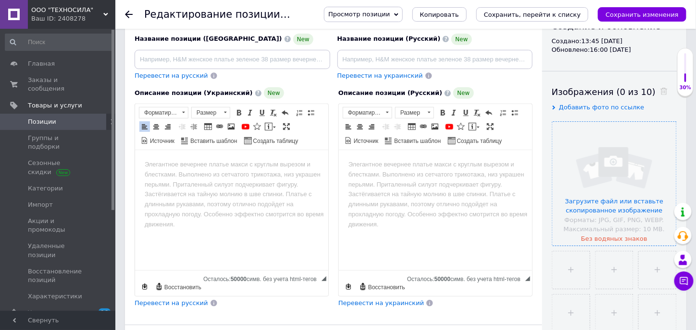
click at [376, 160] on html at bounding box center [434, 155] width 193 height 10
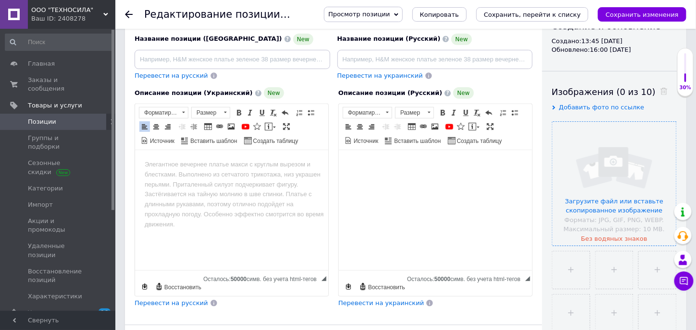
click at [247, 65] on input at bounding box center [233, 59] width 196 height 19
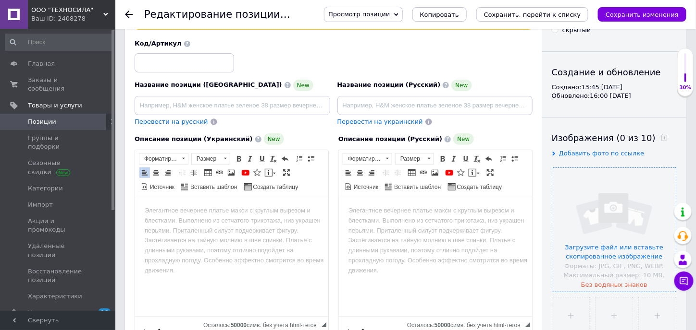
scroll to position [69, 0]
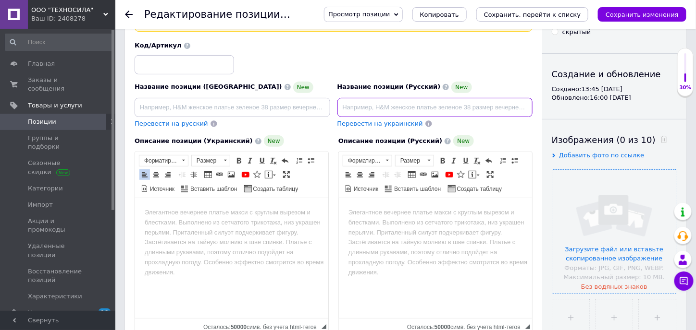
click at [372, 110] on input at bounding box center [435, 107] width 196 height 19
click at [305, 104] on input at bounding box center [233, 107] width 196 height 19
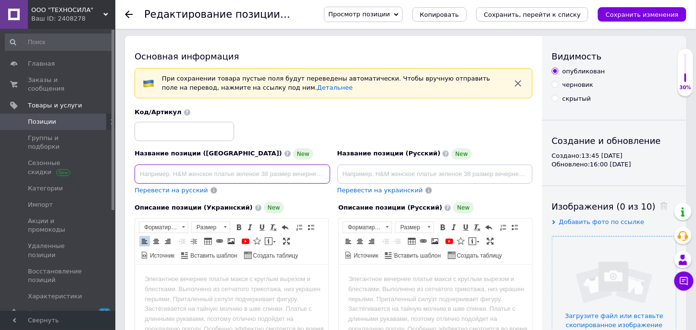
scroll to position [0, 0]
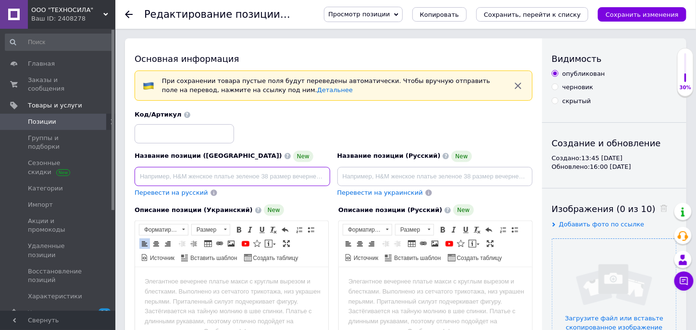
click at [280, 177] on input at bounding box center [233, 176] width 196 height 19
click at [434, 175] on input at bounding box center [435, 176] width 196 height 19
click at [404, 183] on input at bounding box center [435, 176] width 196 height 19
click at [403, 179] on input at bounding box center [435, 176] width 196 height 19
paste input "Sony PSP 2008 прошитая + флешка 64GB c играми."
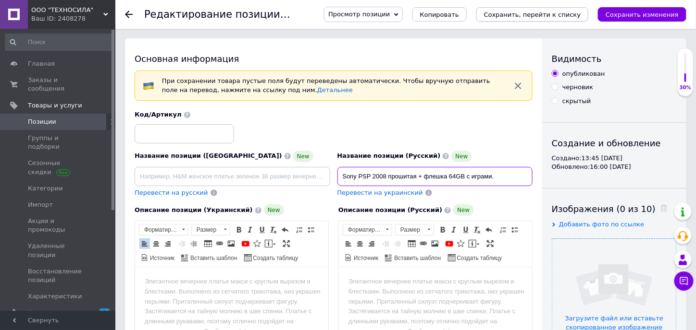
type input "Sony PSP 2008 прошитая + флешка 64GB c играми."
click at [385, 277] on body "Визуальный текстовый редактор, 1E4E9C82-4030-4DE6-A0C9-F7155D46D860" at bounding box center [435, 277] width 174 height 0
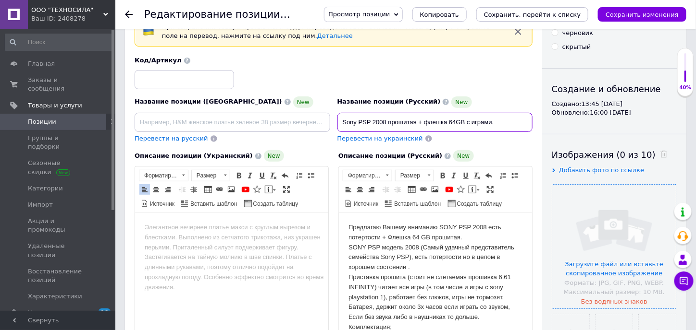
drag, startPoint x: 498, startPoint y: 117, endPoint x: 345, endPoint y: 122, distance: 153.3
click at [345, 122] on input "Sony PSP 2008 прошитая + флешка 64GB c играми." at bounding box center [435, 122] width 196 height 19
drag, startPoint x: 343, startPoint y: 122, endPoint x: 503, endPoint y: 110, distance: 160.3
click at [503, 110] on div "Название позиции (Русский) New Sony PSP 2008 прошитая + флешка 64GB c играми." at bounding box center [435, 115] width 196 height 36
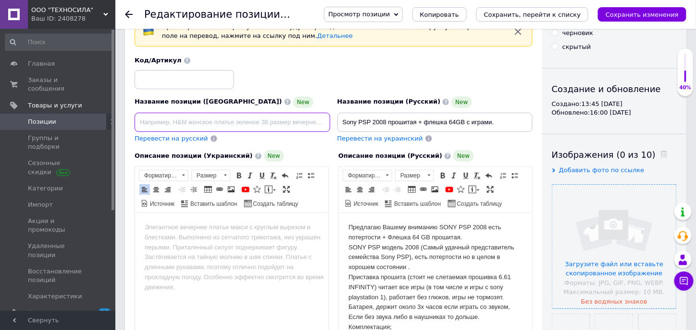
click at [270, 120] on input at bounding box center [233, 122] width 196 height 19
paste input "Sony PSP 2008 прошита + флешка 64GB з іграми."
type input "Sony PSP 2008 прошита + флешка 64GB з іграми."
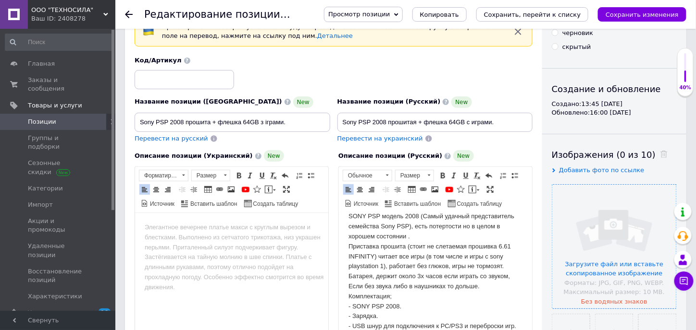
scroll to position [48, 0]
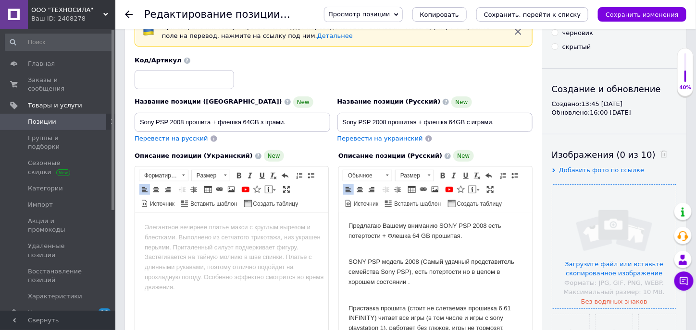
scroll to position [0, 0]
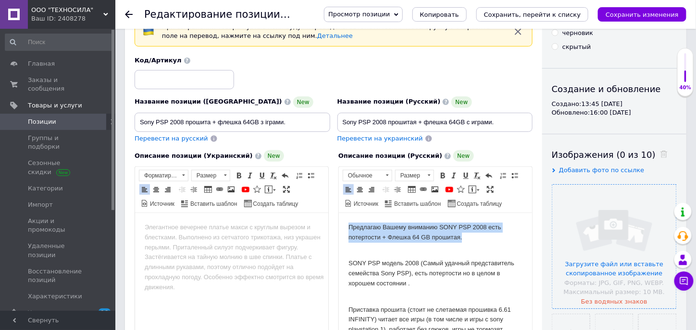
drag, startPoint x: 474, startPoint y: 238, endPoint x: 333, endPoint y: 218, distance: 142.3
click at [441, 174] on span at bounding box center [443, 176] width 8 height 8
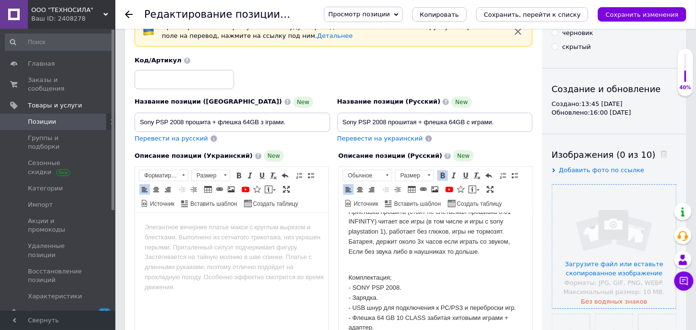
scroll to position [96, 0]
drag, startPoint x: 403, startPoint y: 282, endPoint x: 335, endPoint y: 283, distance: 67.7
click at [441, 172] on span at bounding box center [443, 176] width 8 height 8
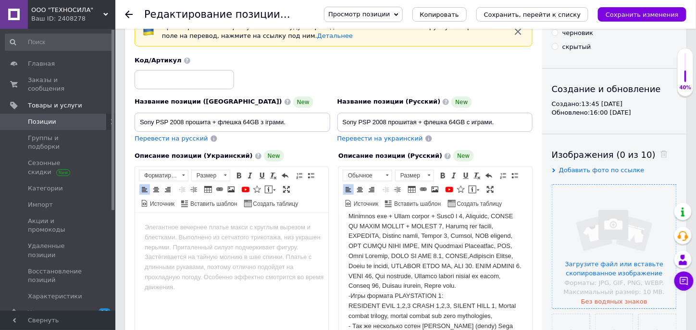
scroll to position [384, 0]
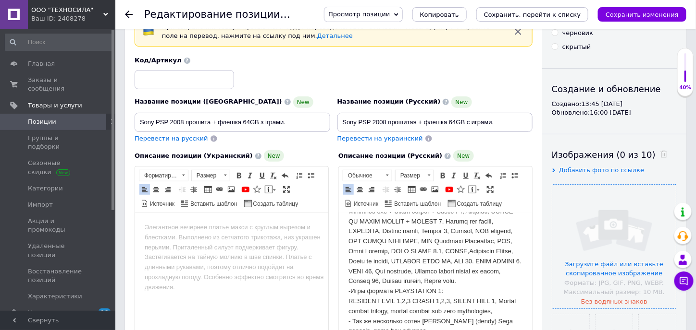
click at [407, 316] on p "Комплектация; - SONY PSP 2008. - Зарядка. - USB шнур для подключения к PC/PS3 и…" at bounding box center [435, 166] width 174 height 379
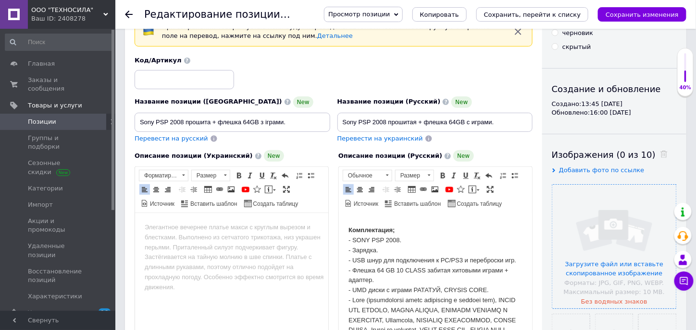
scroll to position [144, 0]
drag, startPoint x: 518, startPoint y: 313, endPoint x: 341, endPoint y: 313, distance: 177.3
click at [442, 174] on span at bounding box center [443, 176] width 8 height 8
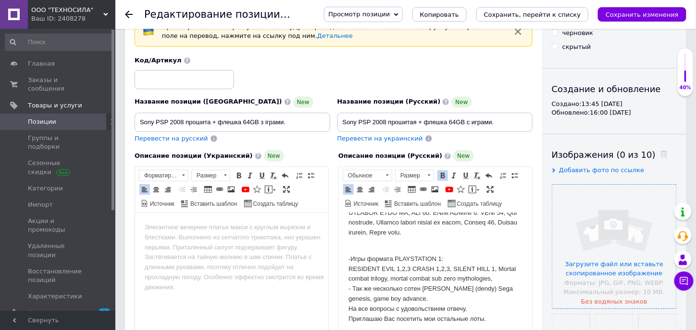
scroll to position [464, 0]
click at [461, 308] on p "-Игры формата PLAYSTATION 1: RESIDENT EVIL 1,2,3 CRASH 1,2,3, SILENT HILL 1, Mo…" at bounding box center [435, 284] width 174 height 80
click at [455, 297] on p "-Игры формата PLAYSTATION 1: RESIDENT EVIL 1,2,3 CRASH 1,2,3, SILENT HILL 1, Mo…" at bounding box center [435, 284] width 174 height 80
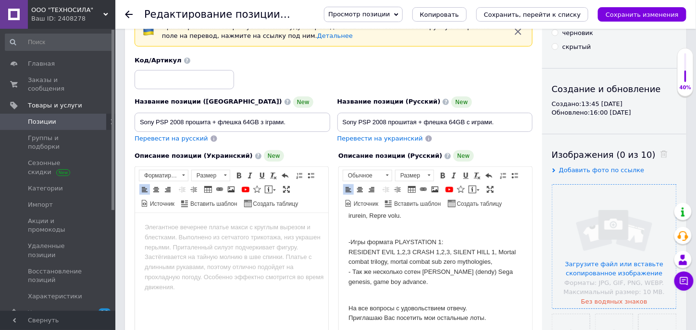
scroll to position [479, 0]
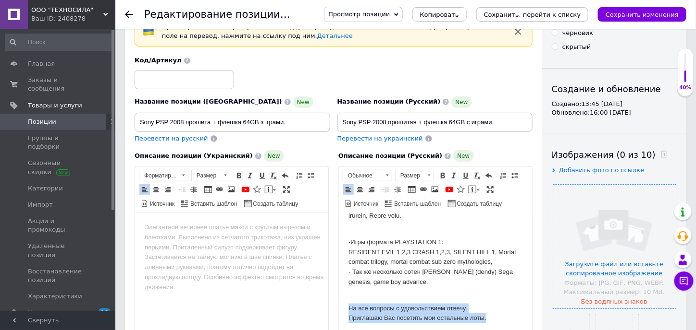
drag, startPoint x: 490, startPoint y: 319, endPoint x: 338, endPoint y: 307, distance: 152.8
click at [338, 307] on html "Предлагаю Вашему вниманию SONY PSP 2008 есть потертости + Флешка 64 GB прошитая…" at bounding box center [434, 43] width 193 height 580
click at [443, 173] on span at bounding box center [443, 176] width 8 height 8
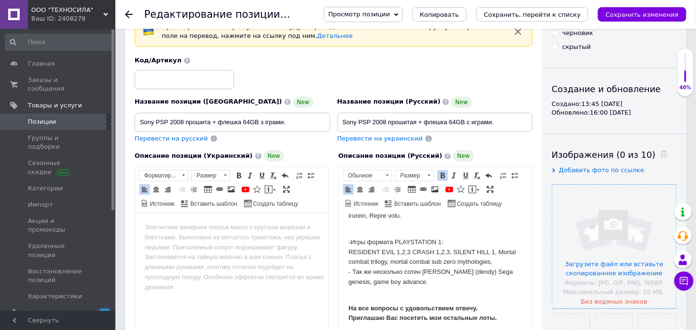
click at [453, 301] on p "На все вопросы с удовольствием отвечу. Приглашаю Вас посетить мои остальные лот…" at bounding box center [435, 309] width 174 height 30
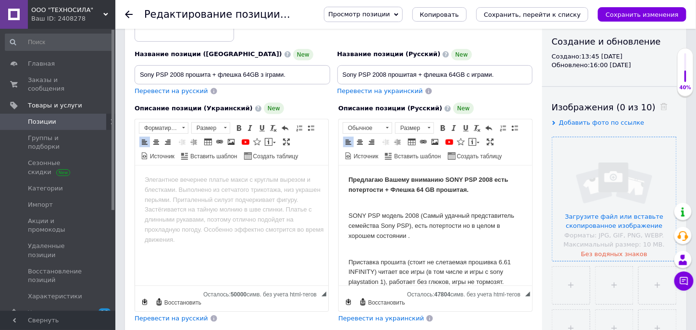
scroll to position [102, 0]
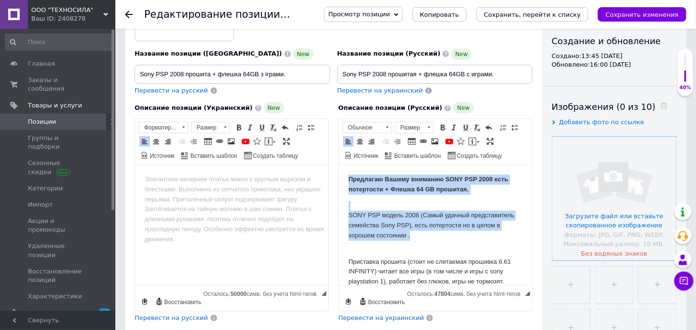
drag, startPoint x: 348, startPoint y: 180, endPoint x: 434, endPoint y: 239, distance: 104.3
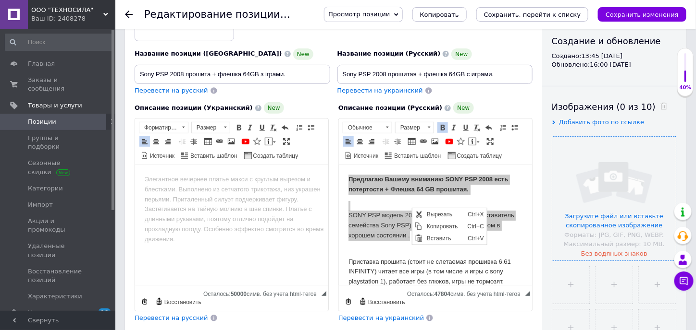
scroll to position [0, 0]
click at [428, 226] on span "Копировать" at bounding box center [444, 226] width 41 height 12
click at [187, 185] on html at bounding box center [231, 179] width 193 height 29
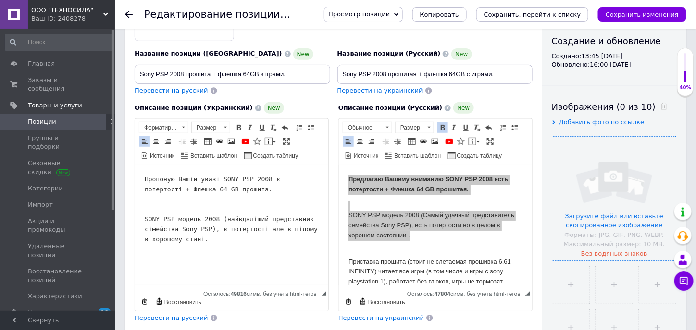
click at [236, 194] on pre "Пропоную Вашій увазі SONY PSP 2008 є потертості + Флешка 64 GB прошита. SONY PS…" at bounding box center [231, 209] width 174 height 70
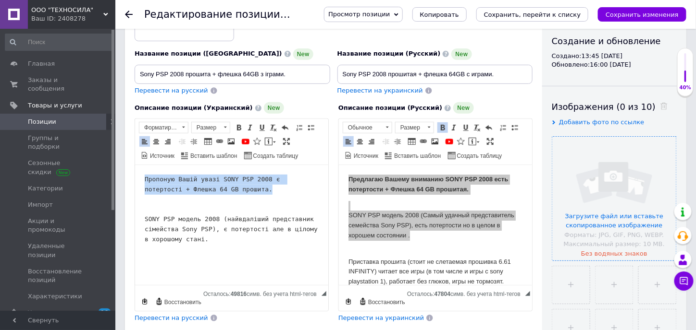
drag, startPoint x: 225, startPoint y: 191, endPoint x: 141, endPoint y: 172, distance: 86.7
click at [141, 172] on html "Пропоную Вашій увазі SONY PSP 2008 є потертості + Флешка 64 GB прошита. SONY PS…" at bounding box center [231, 209] width 193 height 89
click at [239, 124] on span at bounding box center [239, 128] width 8 height 8
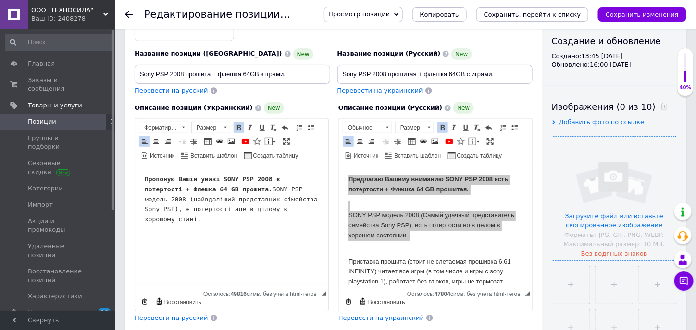
click at [259, 205] on pre "Пропоную Вашій увазі SONY PSP 2008 є потертості + Флешка 64 GB прошита. SONY PS…" at bounding box center [231, 199] width 174 height 50
click at [277, 213] on pre "Пропоную Вашій увазі SONY PSP 2008 є потертості + Флешка 64 GB прошита. SONY PS…" at bounding box center [231, 199] width 174 height 50
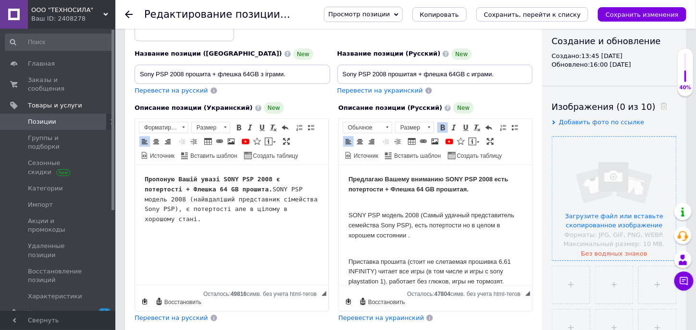
click at [376, 253] on p "Приставка прошита (стоит не слетаемая прошивка 6.61 INFINITY) читает все игры (…" at bounding box center [435, 277] width 174 height 60
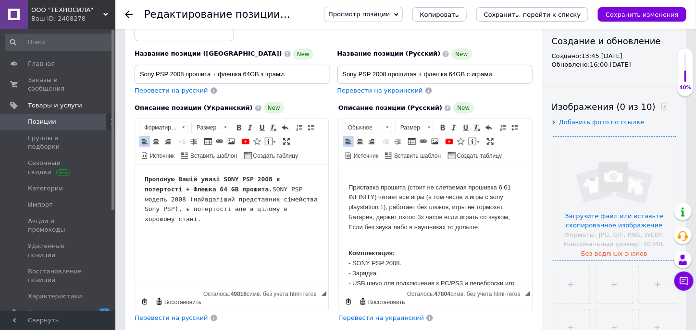
scroll to position [48, 0]
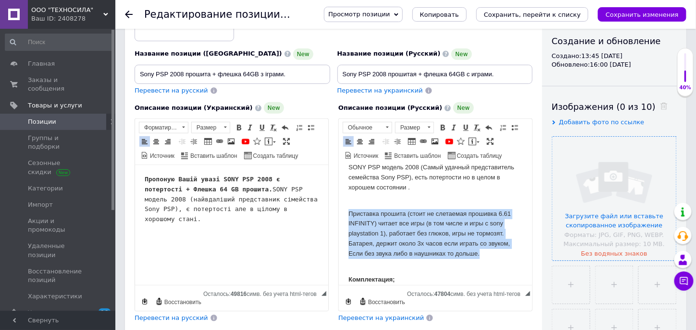
drag, startPoint x: 347, startPoint y: 214, endPoint x: 494, endPoint y: 256, distance: 152.5
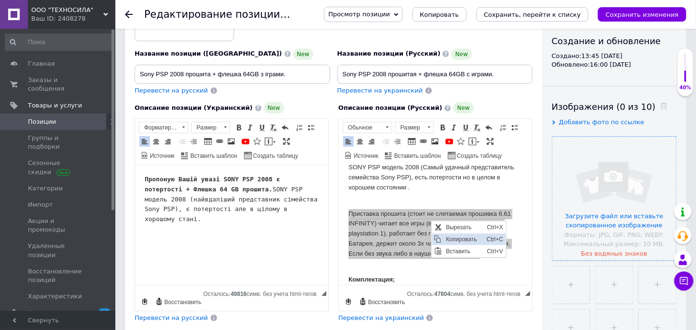
click at [441, 240] on span "Копировать" at bounding box center [437, 239] width 8 height 8
click at [180, 224] on pre "Пропоную Вашій увазі SONY PSP 2008 є потертості + Флешка 64 GB прошита. SONY PS…" at bounding box center [231, 199] width 174 height 50
click at [215, 224] on pre "Пропоную Вашій увазі SONY PSP 2008 є потертості + Флешка 64 GB прошита. SONY PS…" at bounding box center [231, 199] width 174 height 50
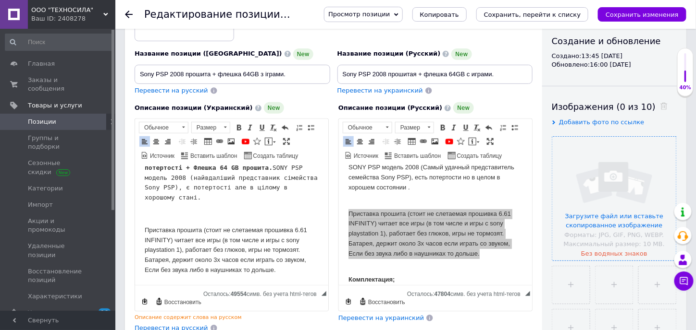
scroll to position [41, 0]
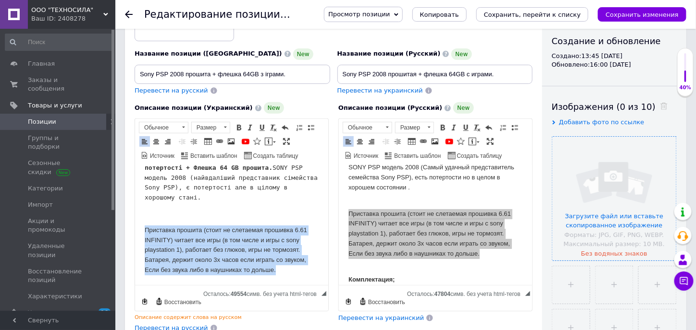
drag, startPoint x: 276, startPoint y: 271, endPoint x: 268, endPoint y: 392, distance: 121.8
click at [135, 230] on html "Пропоную Вашій увазі SONY PSP 2008 є потертості + Флешка 64 GB прошита. SONY PS…" at bounding box center [231, 214] width 193 height 142
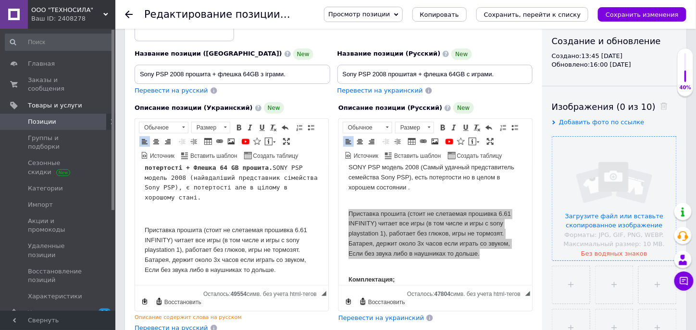
scroll to position [1, 0]
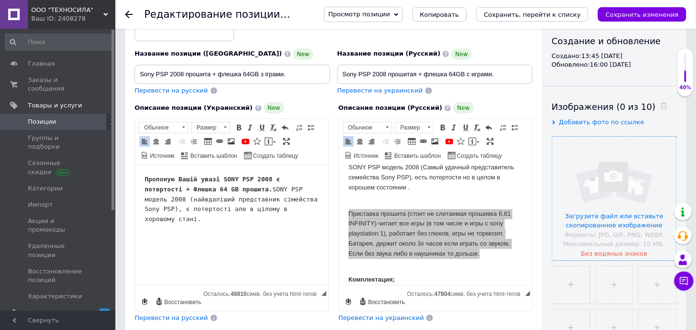
click at [156, 257] on body "Пропоную Вашій увазі SONY PSP 2008 є потертості + Флешка 64 GB прошита. SONY PS…" at bounding box center [231, 215] width 174 height 83
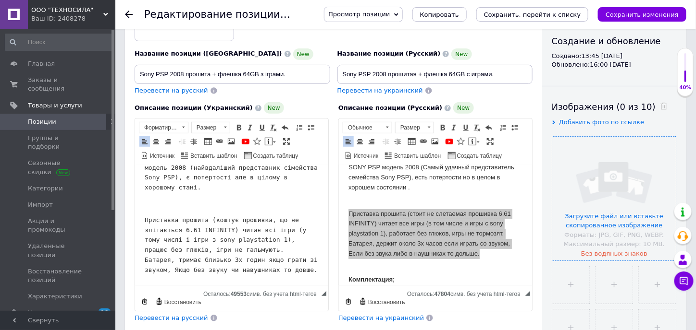
click at [264, 239] on pre "Приставка прошита (коштує прошивка, що не злітається 6.61 INFINITY) читає всі і…" at bounding box center [231, 245] width 174 height 60
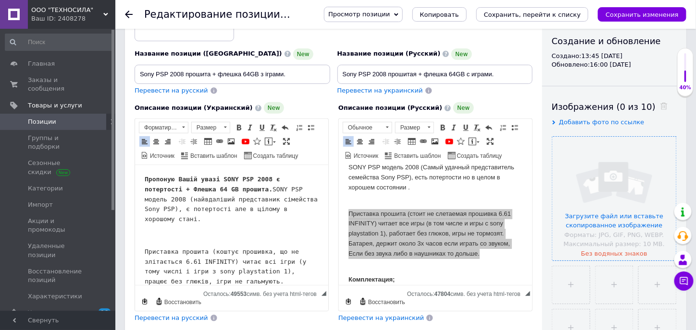
scroll to position [51, 0]
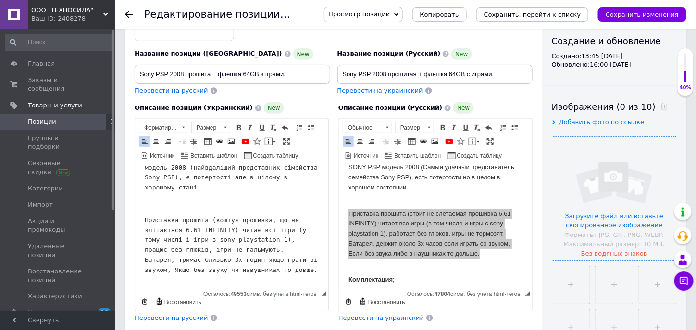
click at [306, 270] on pre "Приставка прошита (коштує прошивка, що не злітається 6.61 INFINITY) читає всі і…" at bounding box center [231, 245] width 174 height 60
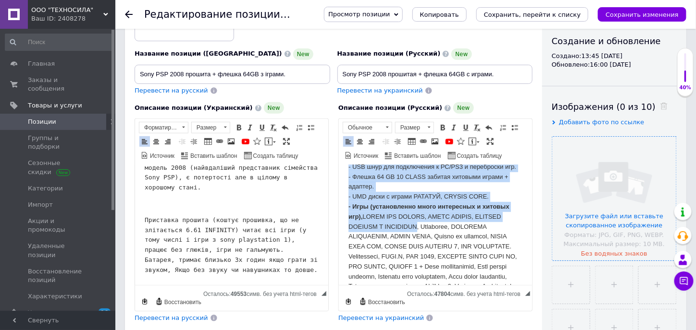
scroll to position [192, 0]
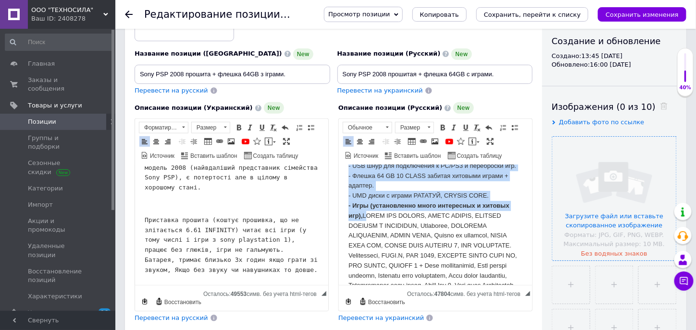
drag, startPoint x: 347, startPoint y: 185, endPoint x: 363, endPoint y: 225, distance: 43.4
click at [363, 225] on p "Комплектация; - SONY PSP 2008. - Зарядка. - USB шнур для подключения к PC/PS3 и…" at bounding box center [435, 281] width 174 height 320
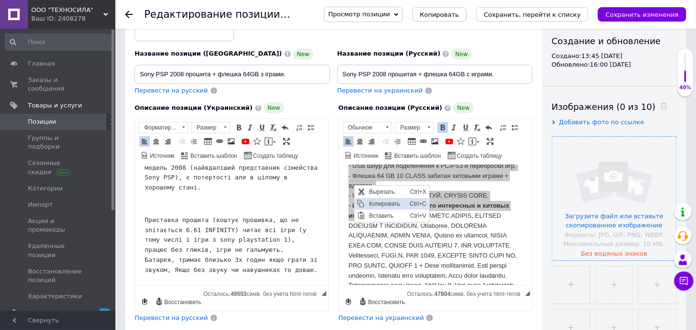
click at [386, 202] on span "Копировать" at bounding box center [386, 204] width 41 height 12
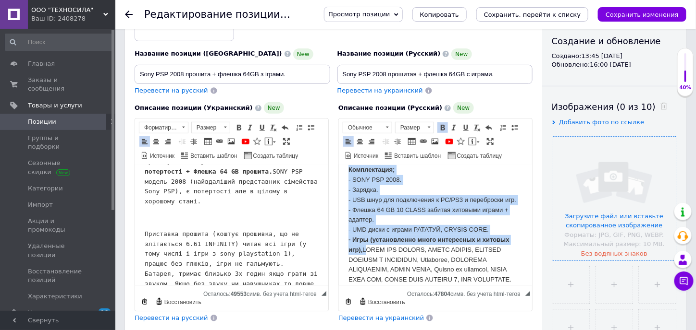
scroll to position [51, 0]
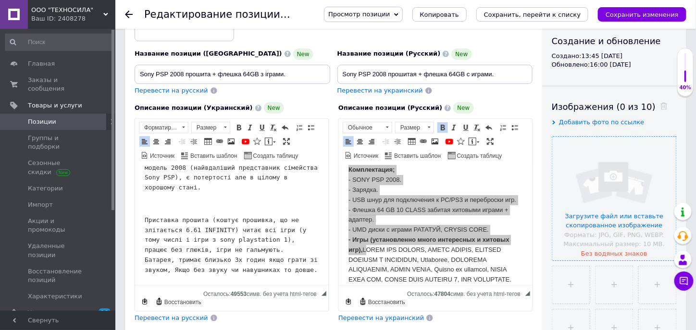
click at [304, 272] on pre "Приставка прошита (коштує прошивка, що не злітається 6.61 INFINITY) читає всі і…" at bounding box center [231, 245] width 174 height 60
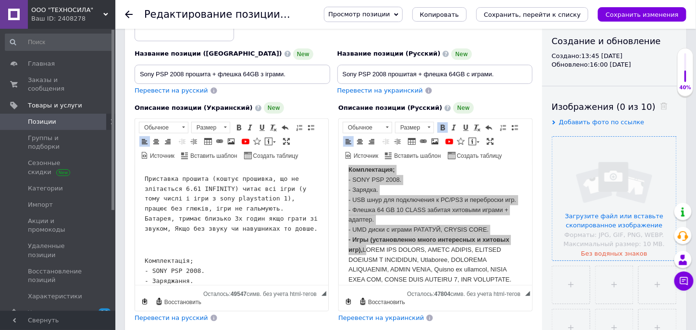
scroll to position [162, 0]
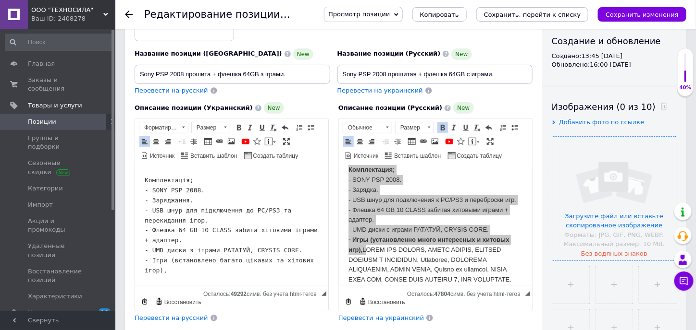
click at [216, 217] on pre "Комплектація; - SONY PSP 2008. - Заряджання. - USB шнур для підключення до PC/P…" at bounding box center [231, 225] width 174 height 100
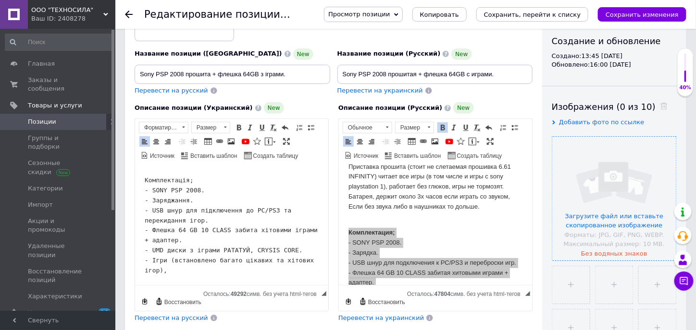
scroll to position [96, 0]
click at [247, 199] on pre "Комплектація; - SONY PSP 2008. - Заряджання. - USB шнур для підключення до PC/P…" at bounding box center [231, 225] width 174 height 100
drag, startPoint x: 200, startPoint y: 191, endPoint x: 132, endPoint y: 192, distance: 68.7
click at [135, 192] on html "Пропоную Вашій увазі SONY PSP 2008 є потертості + Флешка 64 GB прошита. SONY PS…" at bounding box center [231, 148] width 193 height 274
click at [241, 127] on span at bounding box center [239, 128] width 8 height 8
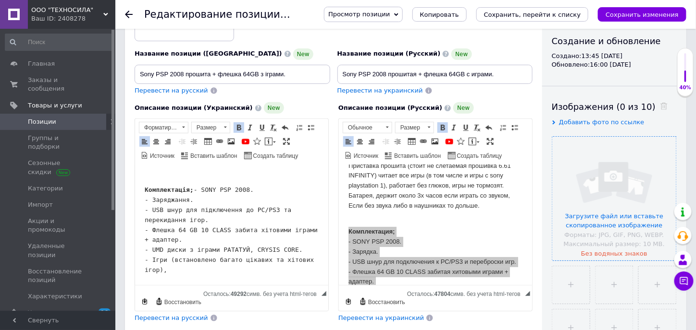
click at [239, 186] on body "Пропоную Вашій увазі SONY PSP 2008 є потертості + Флешка 64 GB прошита. SONY PS…" at bounding box center [231, 152] width 174 height 245
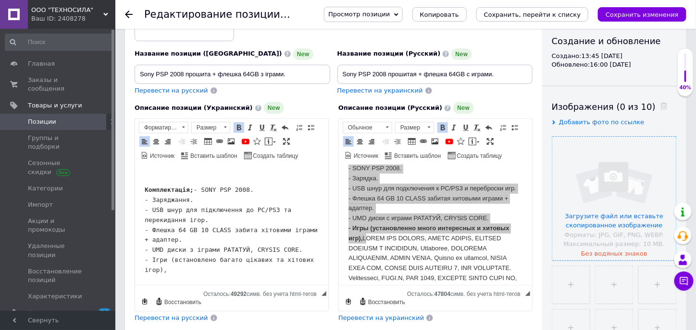
scroll to position [192, 0]
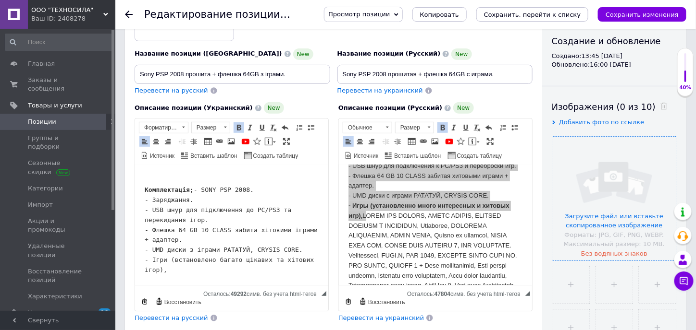
click at [256, 274] on pre "Комплектація; - SONY PSP 2008. - Заряджання. - USB шнур для підключення до PC/P…" at bounding box center [231, 230] width 174 height 90
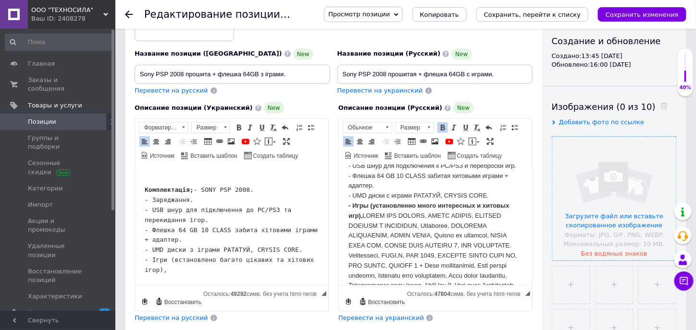
click at [424, 238] on p "Комплектация; - SONY PSP 2008. - Зарядка. - USB шнур для подключения к PC/PS3 и…" at bounding box center [435, 281] width 174 height 320
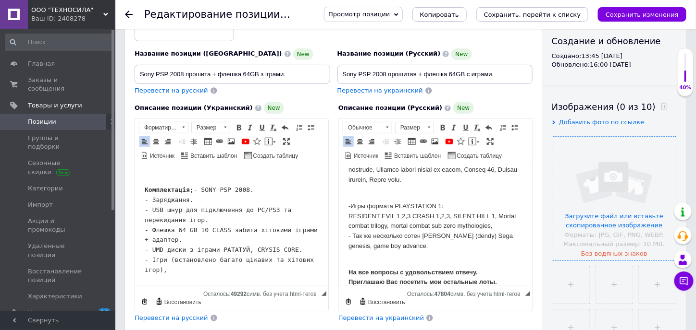
scroll to position [479, 0]
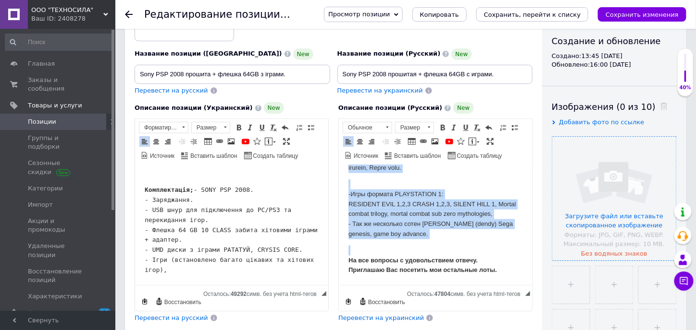
drag, startPoint x: 367, startPoint y: 224, endPoint x: 443, endPoint y: 241, distance: 78.8
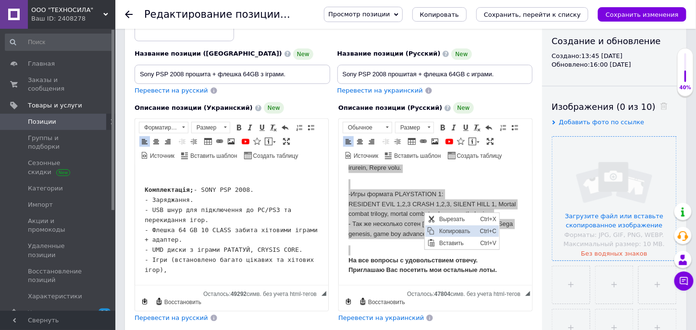
click at [448, 232] on span "Копировать" at bounding box center [456, 231] width 41 height 12
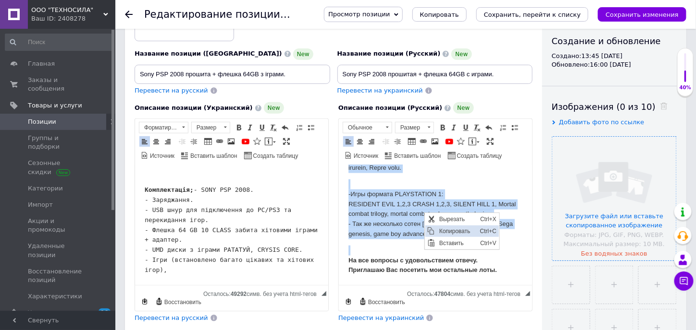
scroll to position [434, 0]
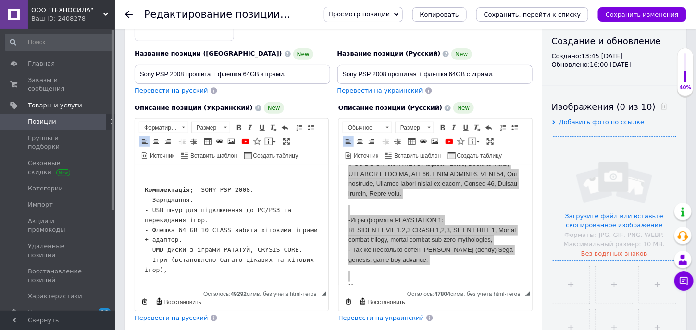
click at [189, 269] on pre "Комплектація; - SONY PSP 2008. - Заряджання. - USB шнур для підключення до PC/P…" at bounding box center [231, 230] width 174 height 90
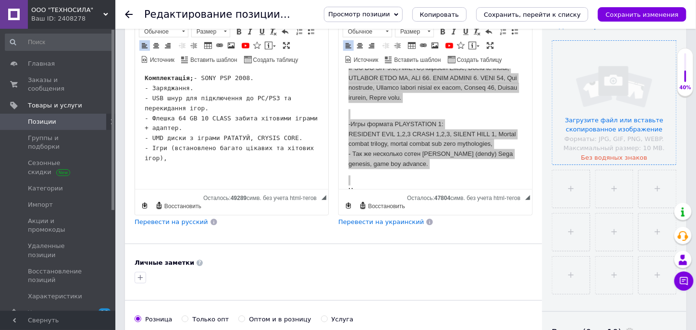
scroll to position [491, 0]
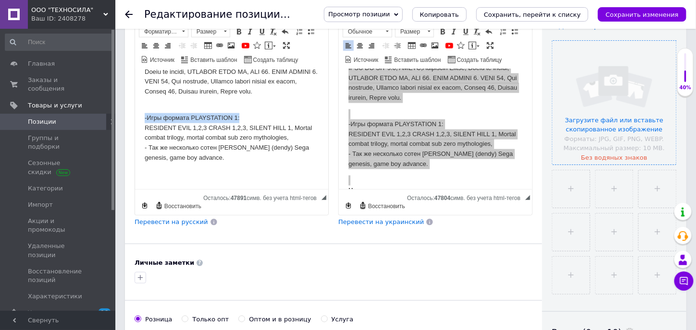
drag, startPoint x: 239, startPoint y: 131, endPoint x: 269, endPoint y: 193, distance: 68.5
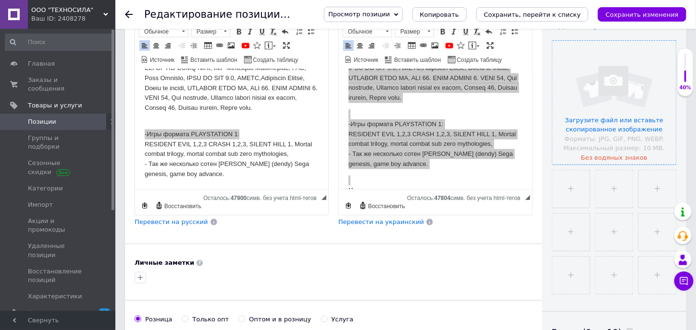
click at [237, 28] on div "Редактирование позиции: Sony PSP 2004 прошита + флешка 64GB з іграми." at bounding box center [224, 14] width 160 height 29
click at [242, 160] on p "-Игры формата PLAYSTATION 1: RESIDENT EVIL 1,2,3 CRASH 1,2,3, SILENT HILL 1, Mo…" at bounding box center [231, 150] width 174 height 60
drag, startPoint x: 244, startPoint y: 135, endPoint x: 123, endPoint y: 134, distance: 120.6
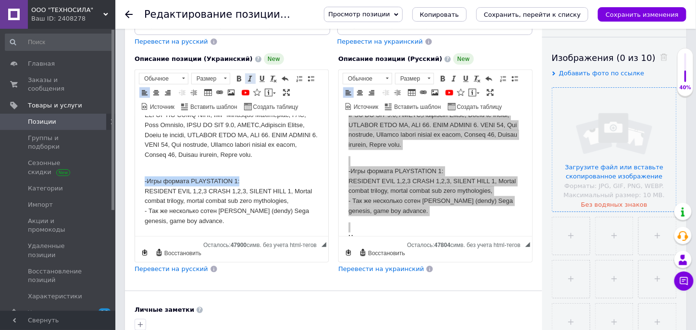
scroll to position [150, 0]
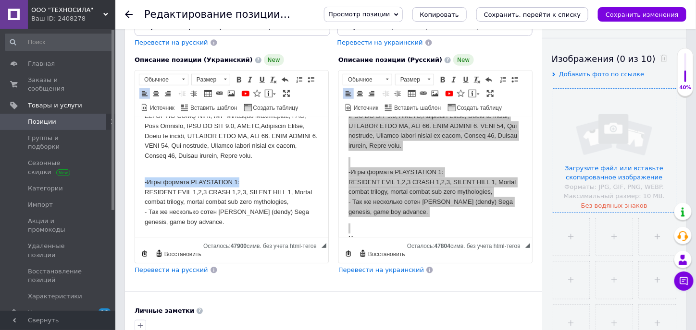
click at [239, 74] on span "Полужирный Комбинация клавиш Ctrl+B Курсив Комбинация клавиш Ctrl+I Подчеркнуты…" at bounding box center [262, 80] width 58 height 12
click at [239, 76] on span at bounding box center [239, 80] width 8 height 8
click at [271, 196] on p "-Игры формата PLAYSTATION 1: RESIDENT EVIL 1,2,3 CRASH 1,2,3, SILENT HILL 1, Mo…" at bounding box center [231, 198] width 174 height 60
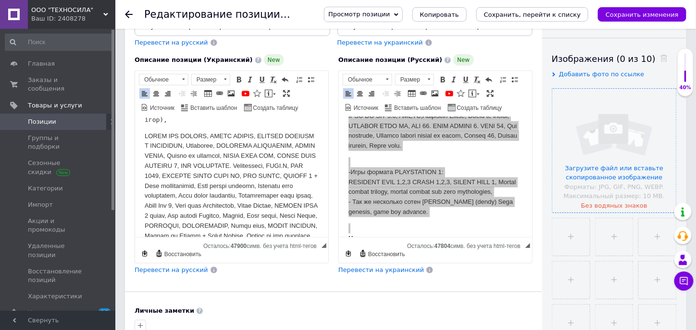
scroll to position [246, 0]
click at [165, 125] on pre "Комплектація; - SONY PSP 2008. - Заряджання. - USB шнур для підключення до PC/P…" at bounding box center [231, 81] width 174 height 90
drag, startPoint x: 168, startPoint y: 150, endPoint x: 143, endPoint y: 138, distance: 27.3
click at [143, 138] on html "Пропоную Вашій увазі SONY PSP 2008 є потертості + Флешка 64 GB прошита. SONY PS…" at bounding box center [231, 149] width 193 height 556
click at [237, 79] on span at bounding box center [239, 80] width 8 height 8
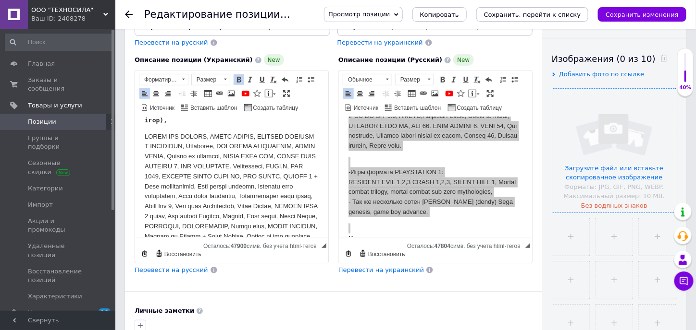
click at [222, 125] on pre "Комплектація; - SONY PSP 2008. - Заряджання. - USB шнур для підключення до PC/P…" at bounding box center [231, 81] width 174 height 90
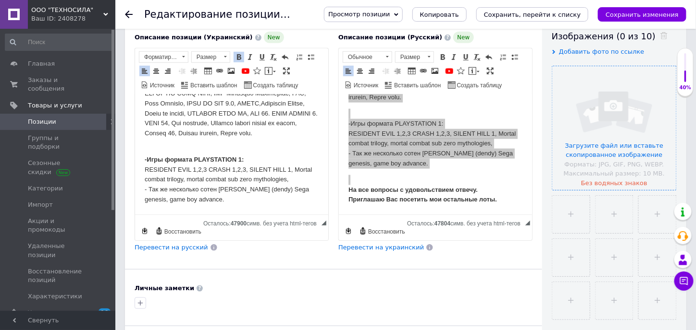
scroll to position [246, 0]
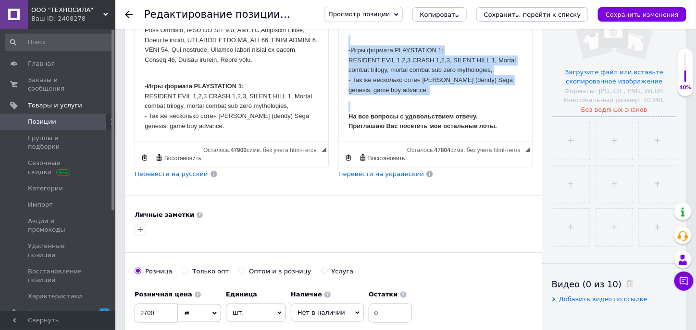
click at [405, 117] on strong "На все вопросы с удовольствием отвечу. Приглашаю Вас посетить мои остальные лот…" at bounding box center [422, 121] width 148 height 17
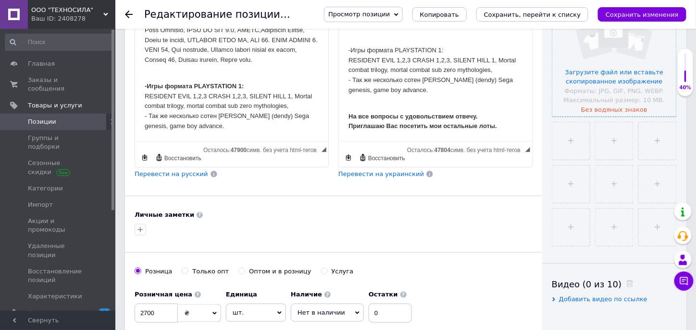
click at [357, 119] on strong "На все вопросы с удовольствием отвечу. Приглашаю Вас посетить мои остальные лот…" at bounding box center [422, 121] width 148 height 17
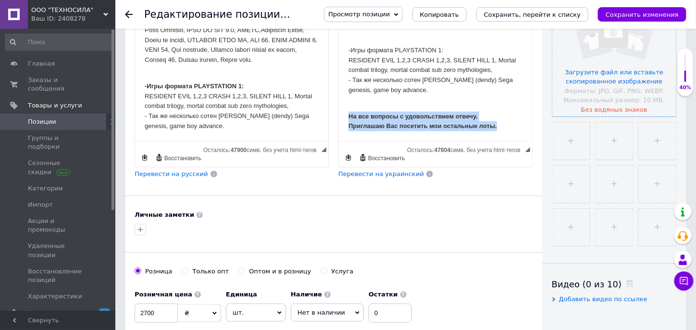
drag, startPoint x: 347, startPoint y: 118, endPoint x: 870, endPoint y: 148, distance: 524.5
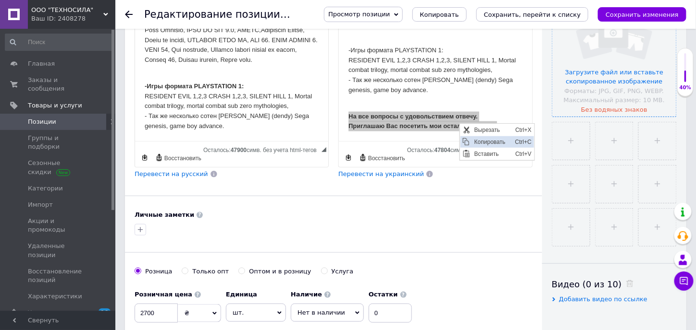
drag, startPoint x: 482, startPoint y: 143, endPoint x: 946, endPoint y: 263, distance: 478.9
click at [483, 143] on span "Копировать" at bounding box center [491, 142] width 41 height 12
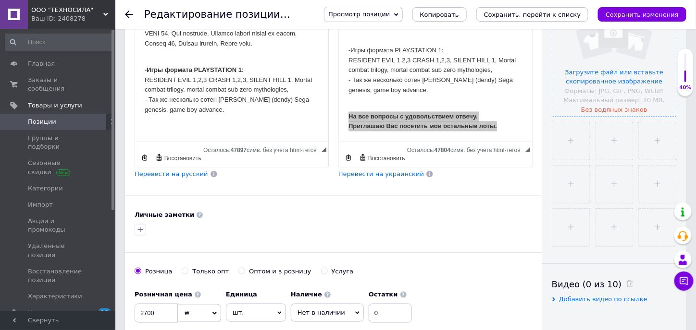
scroll to position [501, 0]
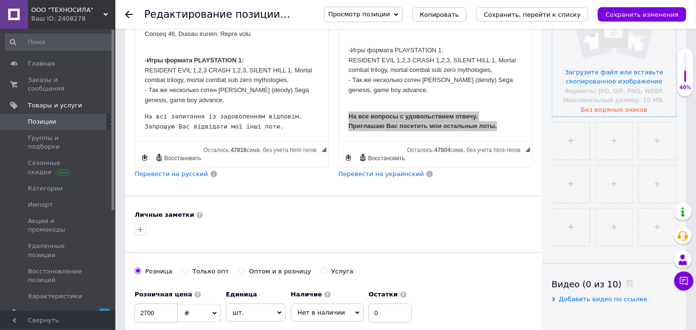
click at [278, 132] on pre "На всі запитання із задоволенням відповім. Запрошую Вас відвідати мої інші лоти." at bounding box center [231, 122] width 174 height 20
click at [280, 132] on pre "На всі запитання із задоволенням відповім. Запрошую Вас відвідати мої інші лоти." at bounding box center [231, 122] width 174 height 20
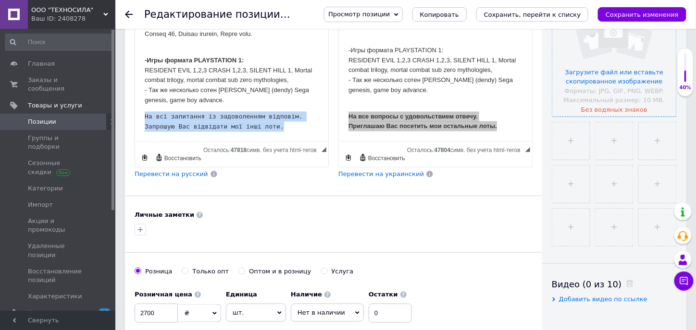
drag, startPoint x: 279, startPoint y: 138, endPoint x: 143, endPoint y: 116, distance: 137.3
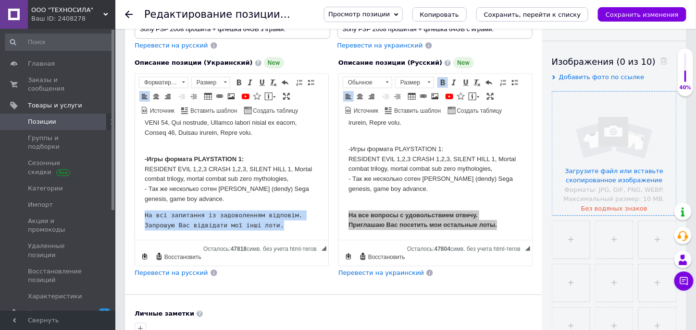
scroll to position [6, 0]
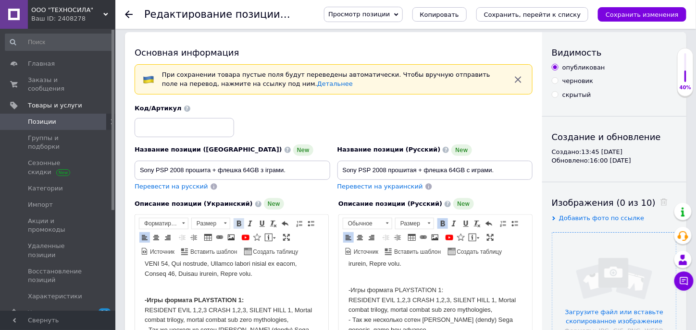
click at [239, 220] on span at bounding box center [239, 224] width 8 height 8
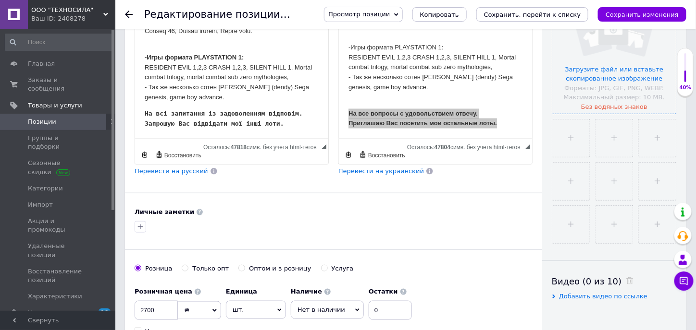
scroll to position [246, 0]
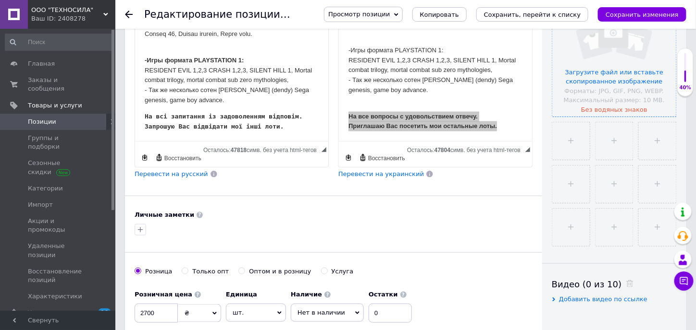
click at [287, 130] on pre "На всі запитання із задоволенням відповім. Запрошую Вас відвідати мої інші лоти." at bounding box center [231, 122] width 174 height 20
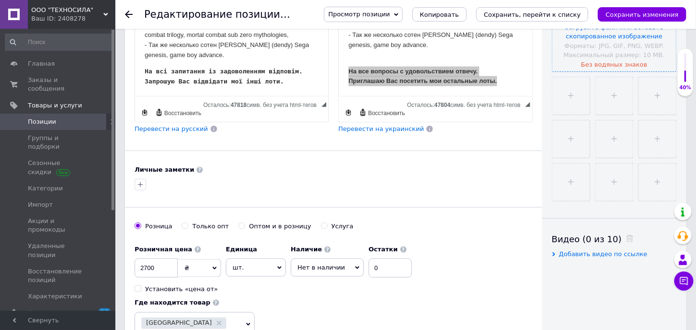
scroll to position [294, 0]
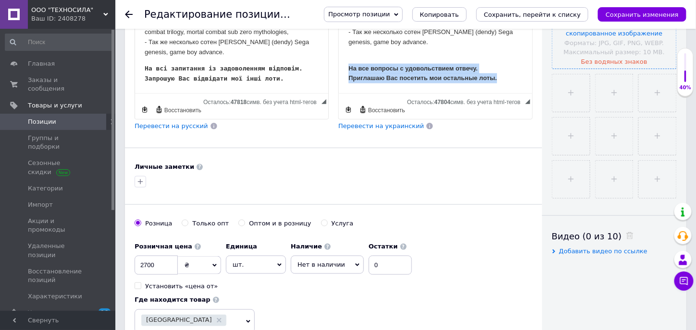
click at [451, 75] on p "На все вопросы с удовольствием отвечу. Приглашаю Вас посетить мои остальные лот…" at bounding box center [435, 69] width 174 height 30
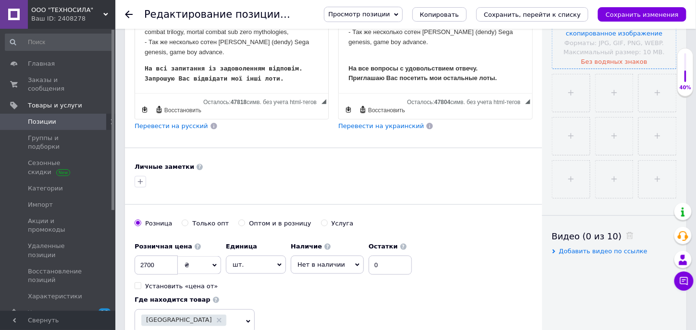
click at [296, 84] on pre "На всі запитання із задоволенням відповім. Запрошую Вас відвідати мої інші лоти." at bounding box center [231, 74] width 174 height 20
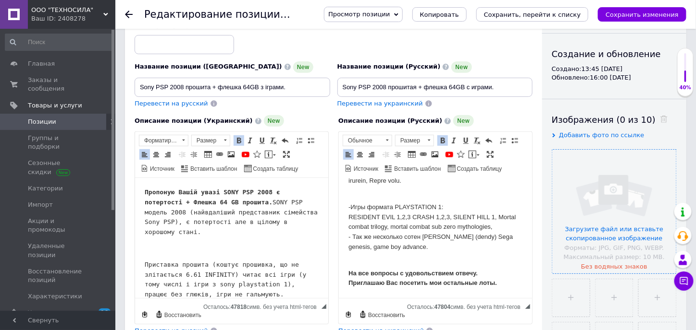
scroll to position [0, 0]
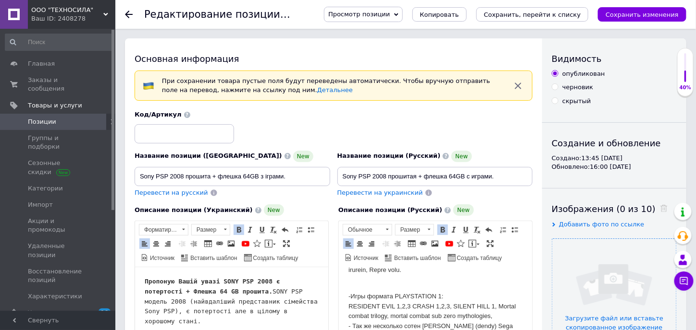
click at [333, 228] on div "Описание позиции (Русский) New Предлагаю Вашему вниманию SONY PSP 2008 есть пот…" at bounding box center [435, 315] width 204 height 231
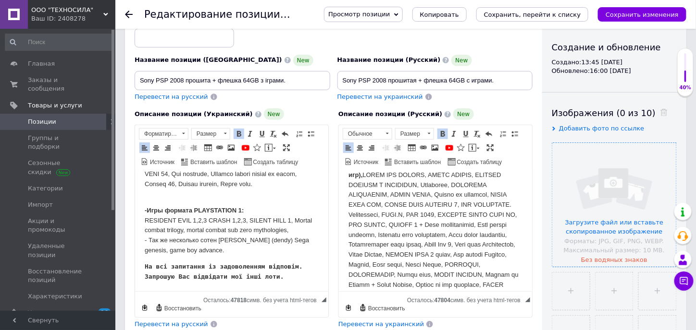
scroll to position [479, 0]
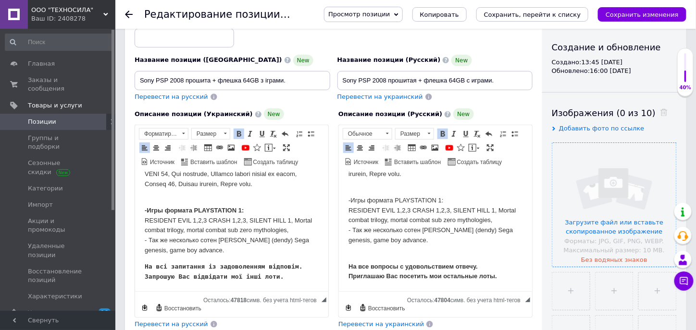
click at [629, 176] on input "file" at bounding box center [614, 205] width 124 height 124
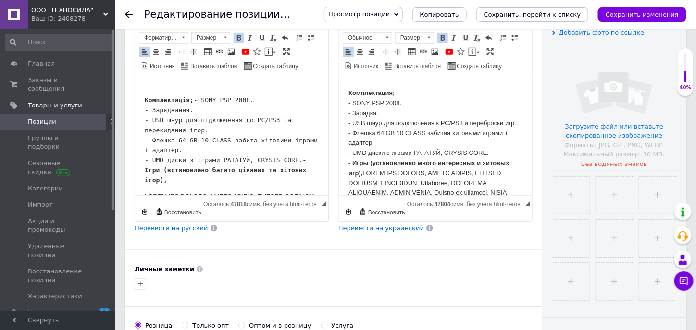
scroll to position [144, 0]
click at [589, 98] on input "file" at bounding box center [614, 109] width 124 height 124
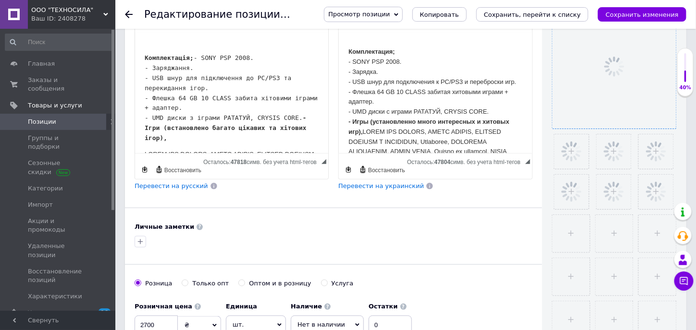
scroll to position [336, 0]
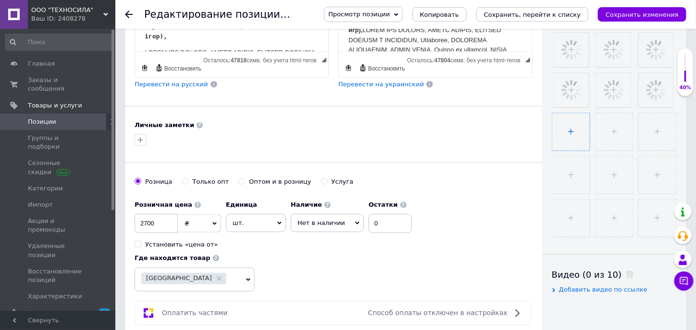
click at [579, 132] on input "file" at bounding box center [570, 131] width 37 height 37
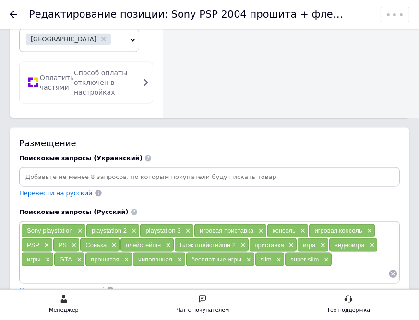
scroll to position [1153, 0]
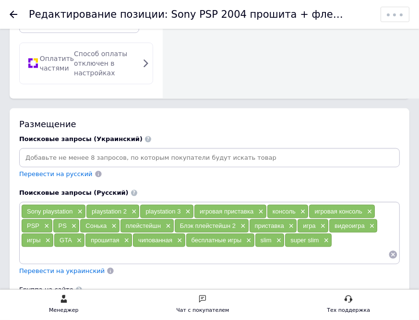
click at [39, 151] on input at bounding box center [209, 158] width 377 height 14
paste input "Sony"
type input "Sony"
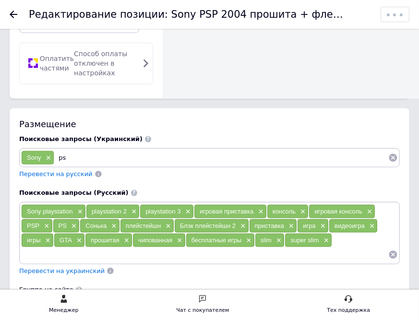
type input "psp"
click at [118, 151] on input at bounding box center [236, 158] width 305 height 14
paste input "playstation"
type input "playstation"
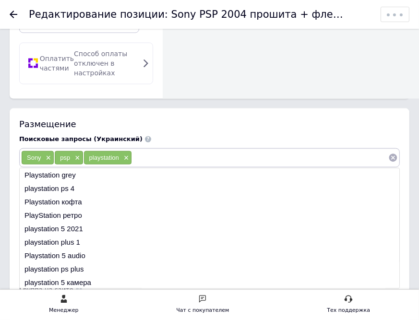
paste input "playstation"
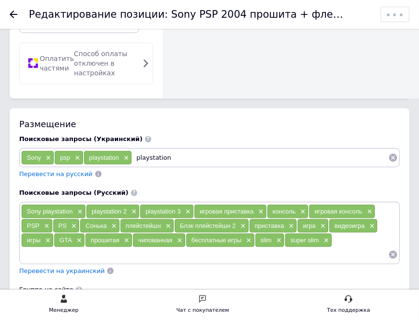
type input "playstation 1"
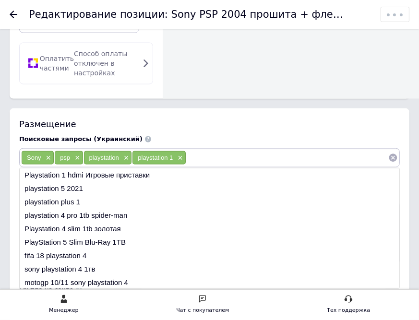
click at [237, 151] on input at bounding box center [287, 158] width 202 height 14
paste input "playstation 2"
type input "playstation 2"
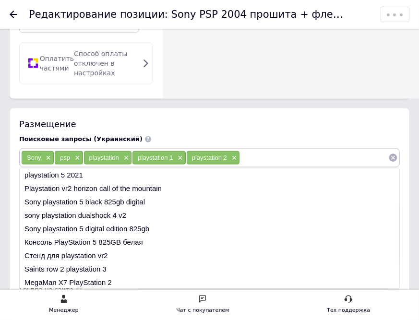
click at [272, 151] on input at bounding box center [314, 158] width 148 height 14
paste input "playstation 3"
type input "playstation 3"
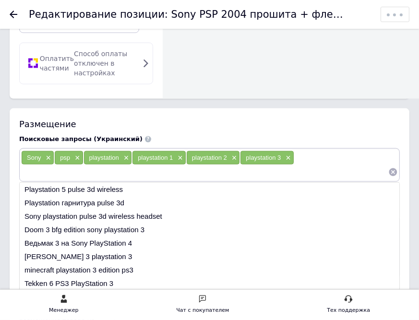
type input "playstation 3"
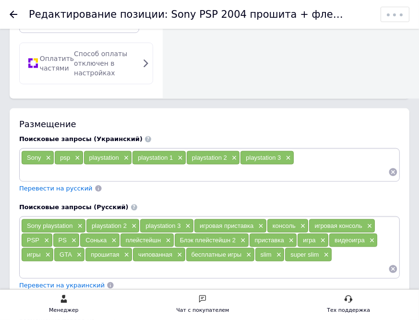
click at [304, 165] on input at bounding box center [204, 172] width 367 height 14
paste input "игровая приставка"
type input "игровая приставка"
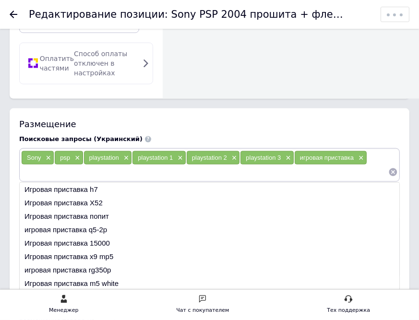
click at [64, 165] on input at bounding box center [204, 172] width 367 height 14
paste input "консоль"
type input "консоль"
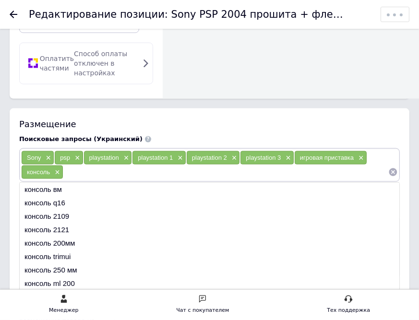
click at [107, 159] on div "Sony × psp × playstation × playstation 1 × playstation 2 × playstation 3 × игро…" at bounding box center [209, 165] width 381 height 34
click at [104, 165] on input at bounding box center [225, 172] width 325 height 14
paste input "игровая консоль"
type input "игровая консоль"
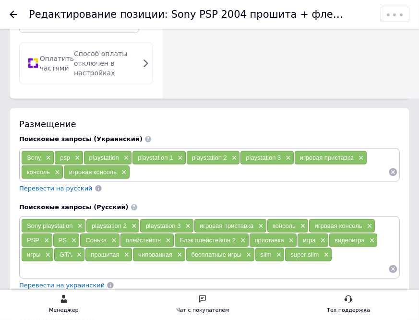
click at [148, 165] on input at bounding box center [259, 172] width 258 height 14
paste input "PSP"
type input "PSP"
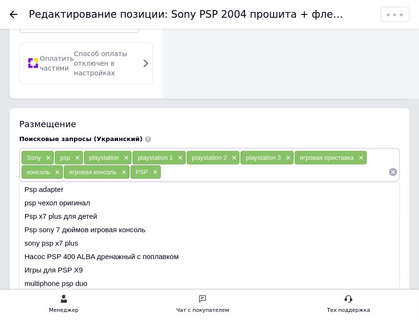
click at [208, 165] on input at bounding box center [274, 172] width 227 height 14
paste input "Сонька"
type input "Сонька"
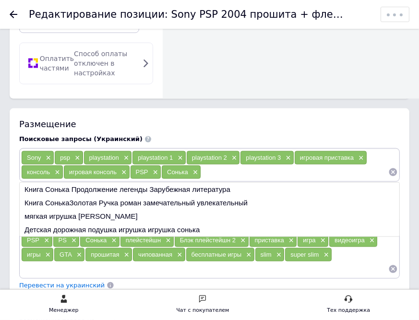
click at [223, 165] on input at bounding box center [294, 172] width 187 height 14
paste input "плейстейшн"
type input "плейстейшн"
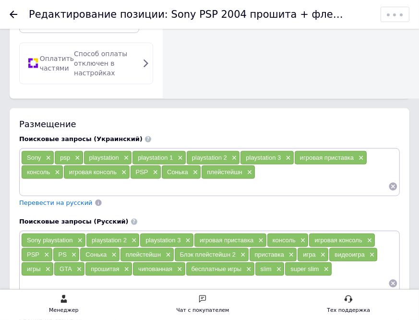
click at [269, 180] on input at bounding box center [204, 187] width 367 height 14
paste input "приставка"
type input "приставка"
type input "buhf"
type input "игра"
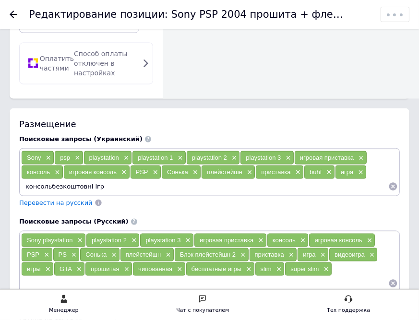
type input "консольбезкоштовні ігри"
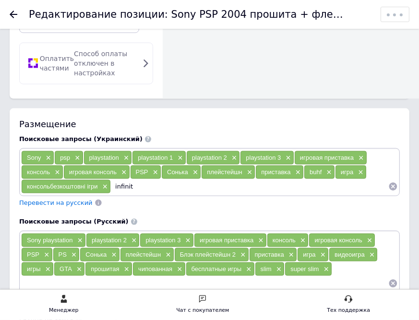
type input "infinity"
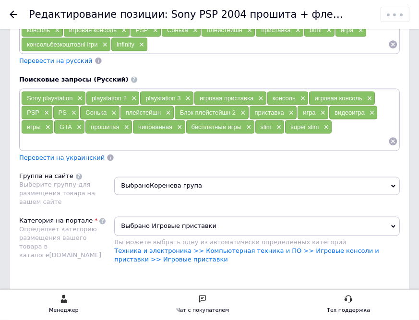
scroll to position [1297, 0]
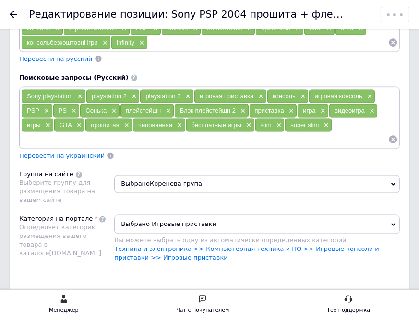
click at [211, 245] on li "Техника и электроника >> Компьютерная техника и ПО >> Игровые консоли и пристав…" at bounding box center [257, 253] width 286 height 17
click at [197, 246] on link "Техника и электроника >> Компьютерная техника и ПО >> Игровые консоли и пристав…" at bounding box center [246, 254] width 265 height 16
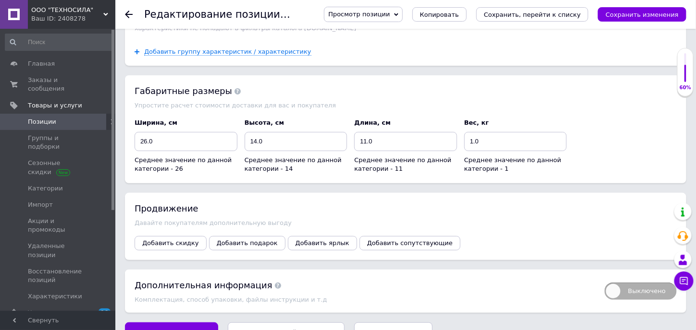
scroll to position [1222, 0]
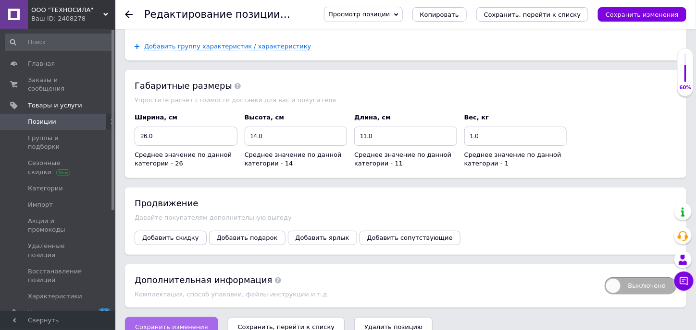
click at [175, 318] on button "Сохранить изменения" at bounding box center [171, 327] width 93 height 19
click at [189, 324] on span "Сохранить изменения" at bounding box center [171, 327] width 73 height 7
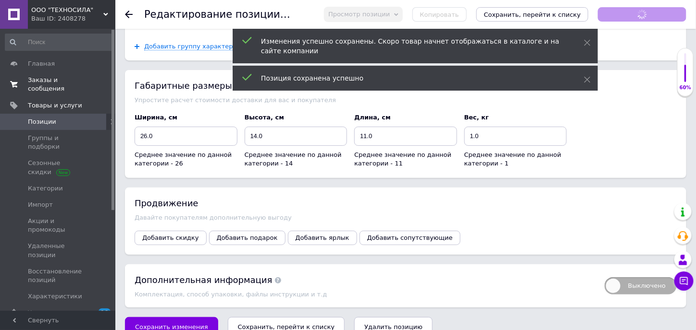
scroll to position [264, 0]
click at [74, 78] on span "Заказы и сообщения" at bounding box center [58, 84] width 61 height 17
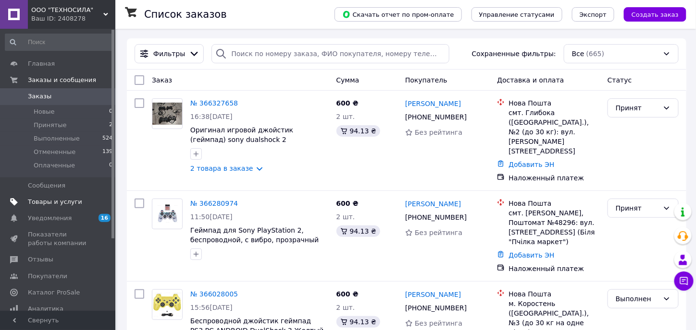
click at [58, 204] on span "Товары и услуги" at bounding box center [55, 202] width 54 height 9
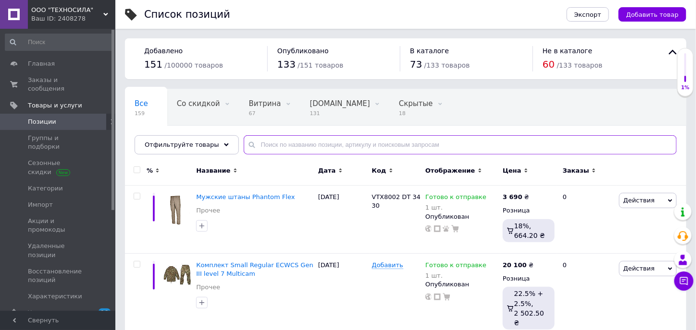
click at [311, 149] on input "text" at bounding box center [460, 144] width 433 height 19
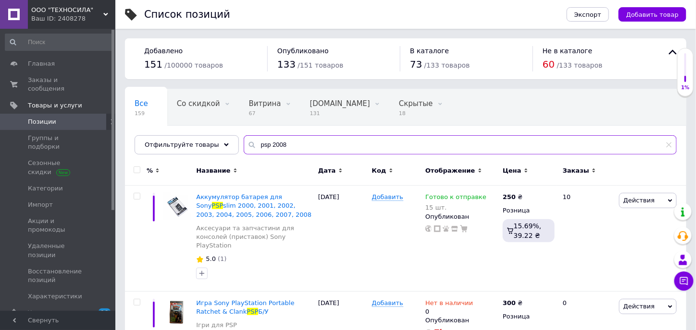
type input "psp 2008"
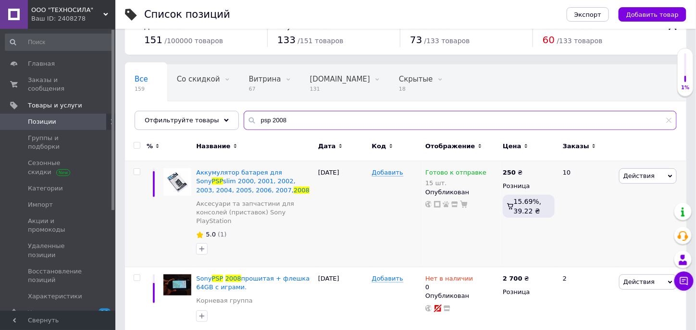
scroll to position [144, 0]
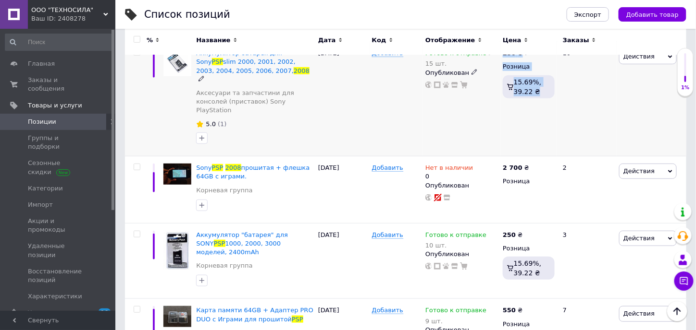
drag, startPoint x: 283, startPoint y: 150, endPoint x: 511, endPoint y: 132, distance: 228.0
click at [511, 132] on div "Аккумулятор батарея для Sony PSP slim 2000, 2001, 2002, 2003, 2004, 2005, 2006,…" at bounding box center [405, 99] width 561 height 115
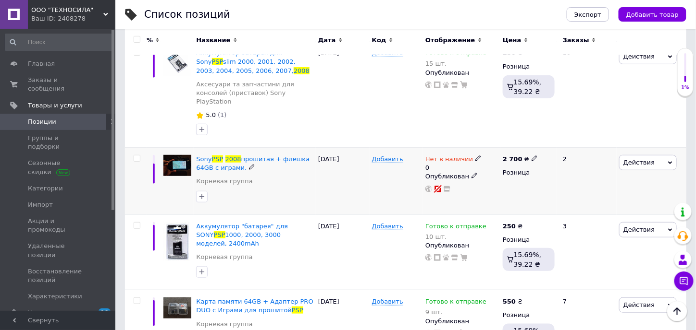
click at [531, 156] on icon at bounding box center [534, 159] width 6 height 6
drag, startPoint x: 575, startPoint y: 140, endPoint x: 540, endPoint y: 141, distance: 35.1
click at [540, 141] on div "Цена 2700 Валюта ₴ $ € CHF £ ¥ PLN ₸ MDL HUF KGS CN¥ TRY ₩ lei" at bounding box center [601, 160] width 131 height 80
type input "2900"
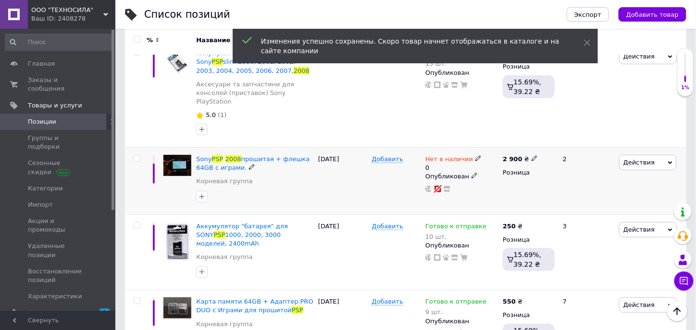
click at [475, 156] on icon at bounding box center [478, 159] width 6 height 6
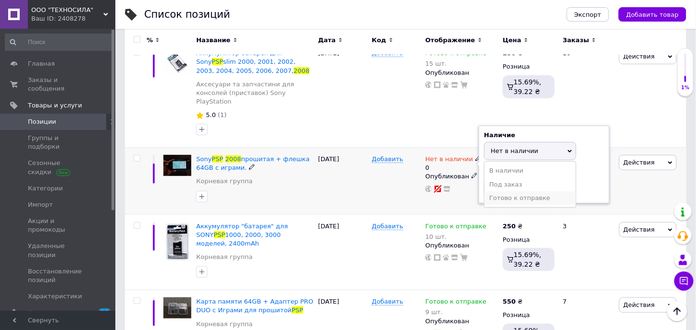
click at [513, 192] on li "Готово к отправке" at bounding box center [529, 198] width 91 height 13
drag, startPoint x: 504, startPoint y: 176, endPoint x: 461, endPoint y: 172, distance: 43.4
click at [462, 172] on div "Нет в наличии 0 Наличие Готово к отправке В наличии Нет в наличии Под заказ Ост…" at bounding box center [461, 174] width 73 height 38
type input "1"
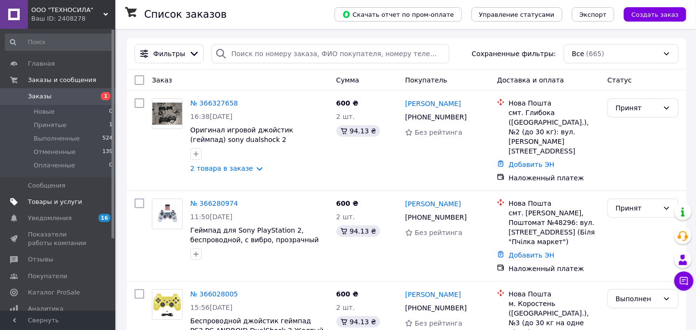
click at [63, 205] on span "Товары и услуги" at bounding box center [55, 202] width 54 height 9
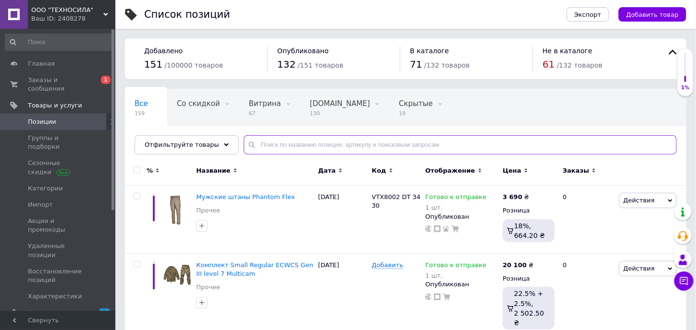
click at [266, 145] on input "text" at bounding box center [460, 144] width 433 height 19
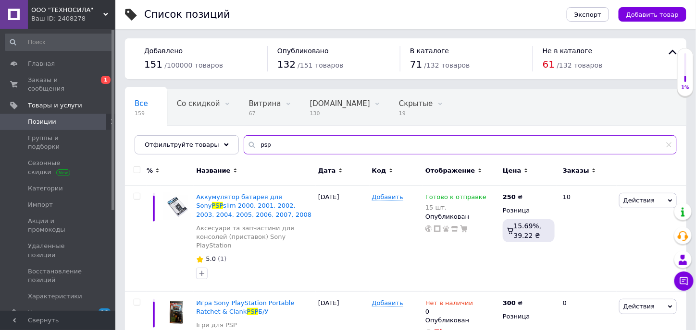
click at [312, 140] on input "psp" at bounding box center [460, 144] width 433 height 19
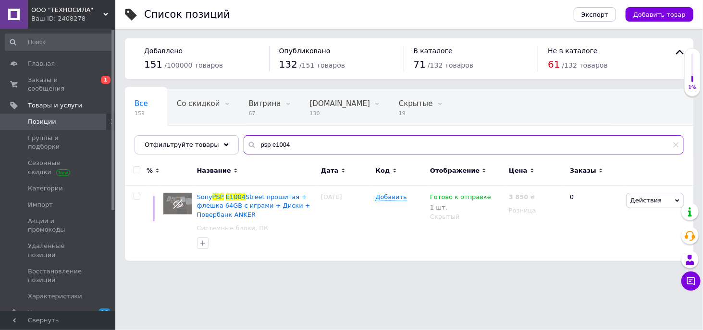
type input "psp e1004"
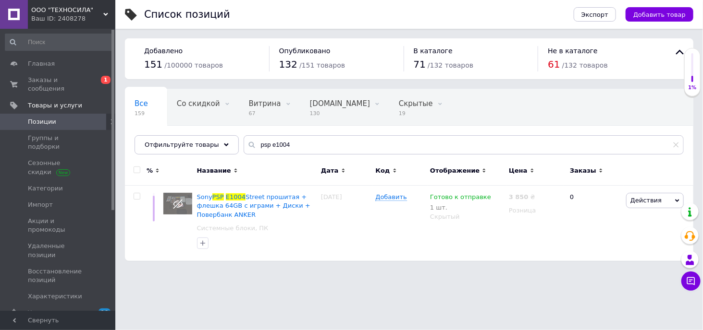
click at [72, 118] on span "Позиции" at bounding box center [58, 122] width 61 height 9
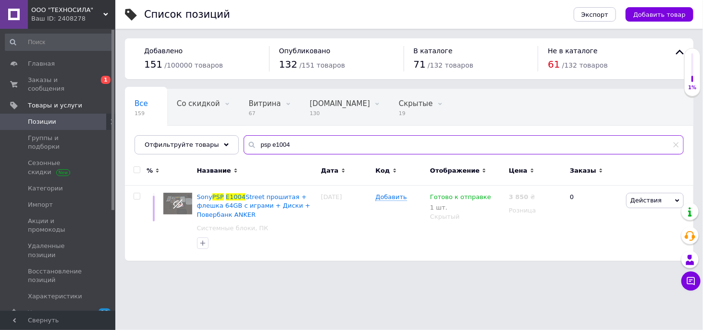
drag, startPoint x: 302, startPoint y: 140, endPoint x: 244, endPoint y: 137, distance: 58.2
click at [244, 137] on input "psp e1004" at bounding box center [464, 144] width 440 height 19
paste input "Sony PSP E1004"
type input "Sony PSP E1004"
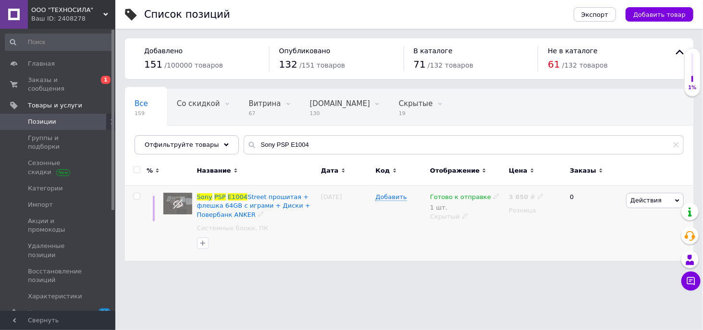
click at [457, 214] on div "Скрытый" at bounding box center [467, 217] width 74 height 9
click at [464, 233] on li "Опубликован" at bounding box center [464, 235] width 77 height 13
